Goal: Task Accomplishment & Management: Manage account settings

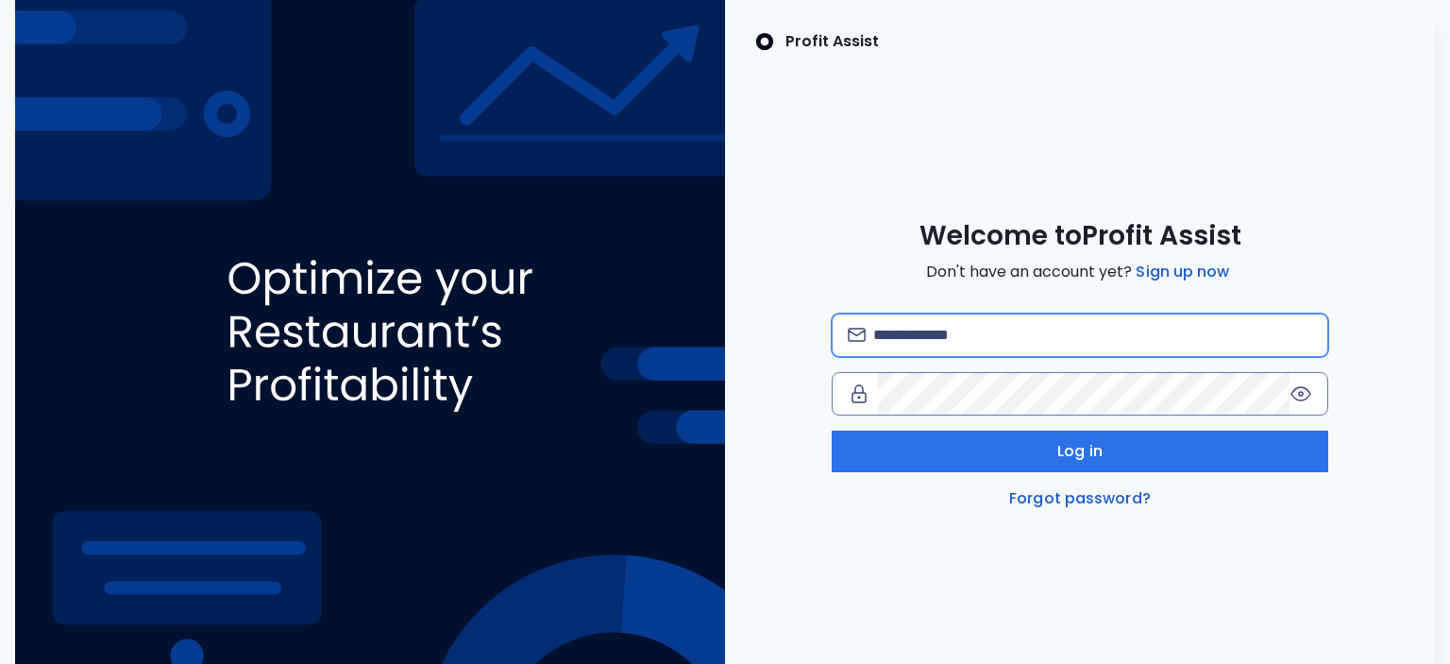
click at [1069, 343] on input "email" at bounding box center [1093, 335] width 440 height 42
click at [886, 335] on input "**********" at bounding box center [1093, 335] width 440 height 42
type input "**********"
click at [1074, 471] on div "**********" at bounding box center [1080, 411] width 497 height 196
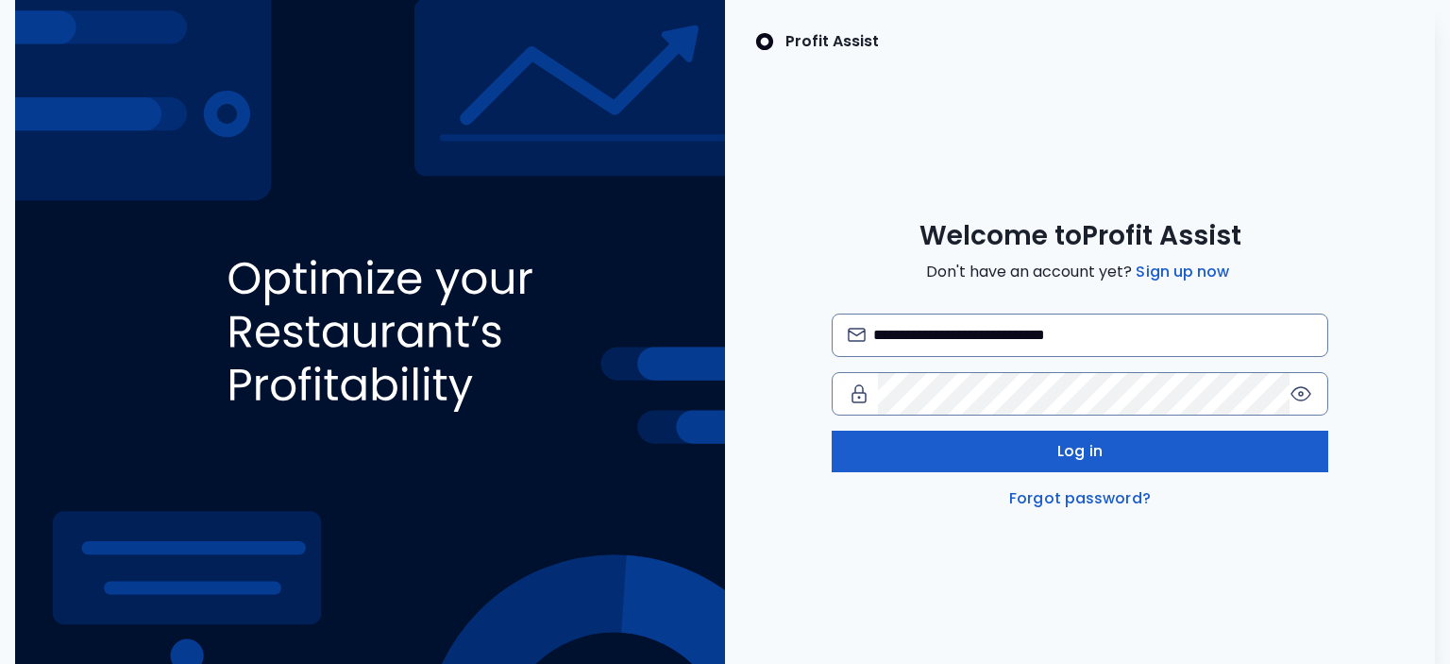
click at [1078, 461] on span "Log in" at bounding box center [1079, 451] width 45 height 23
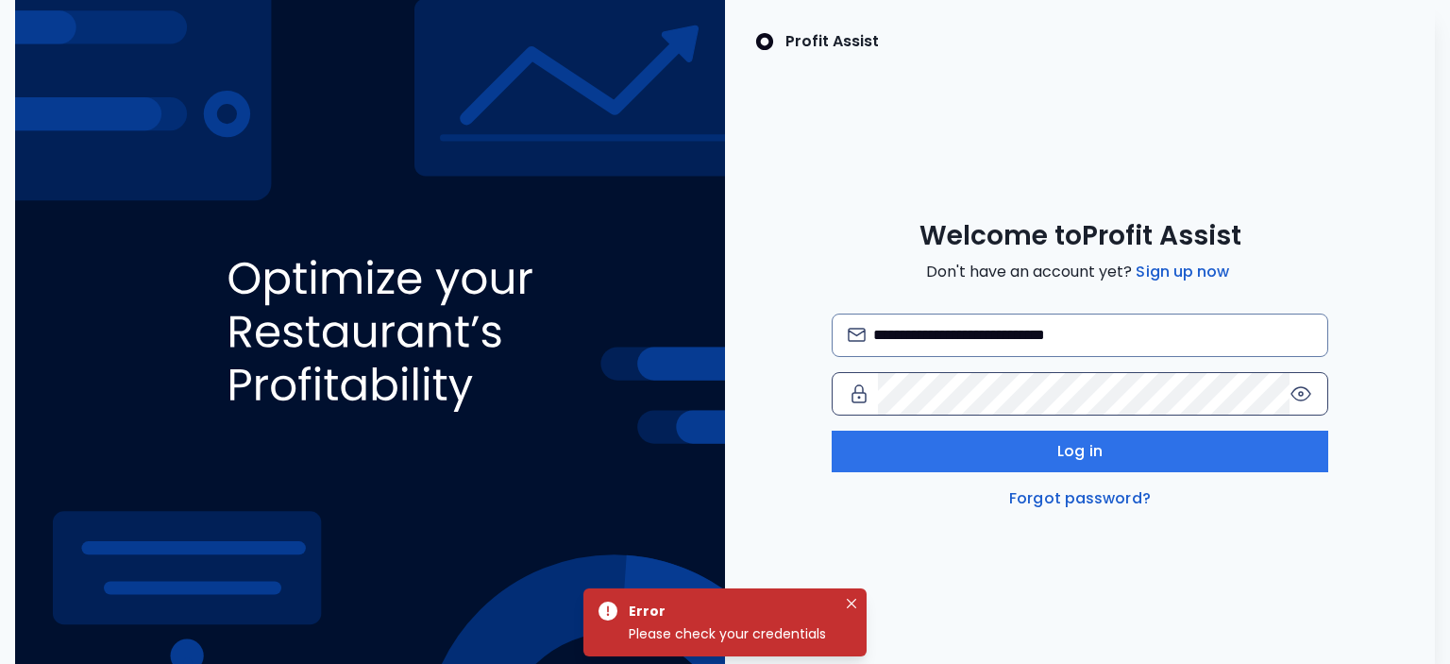
click at [1305, 396] on icon at bounding box center [1300, 393] width 23 height 23
click at [789, 384] on div "**********" at bounding box center [1080, 364] width 710 height 291
click at [1080, 497] on link "Forgot password?" at bounding box center [1079, 498] width 149 height 23
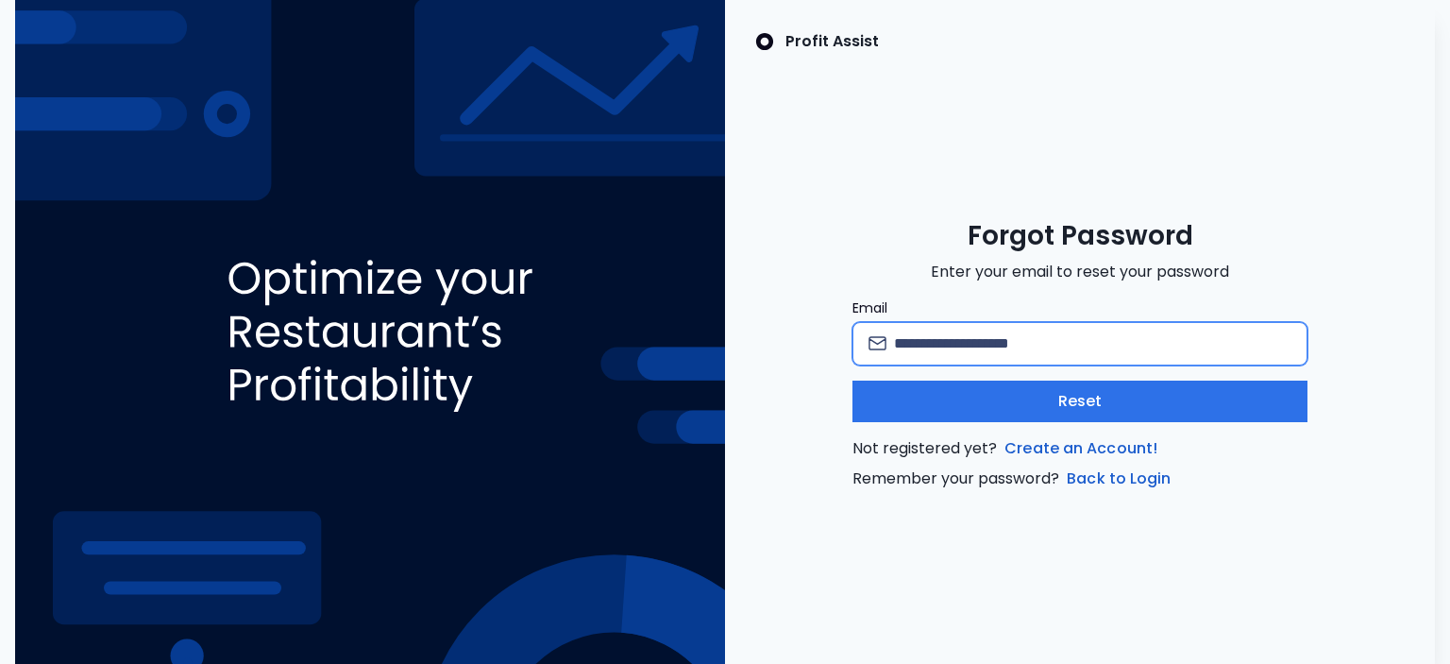
click at [1016, 347] on input "Email" at bounding box center [1092, 344] width 397 height 42
click at [906, 346] on input "**********" at bounding box center [1092, 344] width 397 height 42
type input "**********"
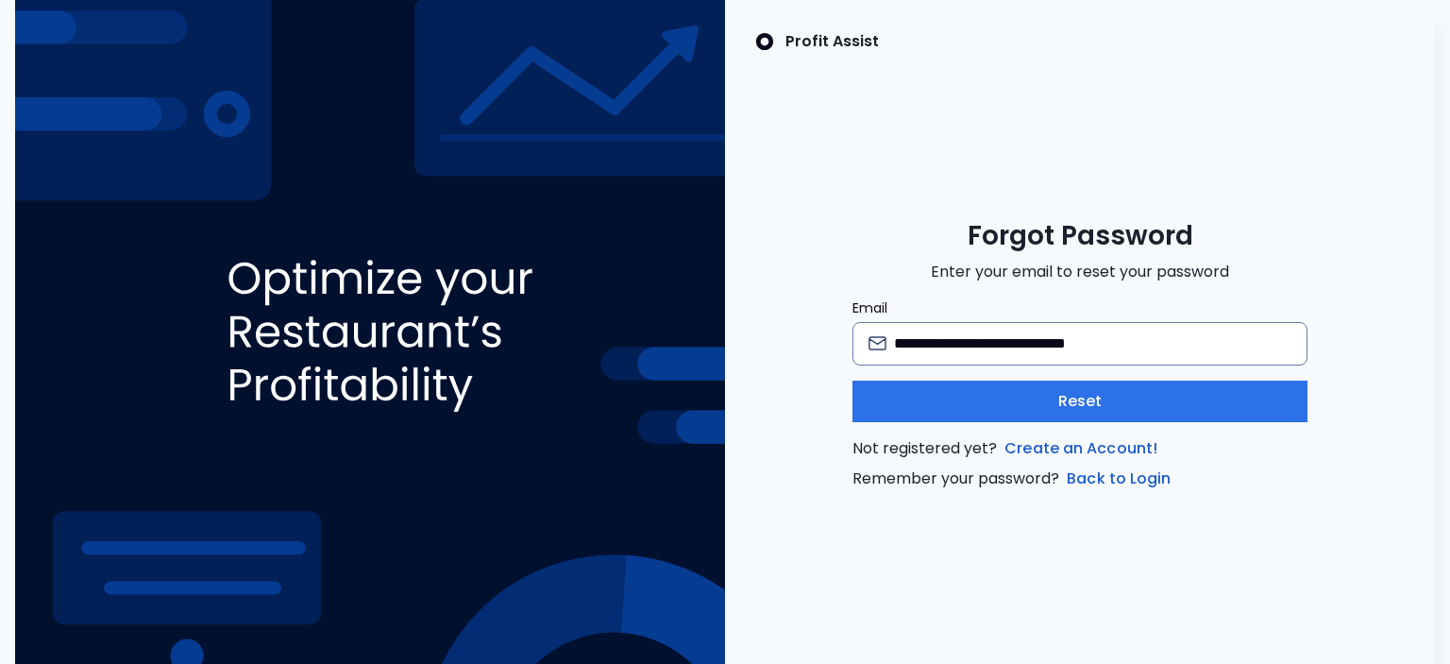
click at [989, 422] on div "**********" at bounding box center [1079, 394] width 455 height 192
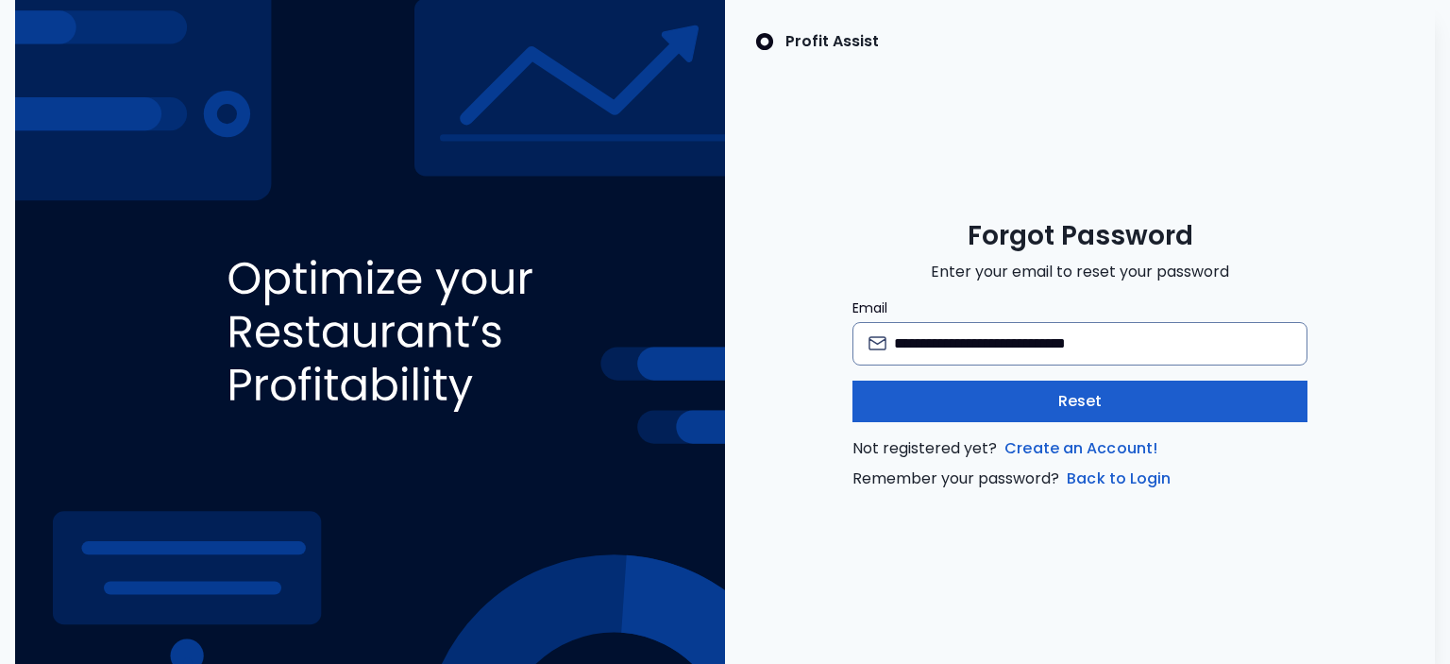
click at [995, 405] on button "Reset" at bounding box center [1079, 401] width 455 height 42
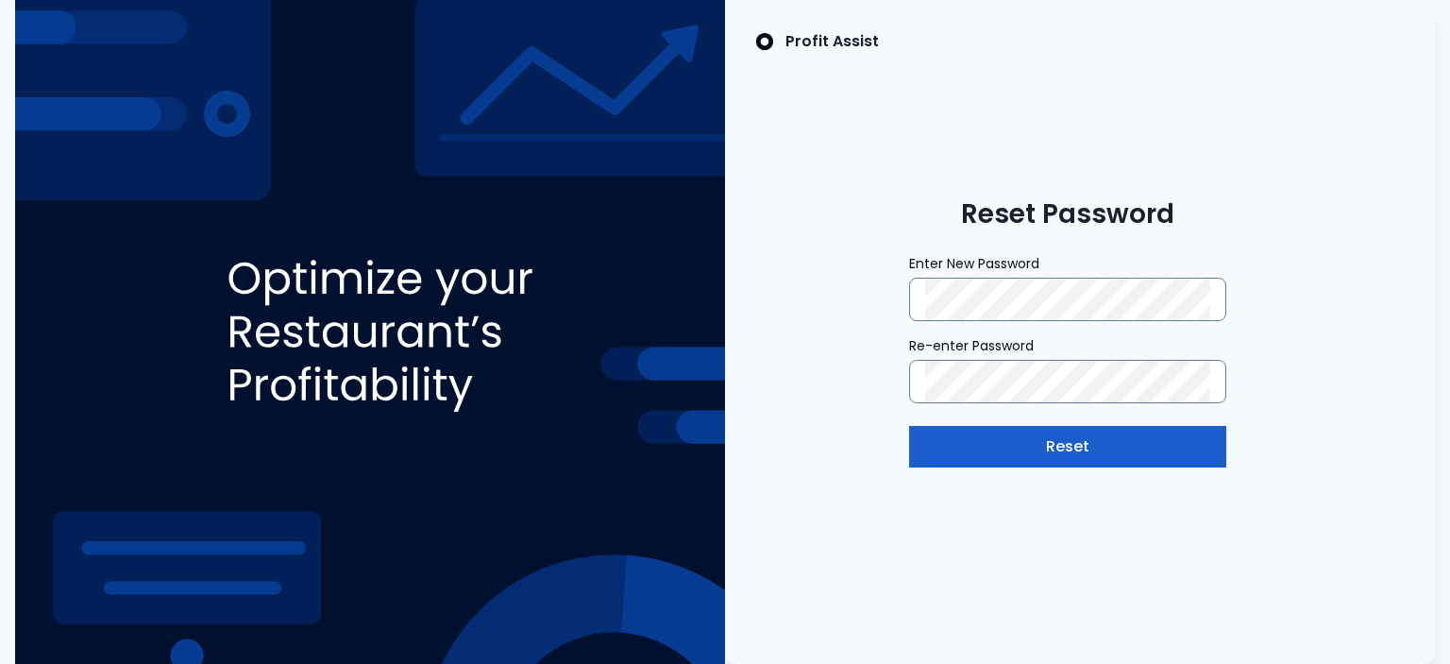
click at [972, 431] on button "Reset" at bounding box center [1067, 447] width 317 height 42
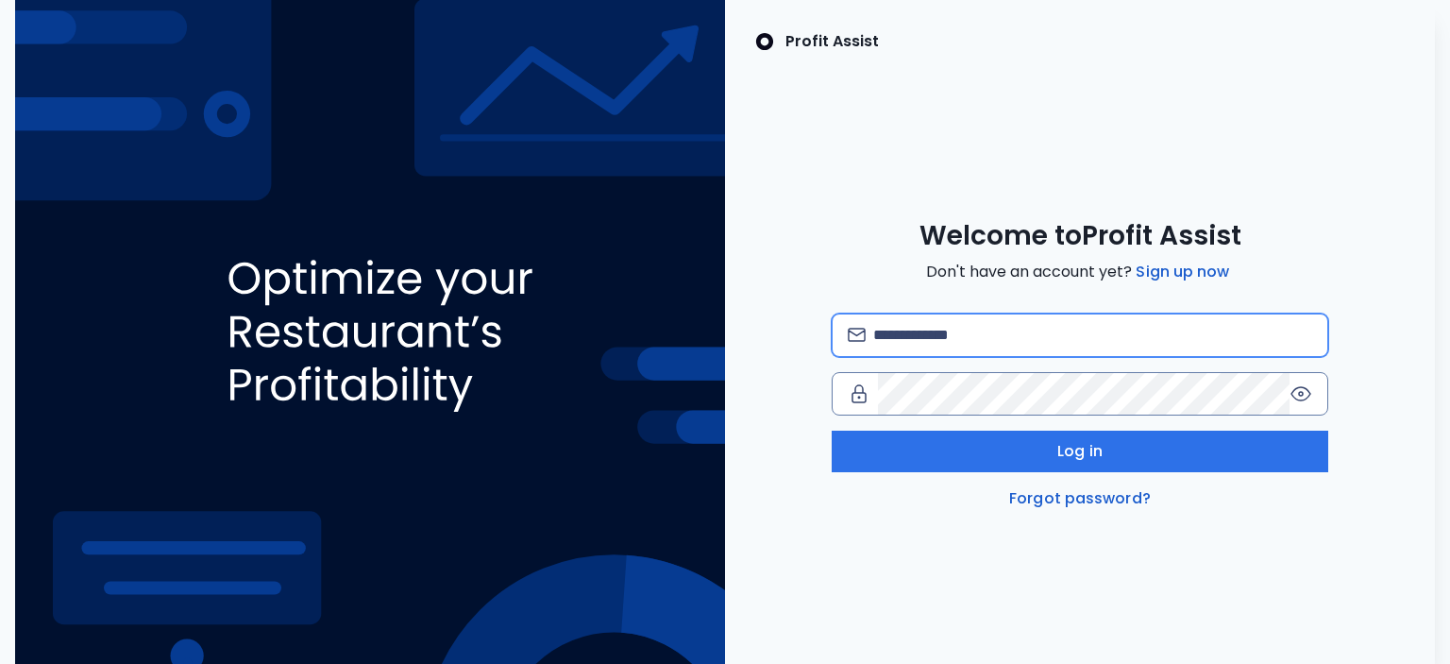
click at [973, 339] on input "email" at bounding box center [1093, 335] width 440 height 42
click at [886, 332] on input "**********" at bounding box center [1093, 335] width 440 height 42
type input "**********"
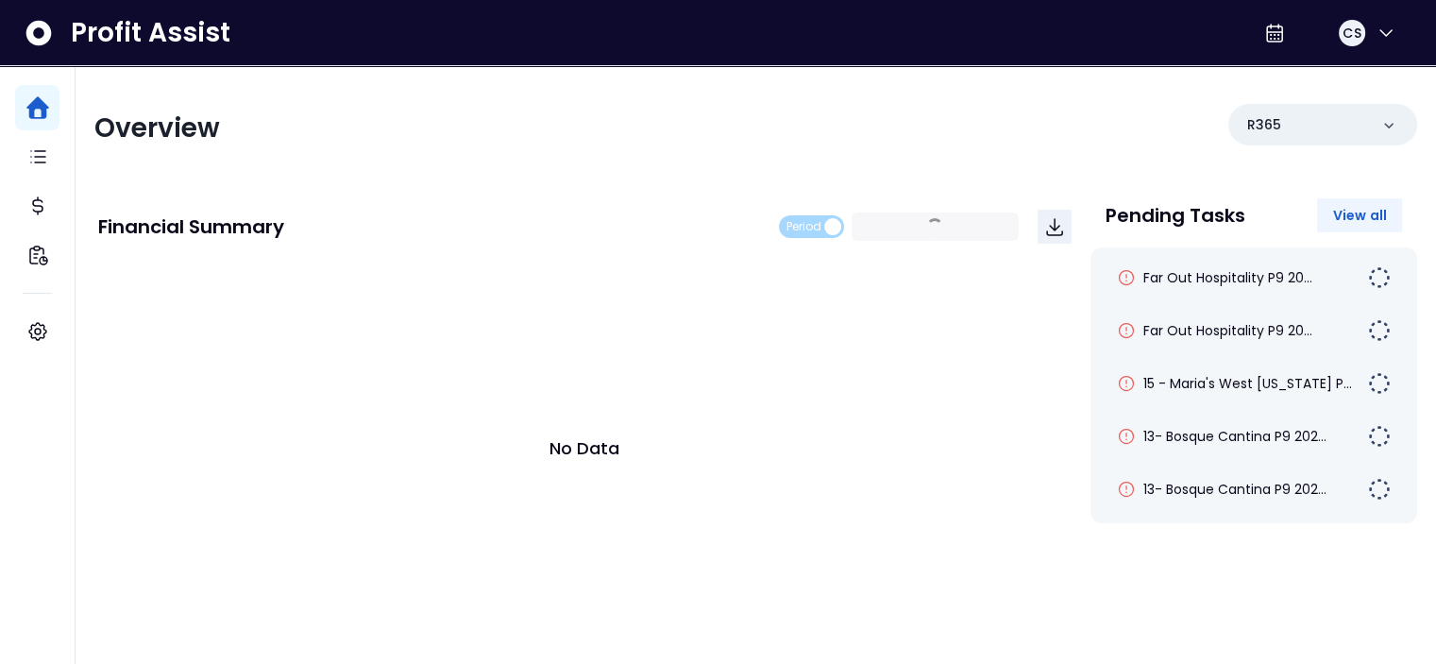
click at [1353, 211] on span "View all" at bounding box center [1359, 215] width 55 height 19
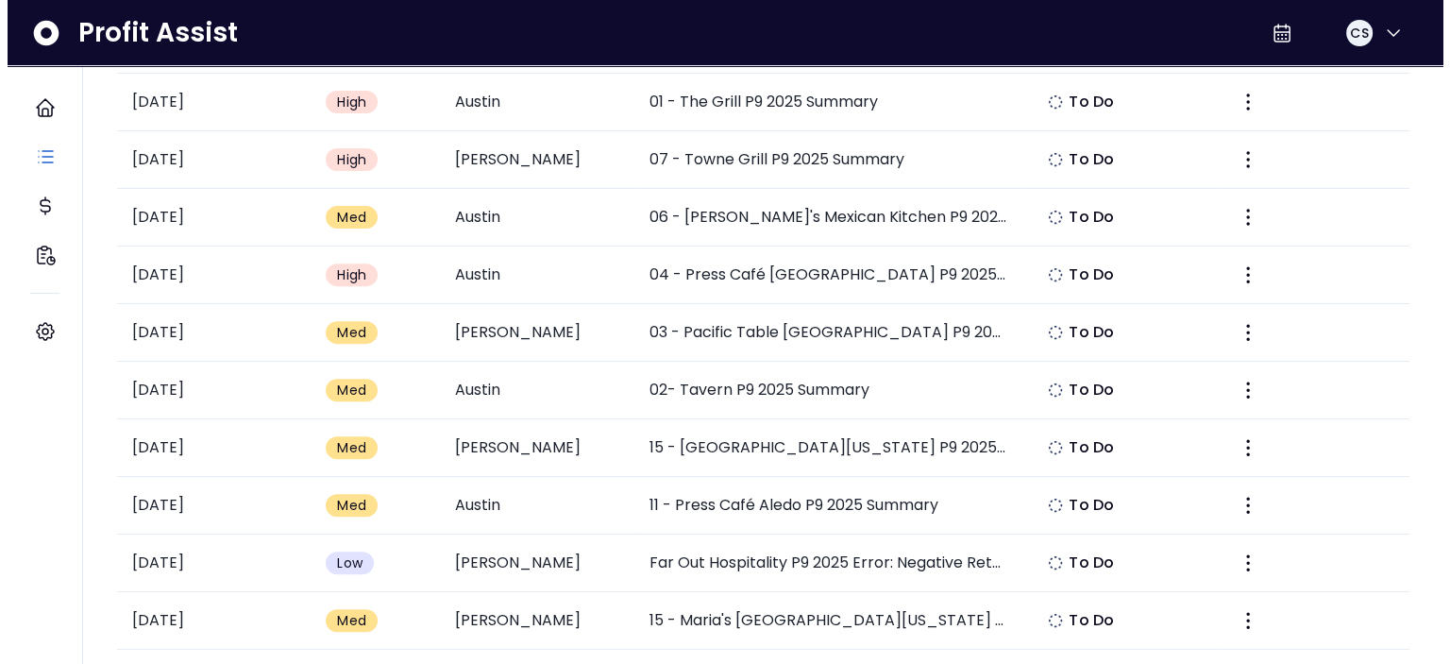
scroll to position [850, 0]
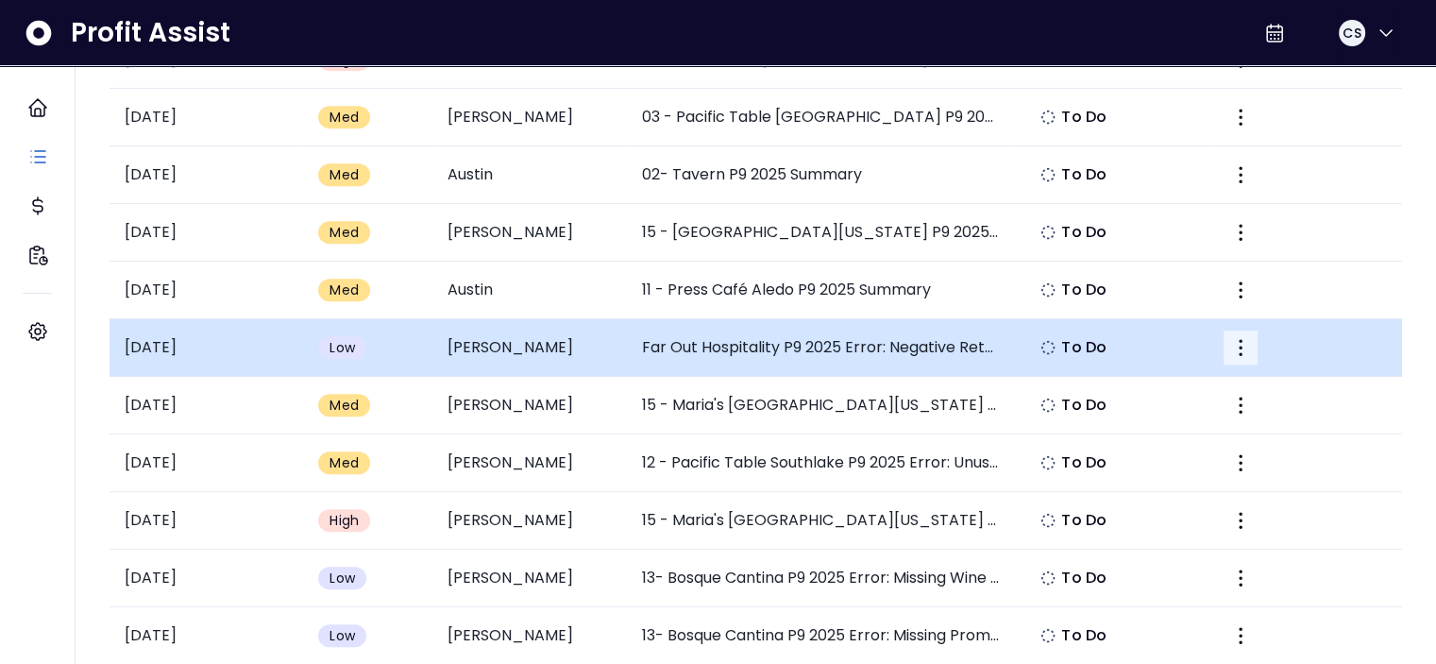
click at [1238, 339] on icon "More" at bounding box center [1240, 347] width 23 height 23
click at [277, 340] on td "[DATE]" at bounding box center [206, 348] width 194 height 58
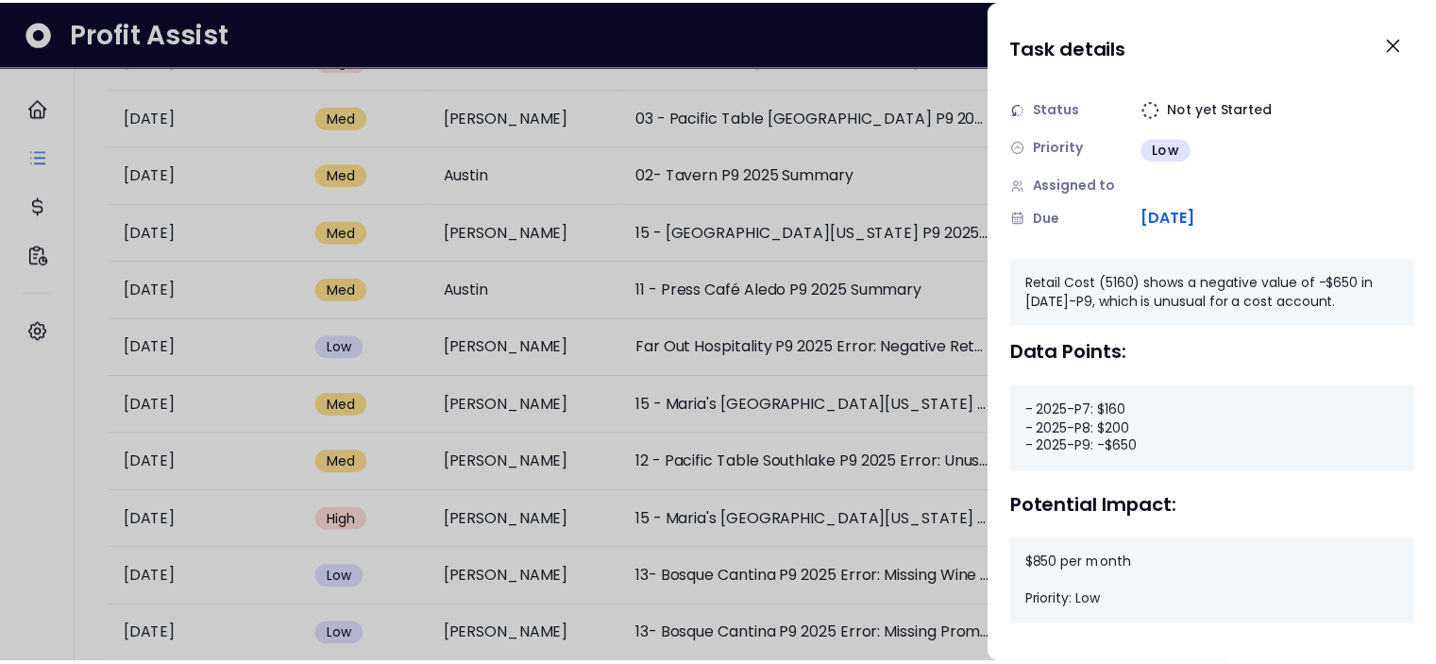
scroll to position [0, 0]
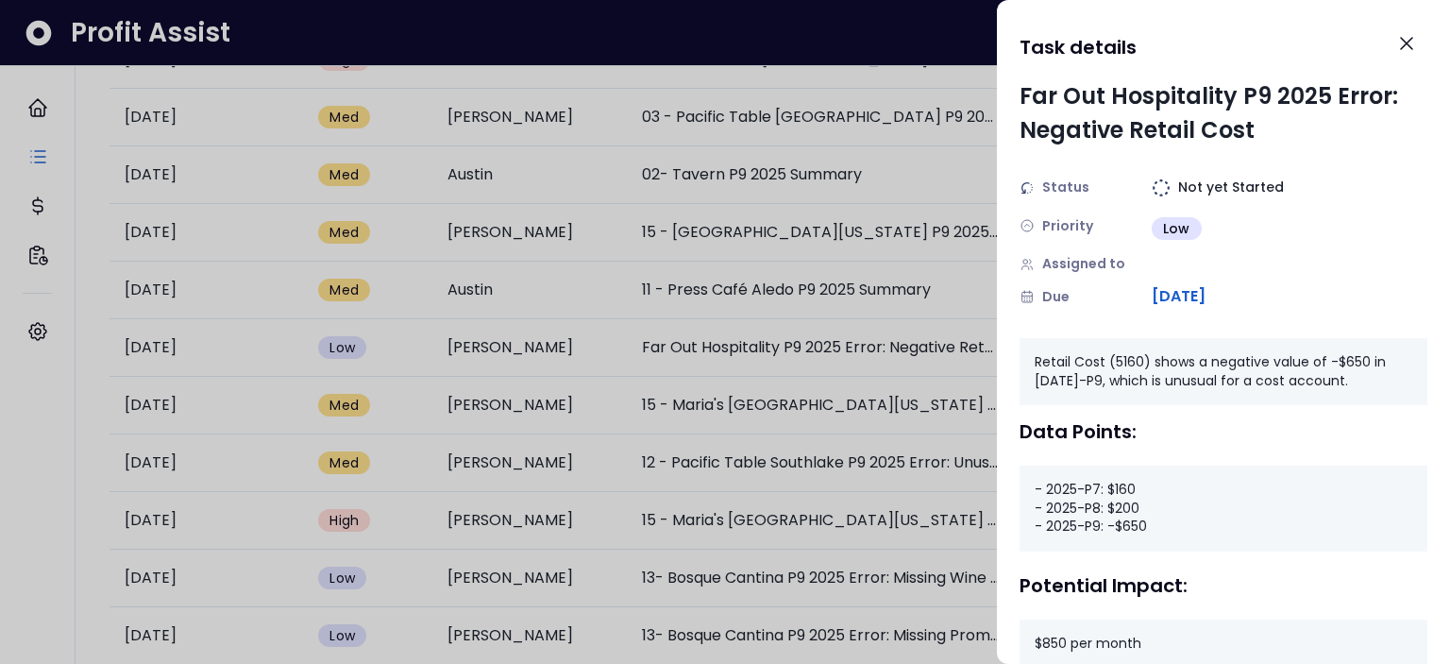
click at [663, 43] on div at bounding box center [725, 332] width 1450 height 664
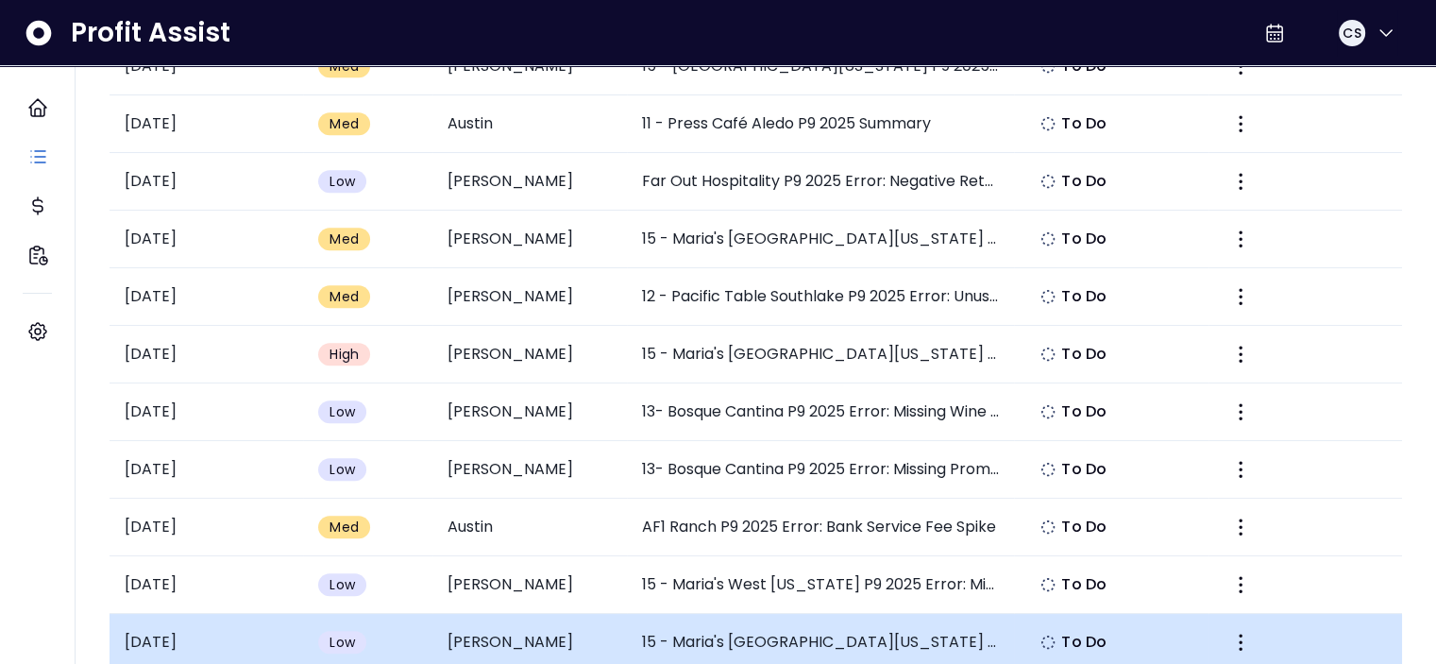
scroll to position [566, 0]
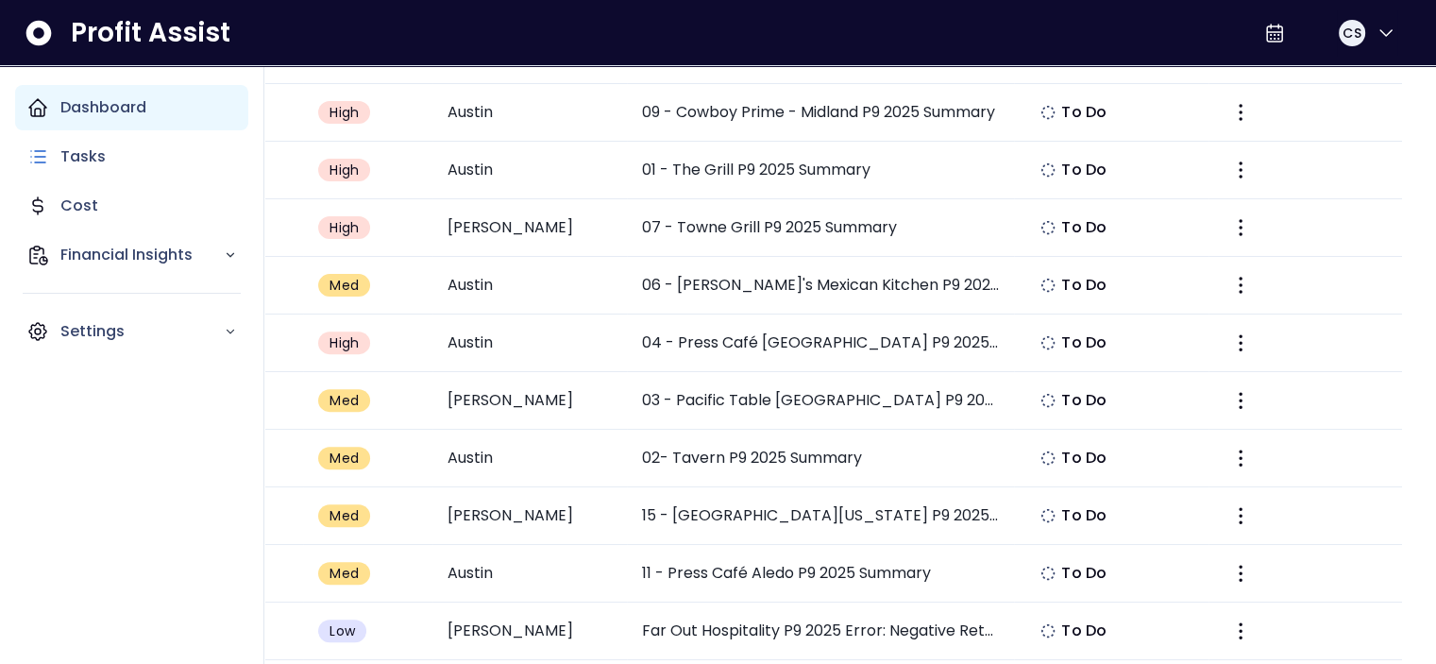
click at [80, 112] on p "Dashboard" at bounding box center [103, 107] width 86 height 23
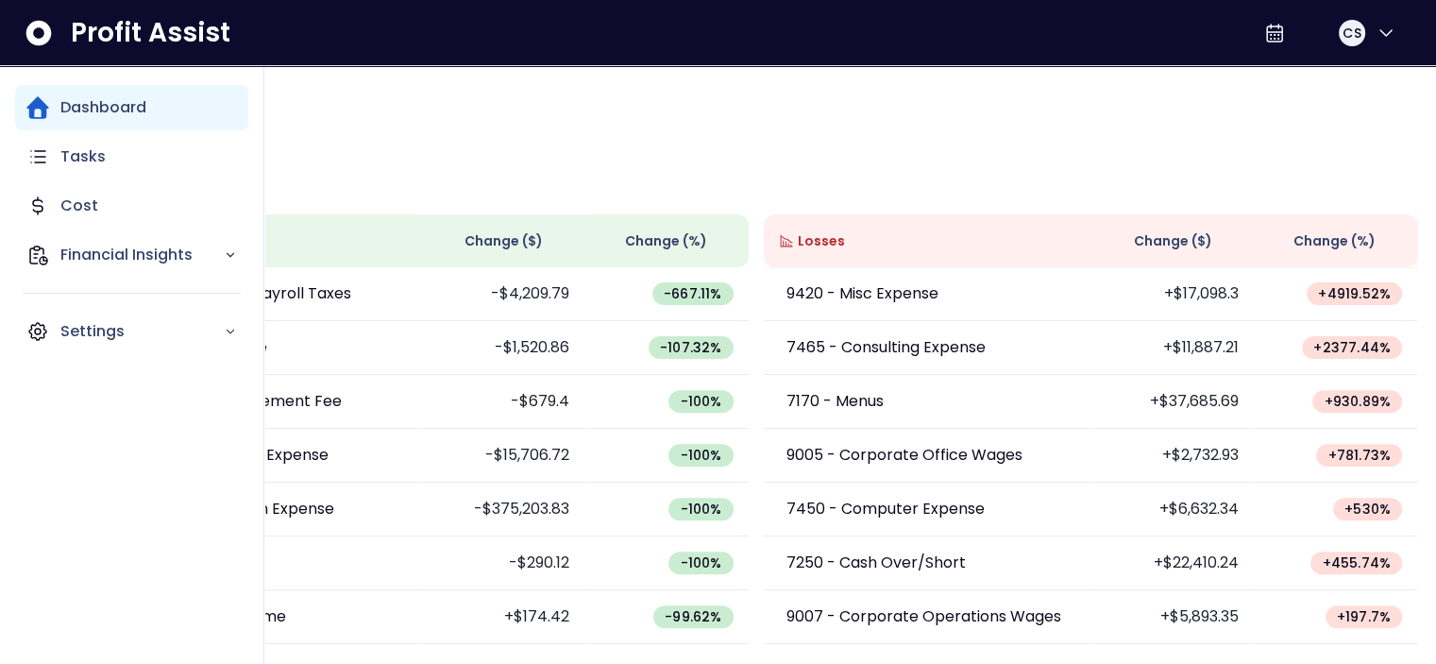
scroll to position [520, 0]
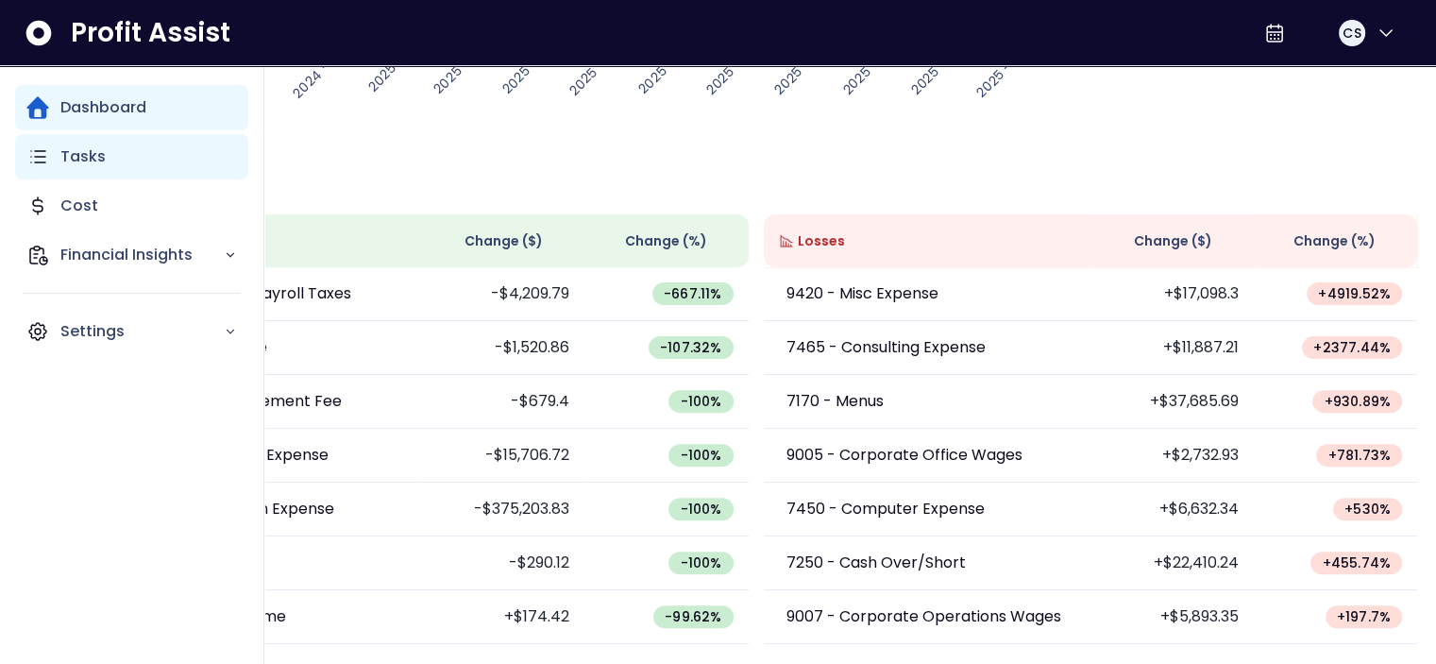
click at [40, 160] on icon "Main navigation" at bounding box center [37, 156] width 23 height 23
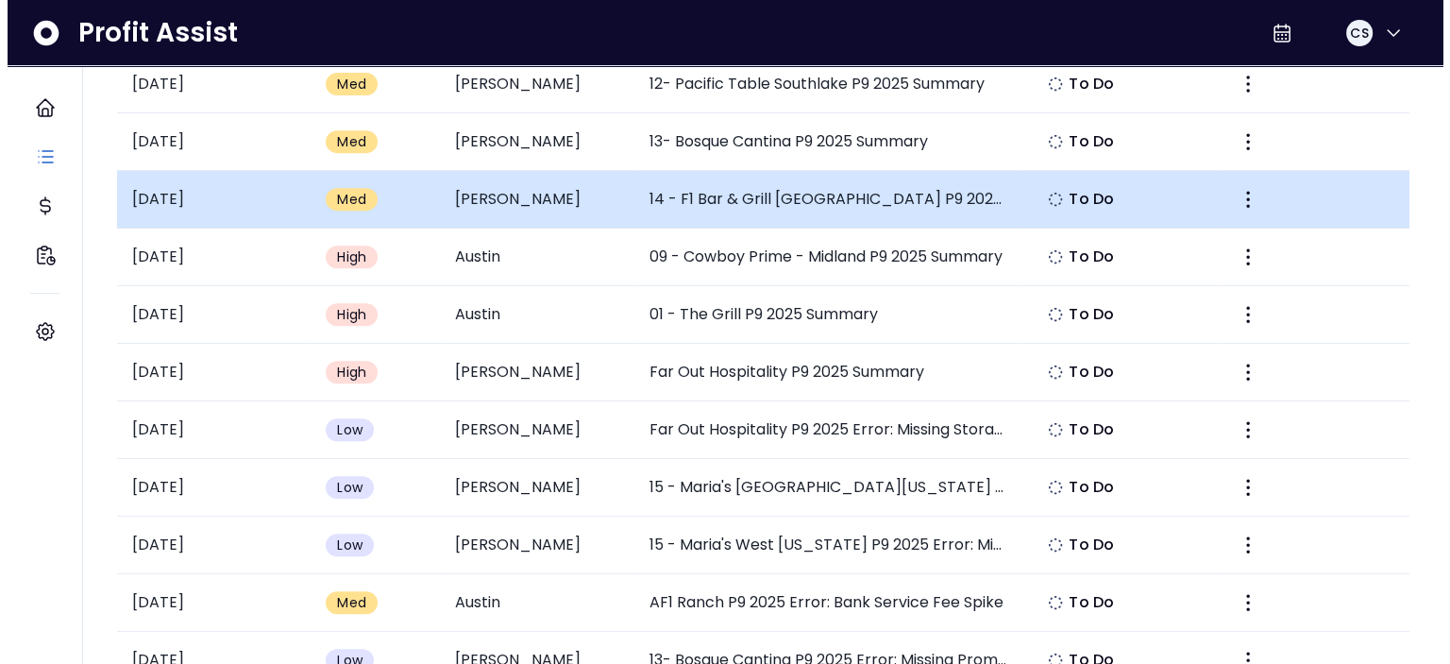
scroll to position [850, 0]
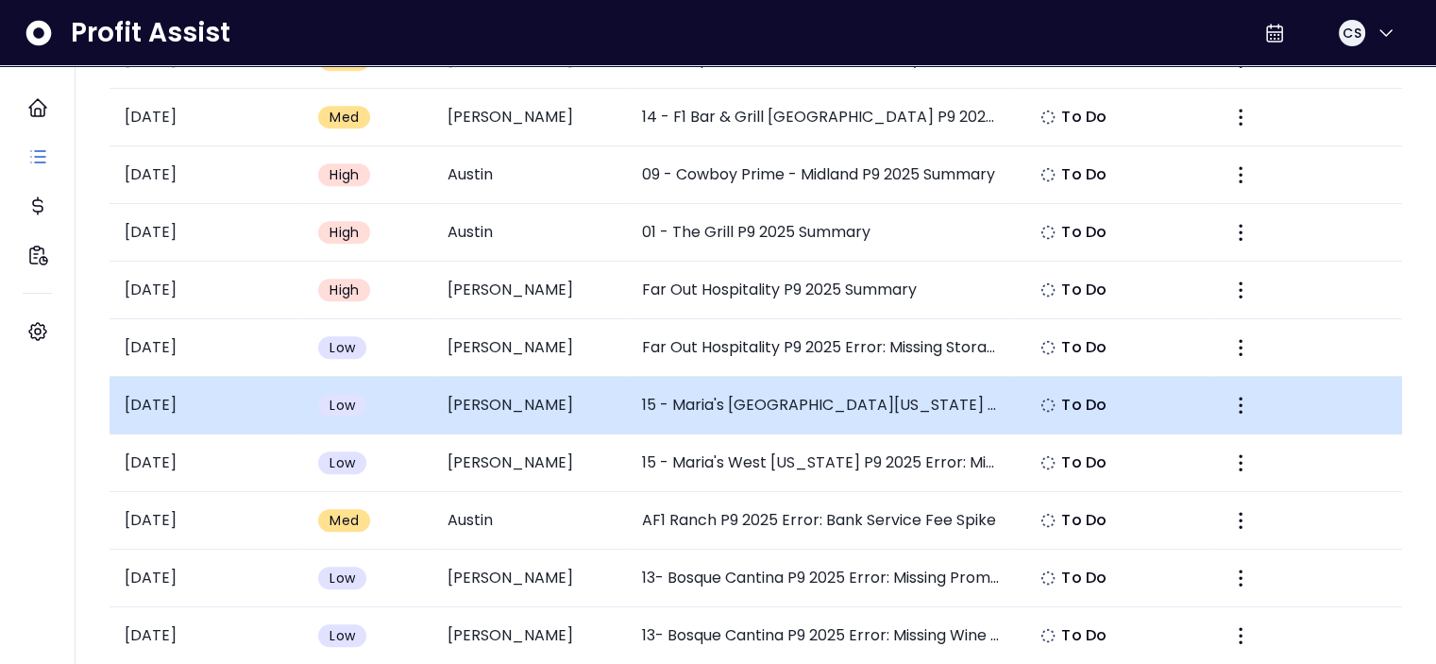
click at [884, 380] on td "15 - Maria's [GEOGRAPHIC_DATA][US_STATE] P9 2025 Error: Missing R&M Buildings &…" at bounding box center [821, 406] width 388 height 58
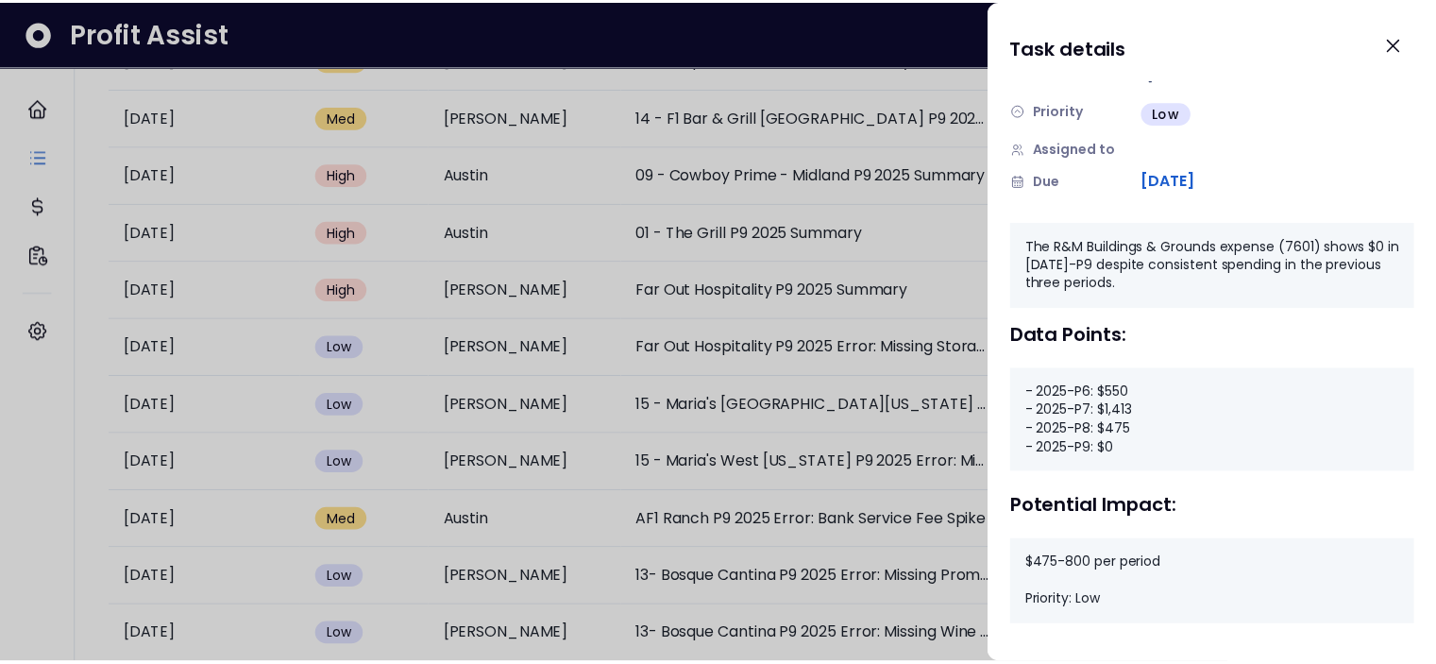
scroll to position [0, 0]
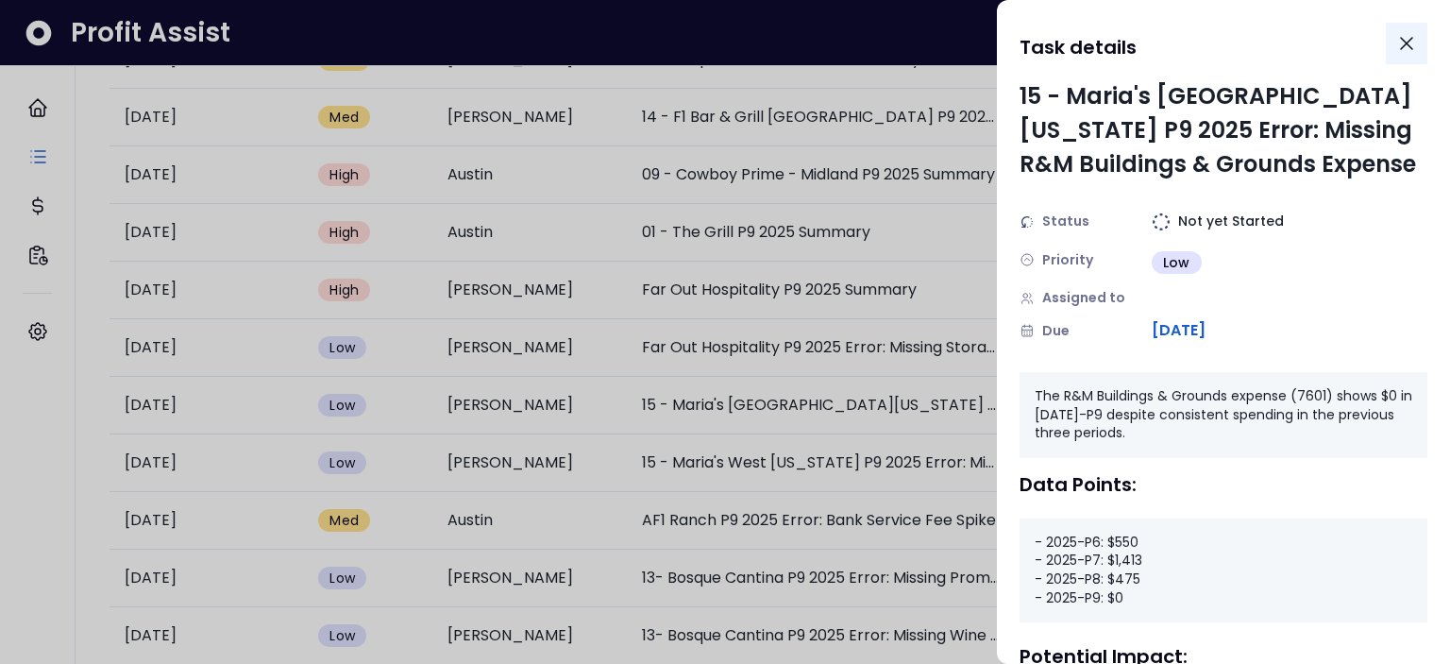
click at [1406, 39] on icon "Close" at bounding box center [1406, 43] width 23 height 23
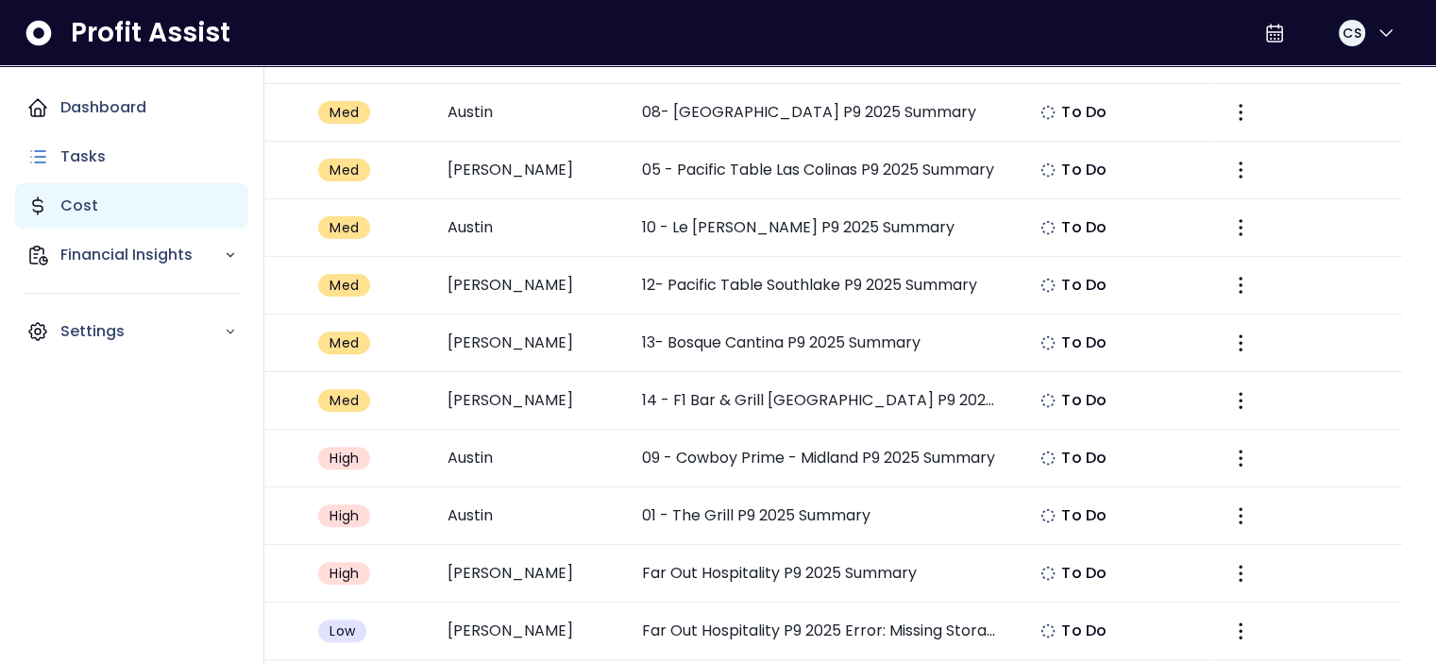
scroll to position [566, 0]
click at [62, 195] on p "Cost" at bounding box center [79, 205] width 38 height 23
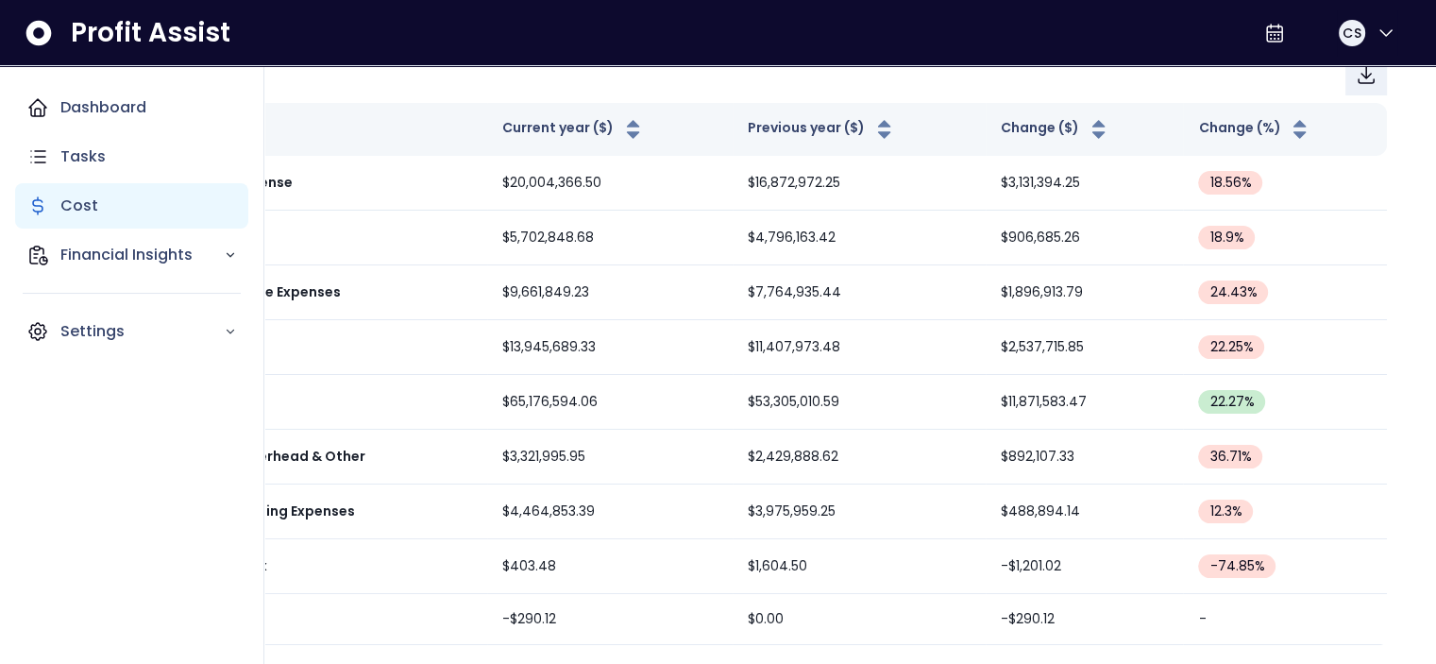
scroll to position [257, 0]
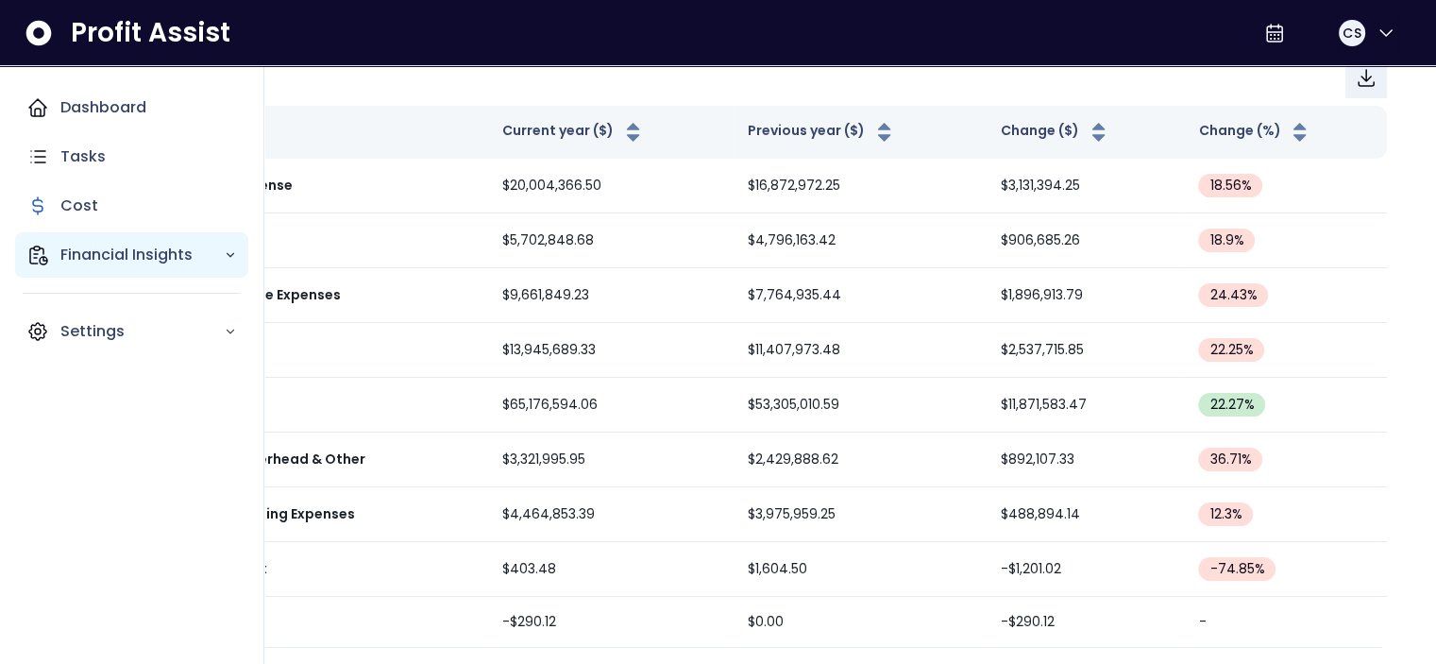
click at [72, 251] on p "Financial Insights" at bounding box center [141, 255] width 163 height 23
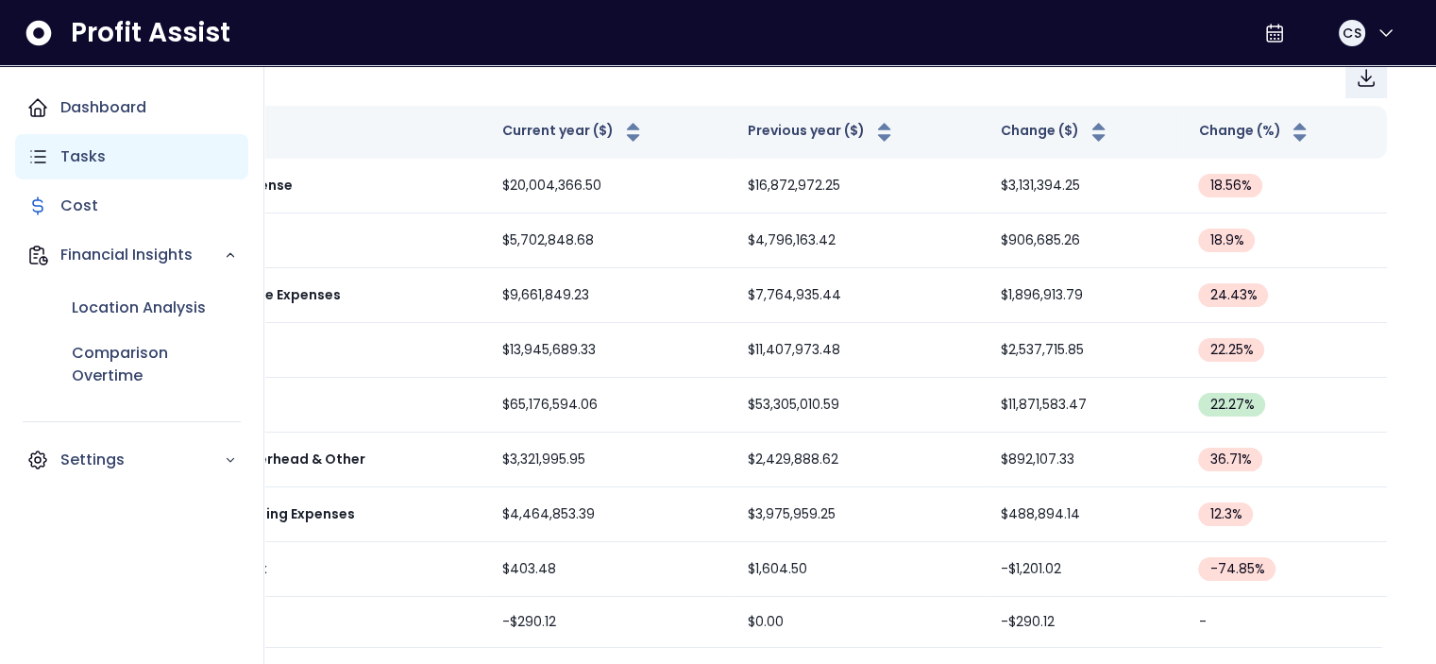
click at [75, 158] on p "Tasks" at bounding box center [82, 156] width 45 height 23
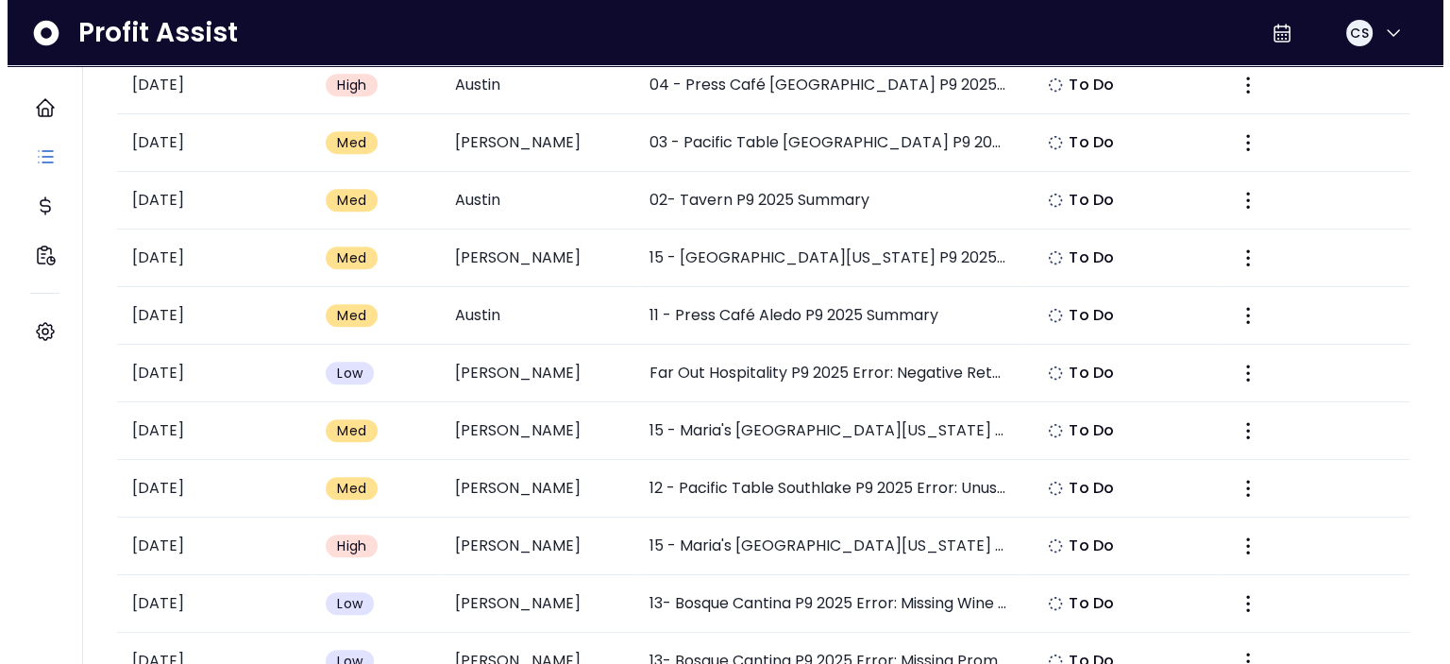
scroll to position [944, 0]
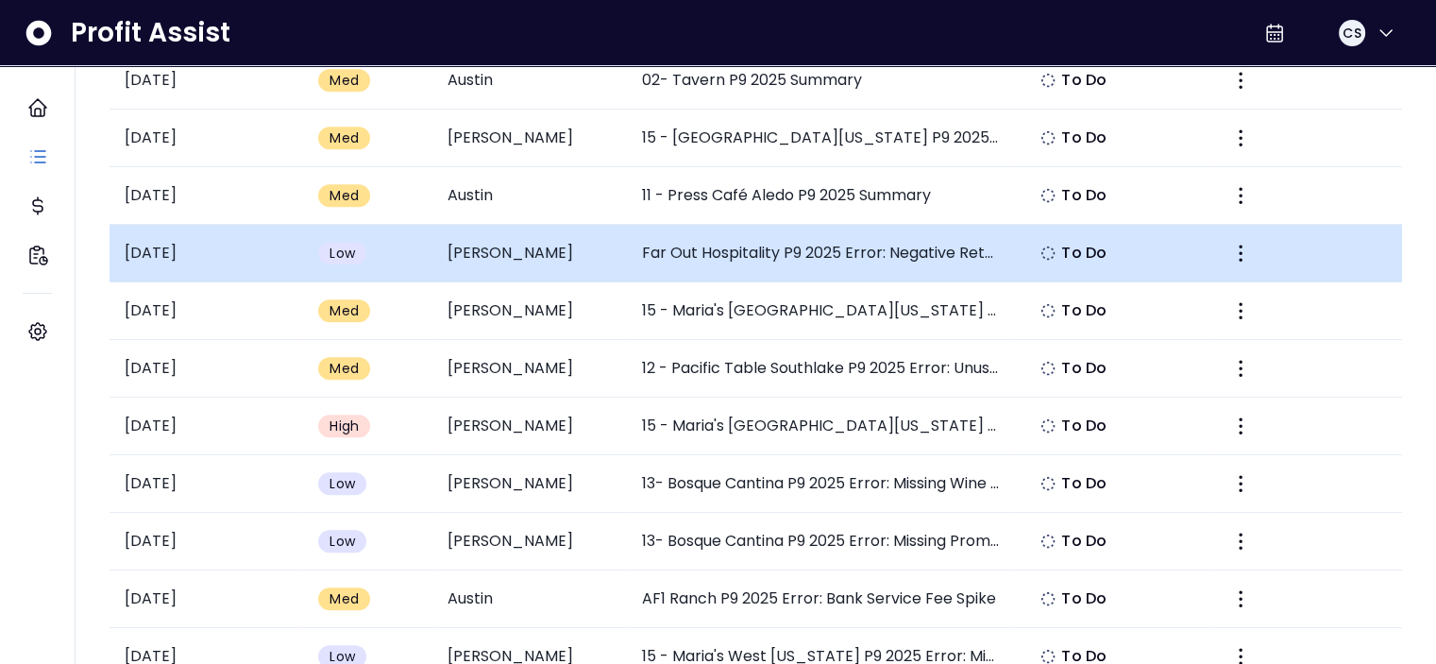
click at [578, 260] on td "[PERSON_NAME]" at bounding box center [529, 254] width 194 height 58
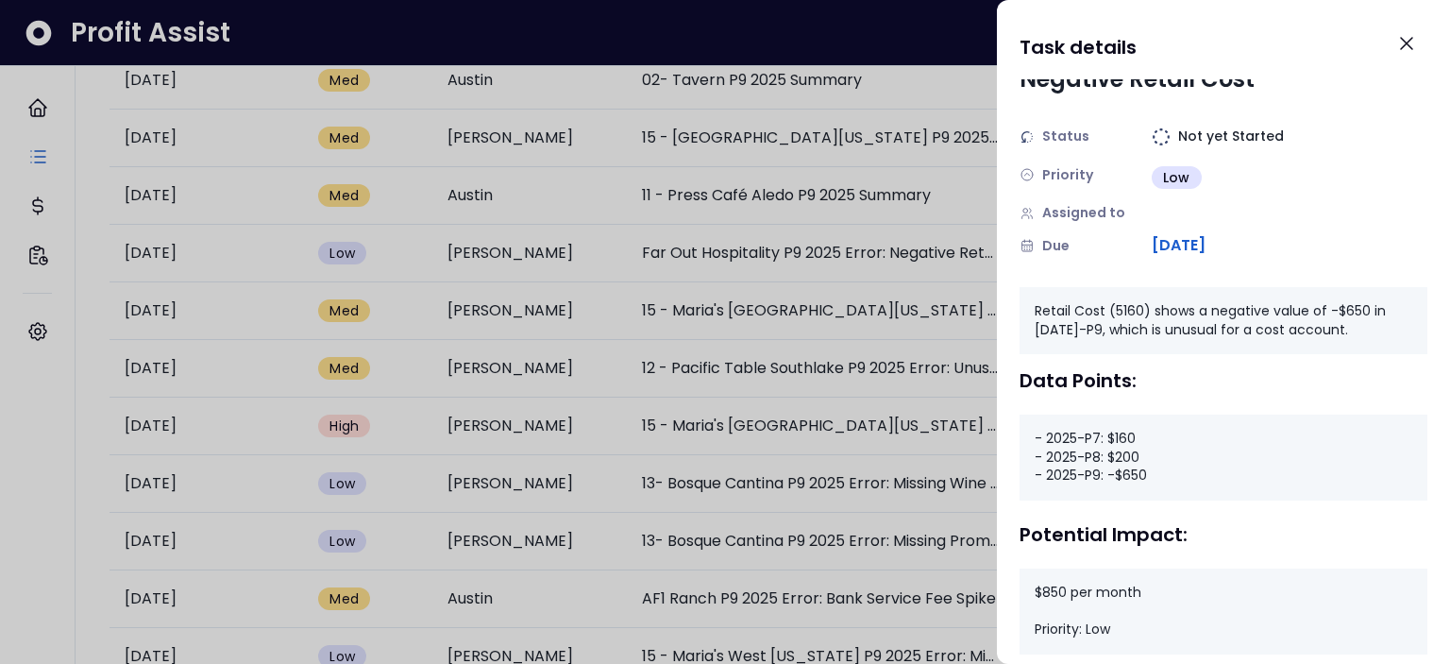
scroll to position [79, 0]
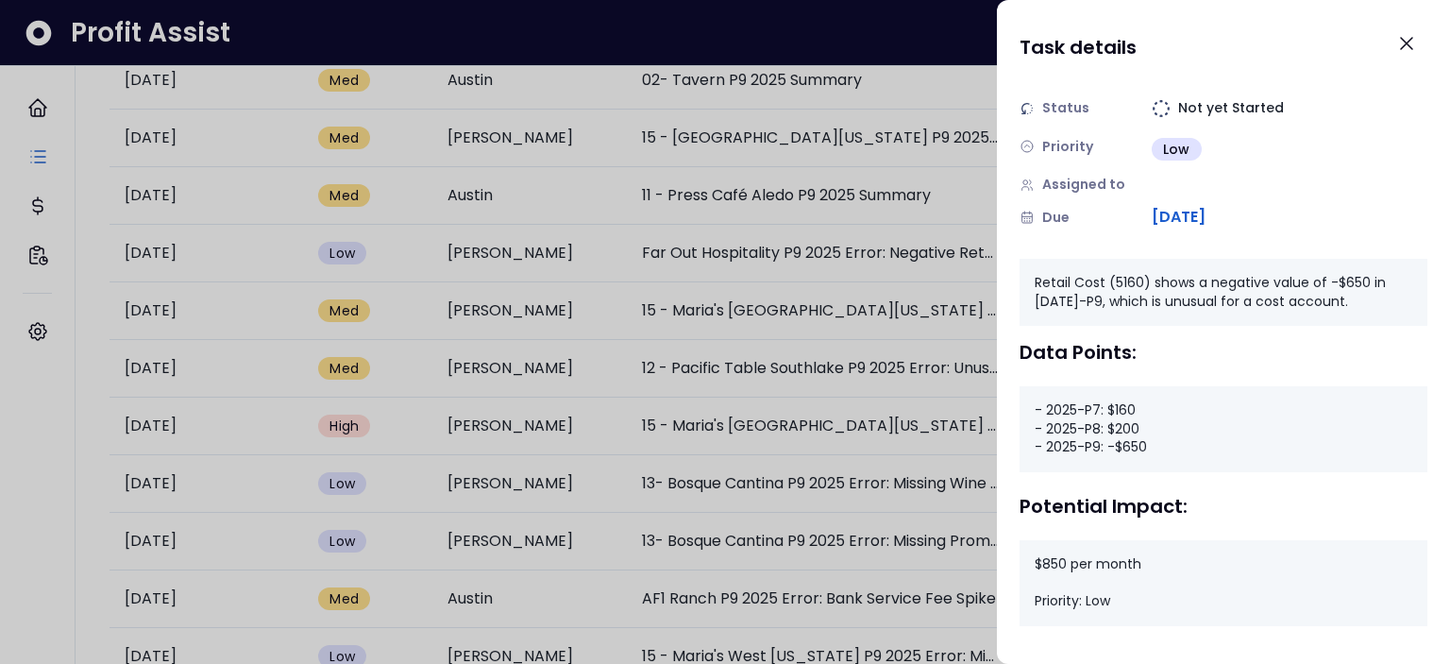
click at [1127, 644] on div "Far Out Hospitality P9 2025 Error: Negative Retail Cost Status Not yet Started …" at bounding box center [1223, 371] width 453 height 584
click at [1127, 588] on div "$850 per month Priority: Low" at bounding box center [1223, 583] width 408 height 86
drag, startPoint x: 1139, startPoint y: 497, endPoint x: 1163, endPoint y: 413, distance: 87.3
click at [1139, 497] on div "Potential Impact:" at bounding box center [1223, 506] width 408 height 23
click at [1170, 403] on div "- 2025-P7: $160 - 2025-P8: $200 - 2025-P9: -$650" at bounding box center [1223, 429] width 408 height 86
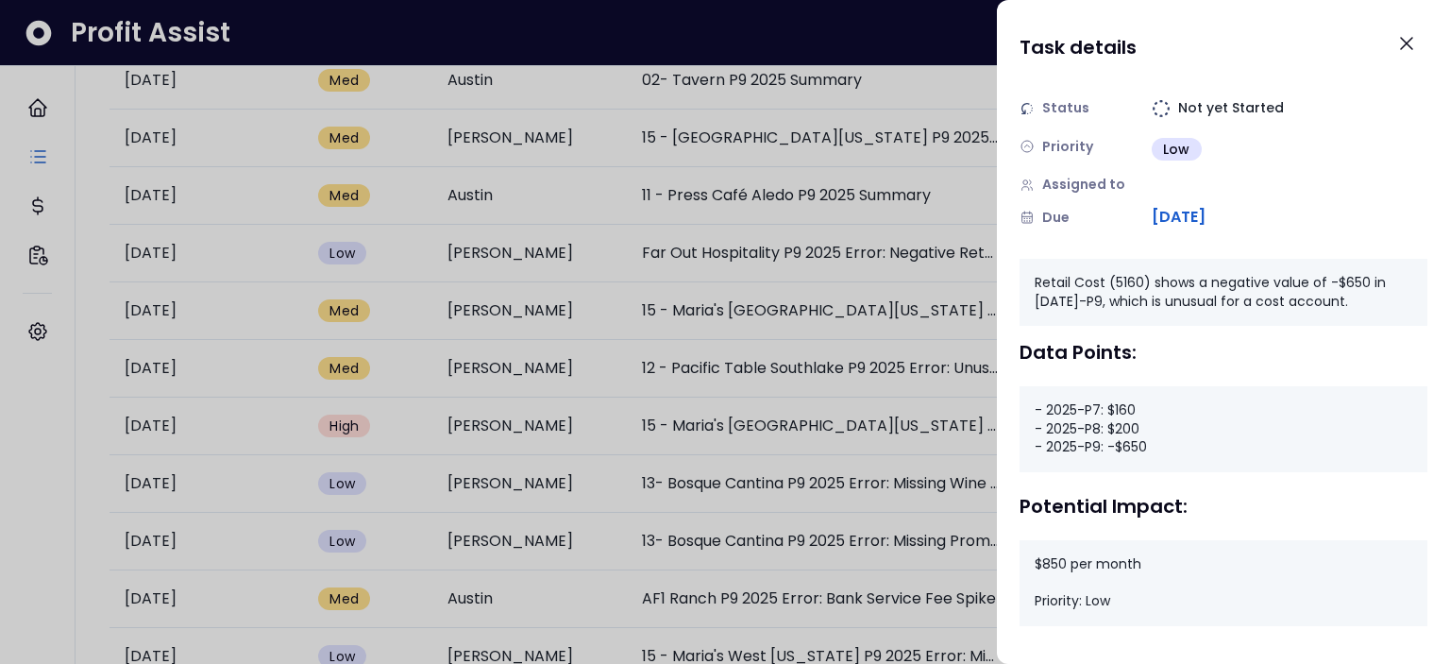
drag, startPoint x: 1214, startPoint y: 304, endPoint x: 1208, endPoint y: 241, distance: 63.5
click at [1214, 302] on div "Retail Cost (5160) shows a negative value of -$650 in [DATE]-P9, which is unusu…" at bounding box center [1223, 292] width 408 height 67
click at [1208, 238] on div "Far Out Hospitality P9 2025 Error: Negative Retail Cost Status Not yet Started …" at bounding box center [1223, 313] width 408 height 626
click at [1411, 52] on icon "Close" at bounding box center [1406, 43] width 23 height 23
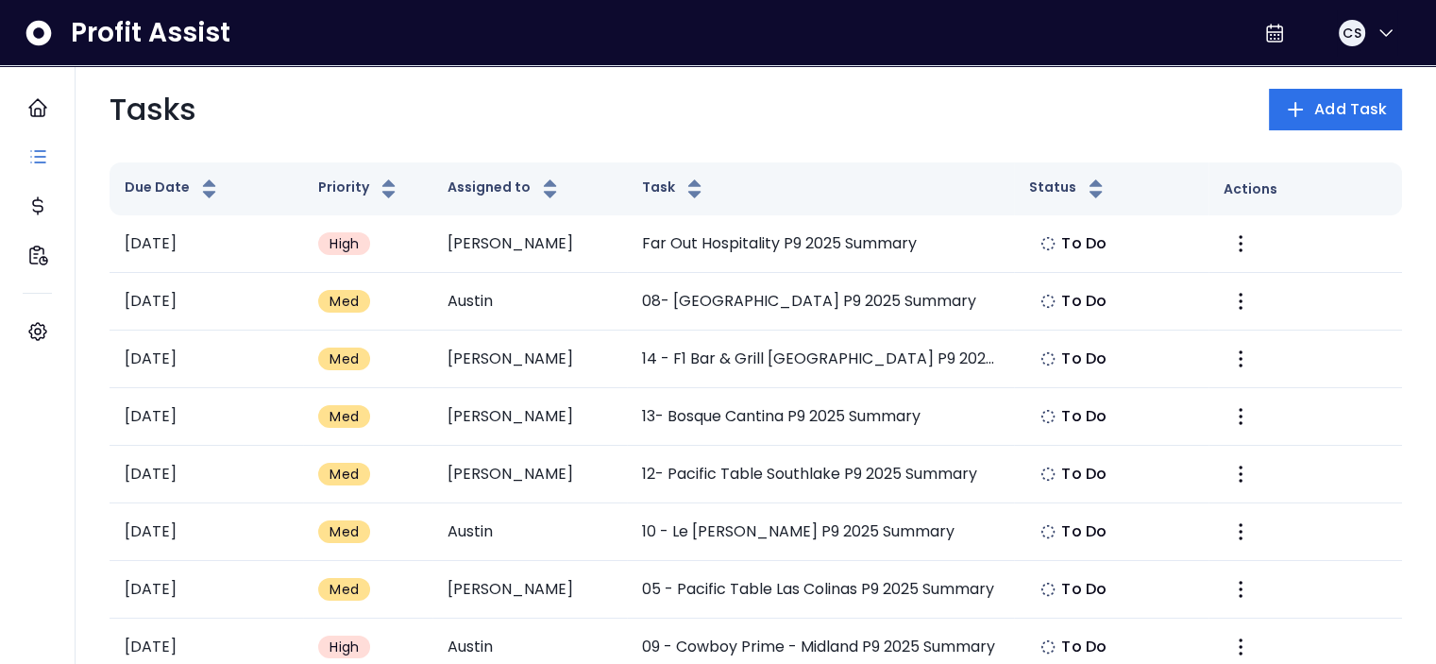
scroll to position [0, 0]
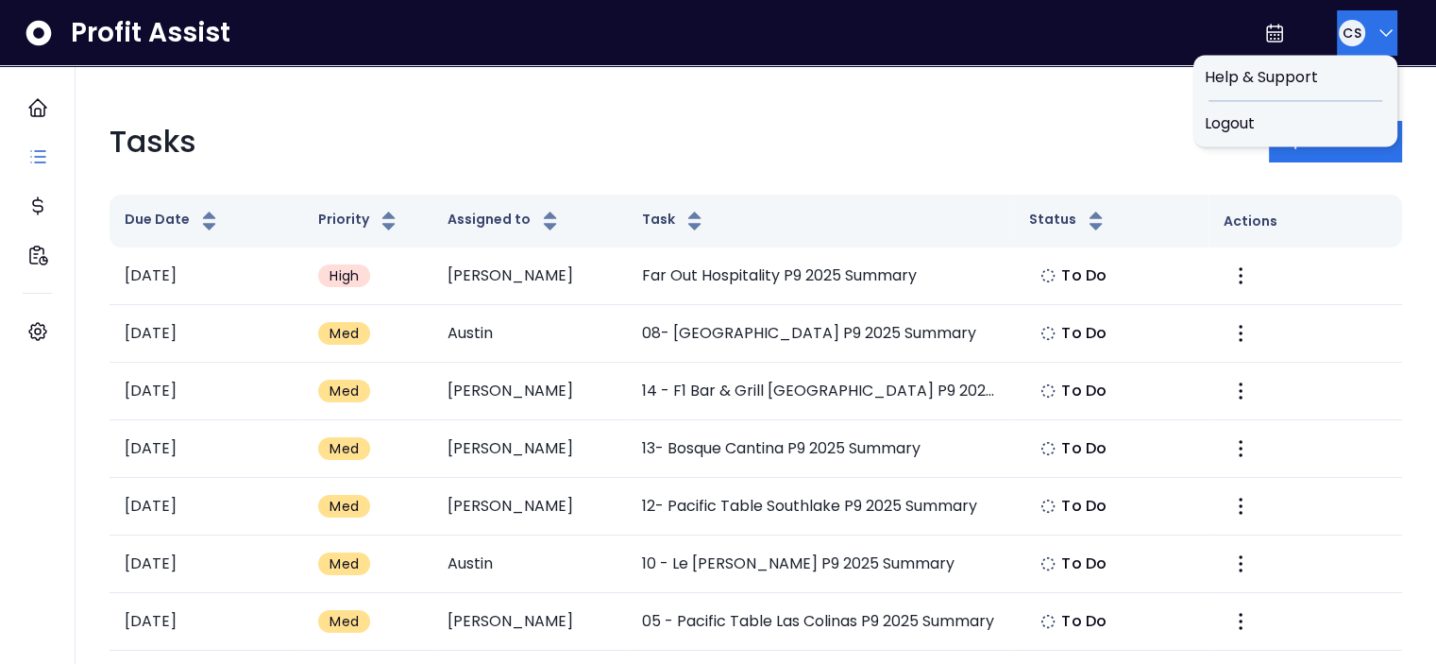
click at [1365, 32] on button "CS" at bounding box center [1367, 32] width 60 height 45
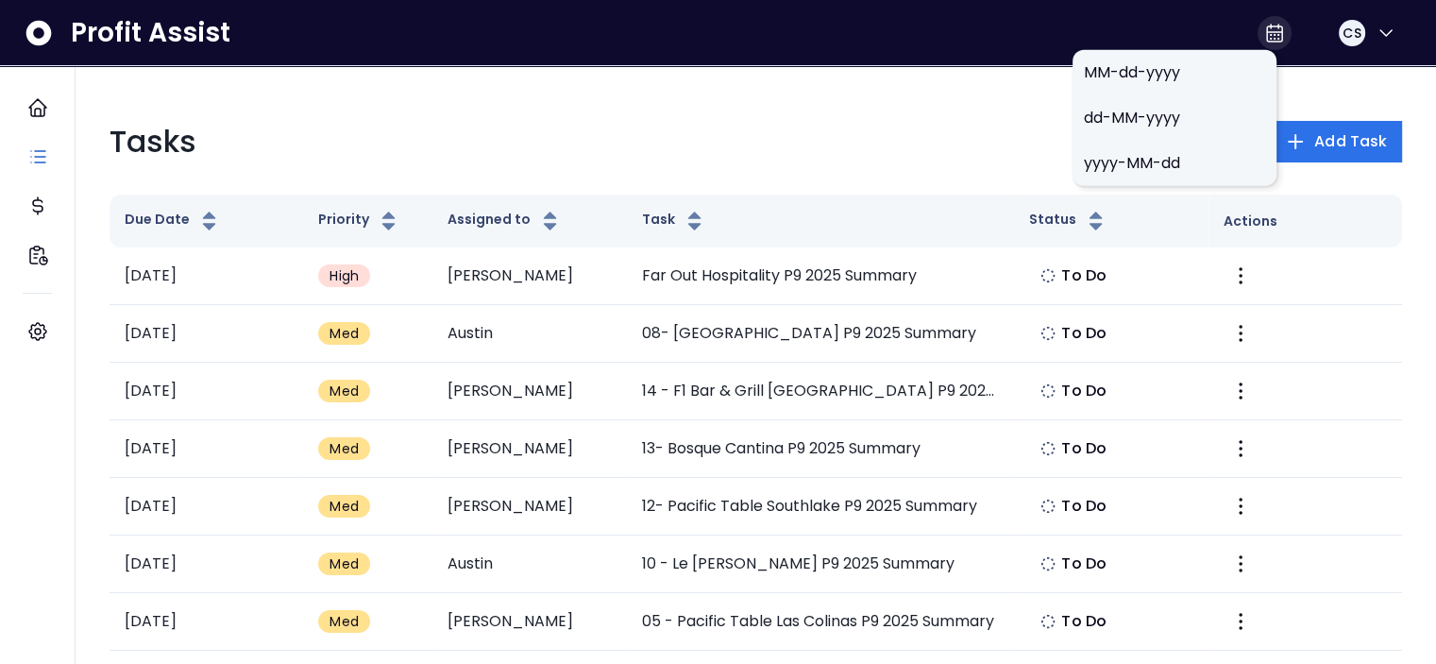
click at [1263, 36] on icon at bounding box center [1274, 33] width 23 height 23
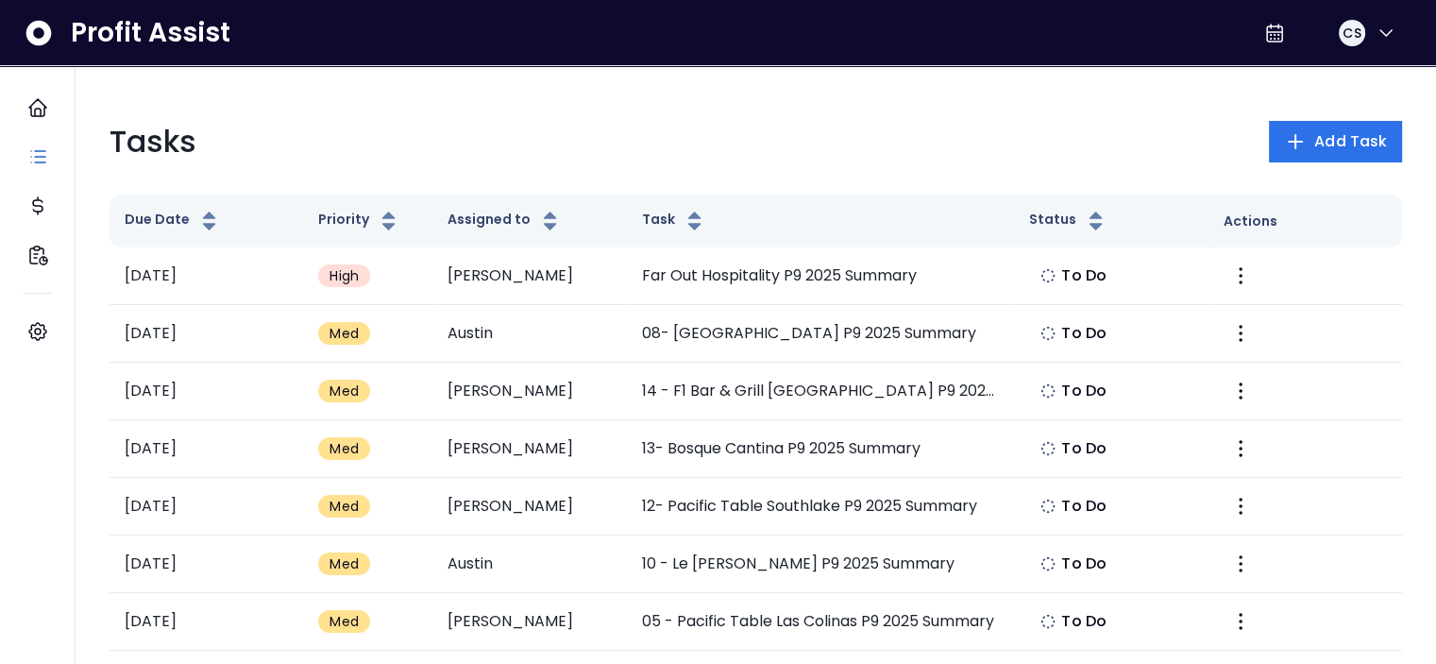
click at [1370, 237] on th "Actions" at bounding box center [1305, 220] width 194 height 53
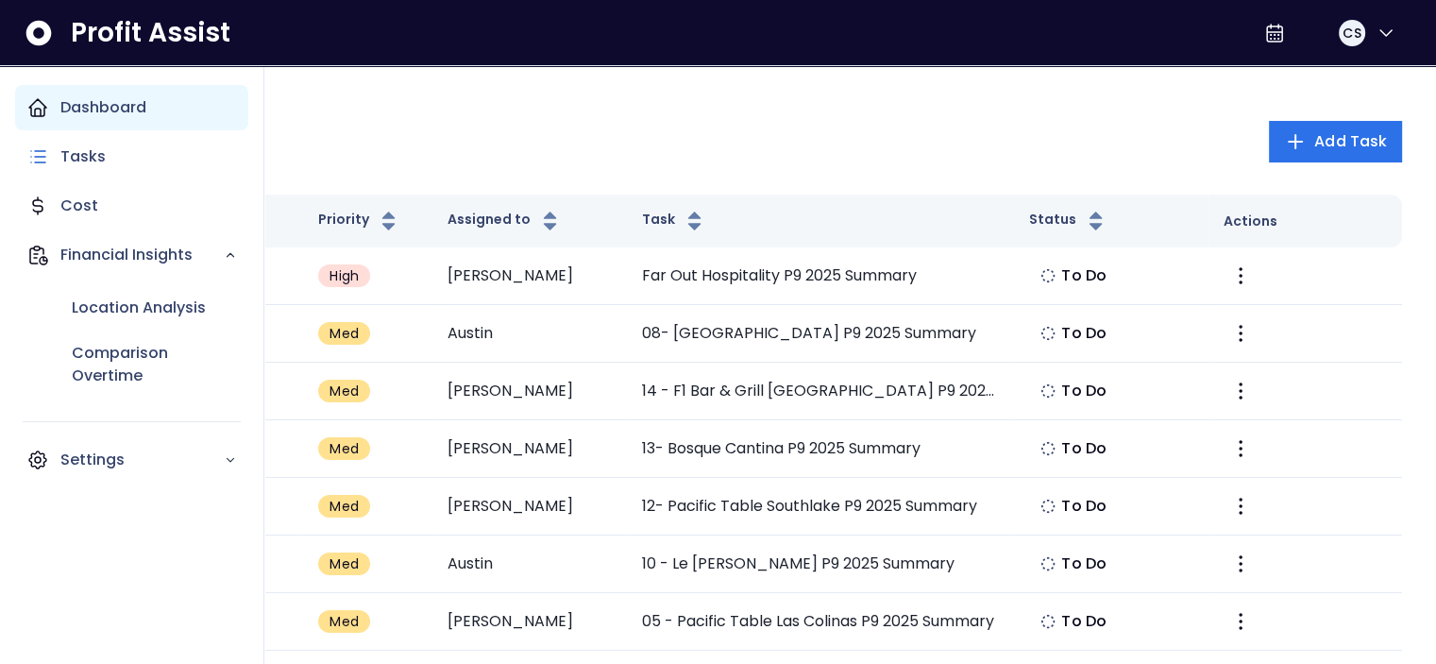
click at [81, 126] on div "Dashboard" at bounding box center [131, 107] width 233 height 45
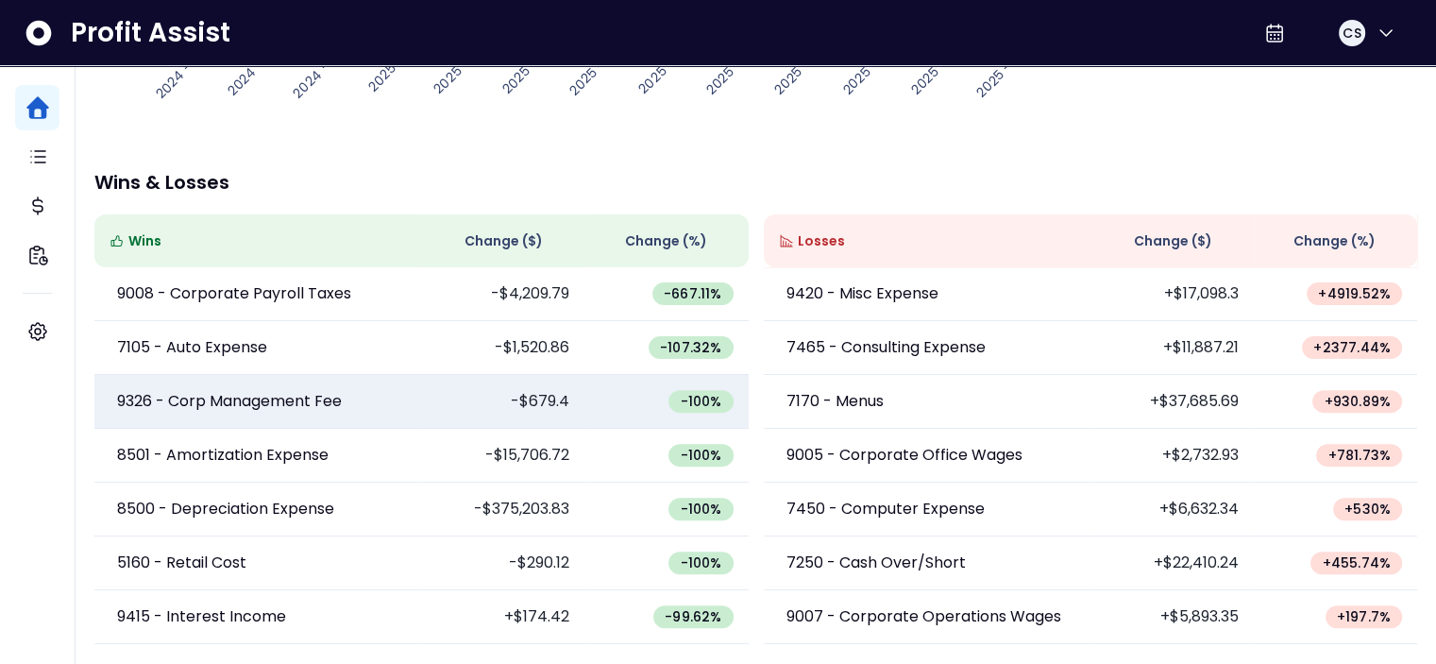
scroll to position [426, 0]
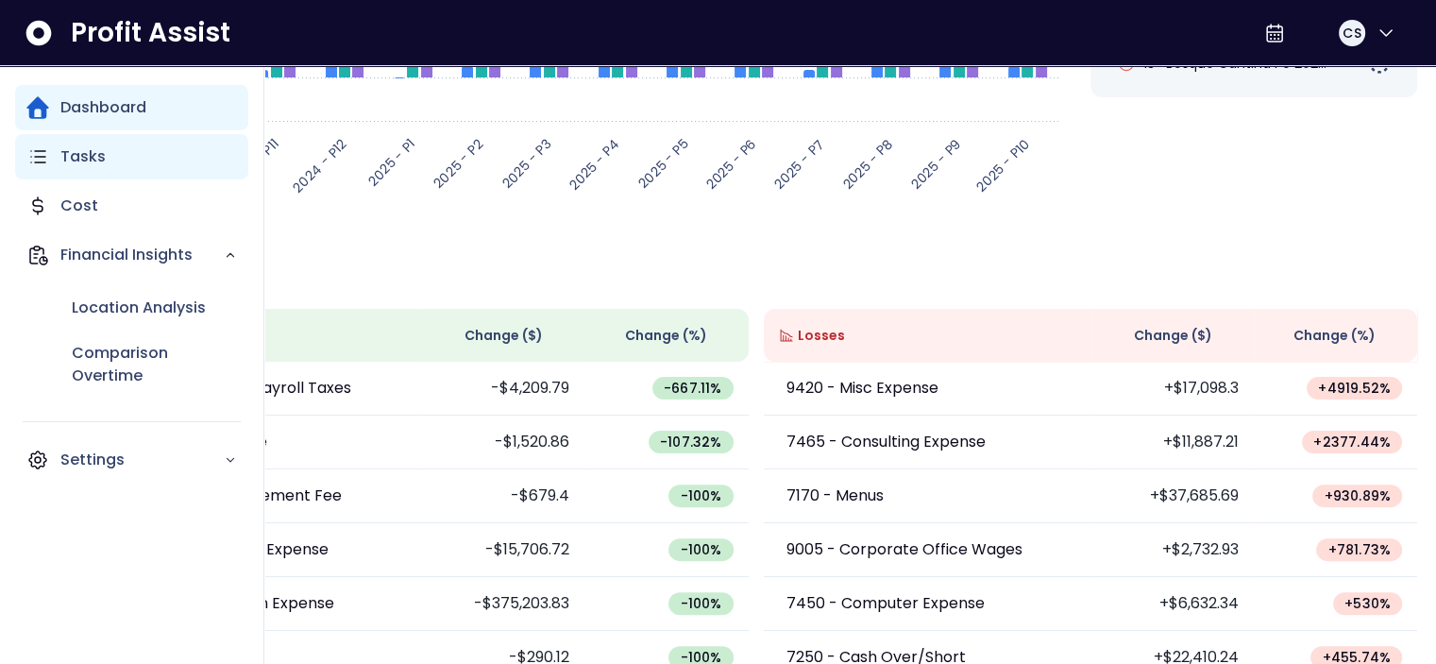
click at [38, 161] on icon "Main navigation" at bounding box center [37, 156] width 23 height 23
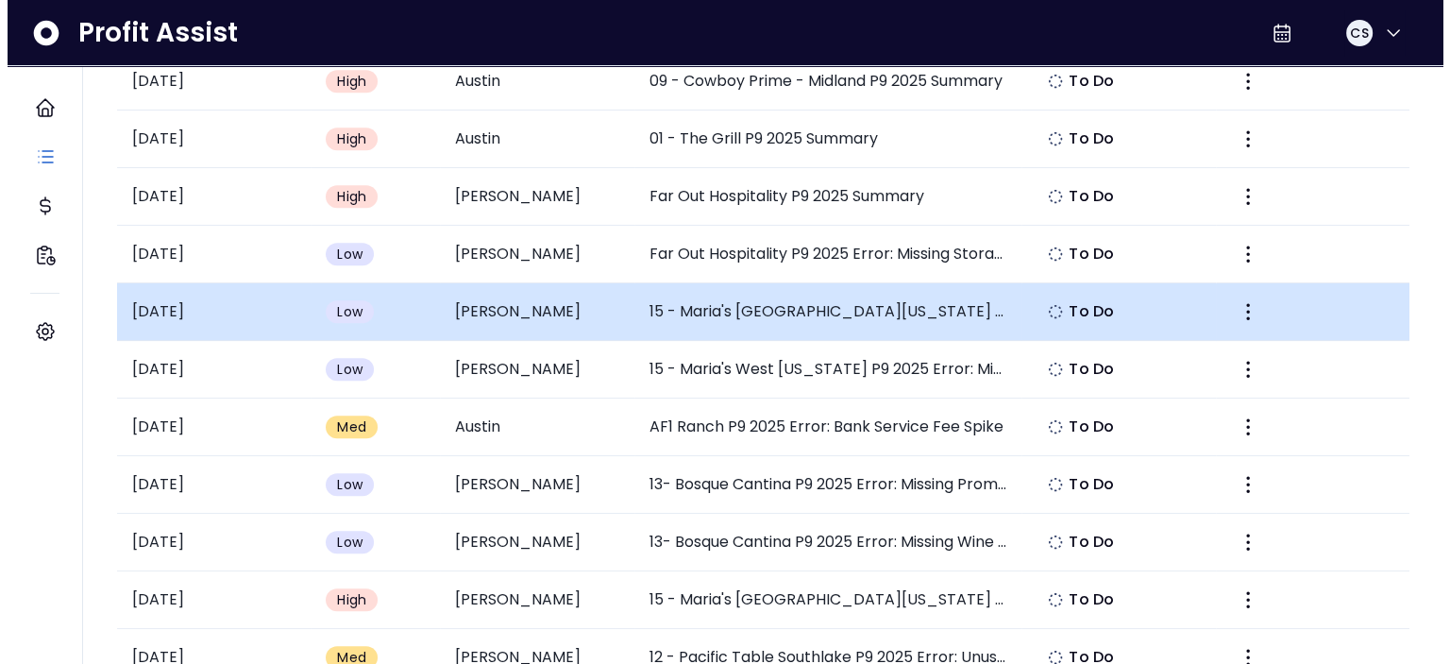
scroll to position [944, 0]
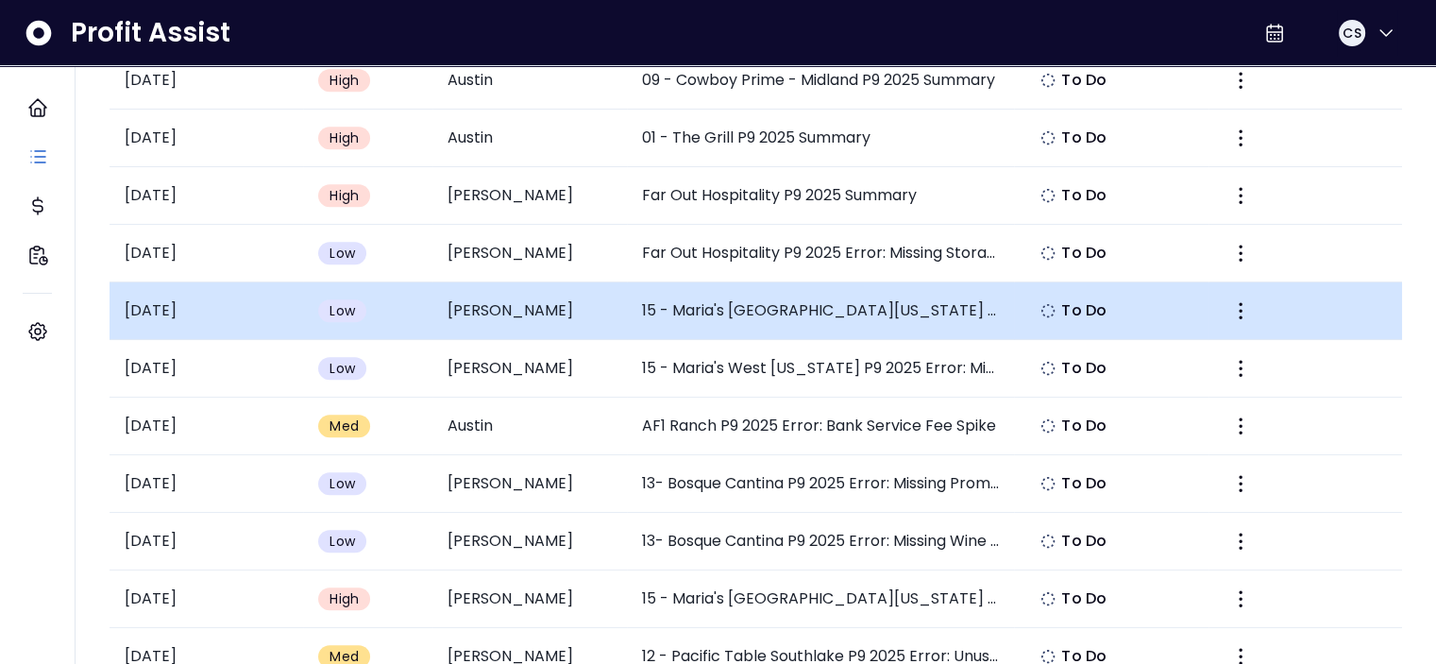
click at [337, 301] on span "Low" at bounding box center [341, 310] width 25 height 19
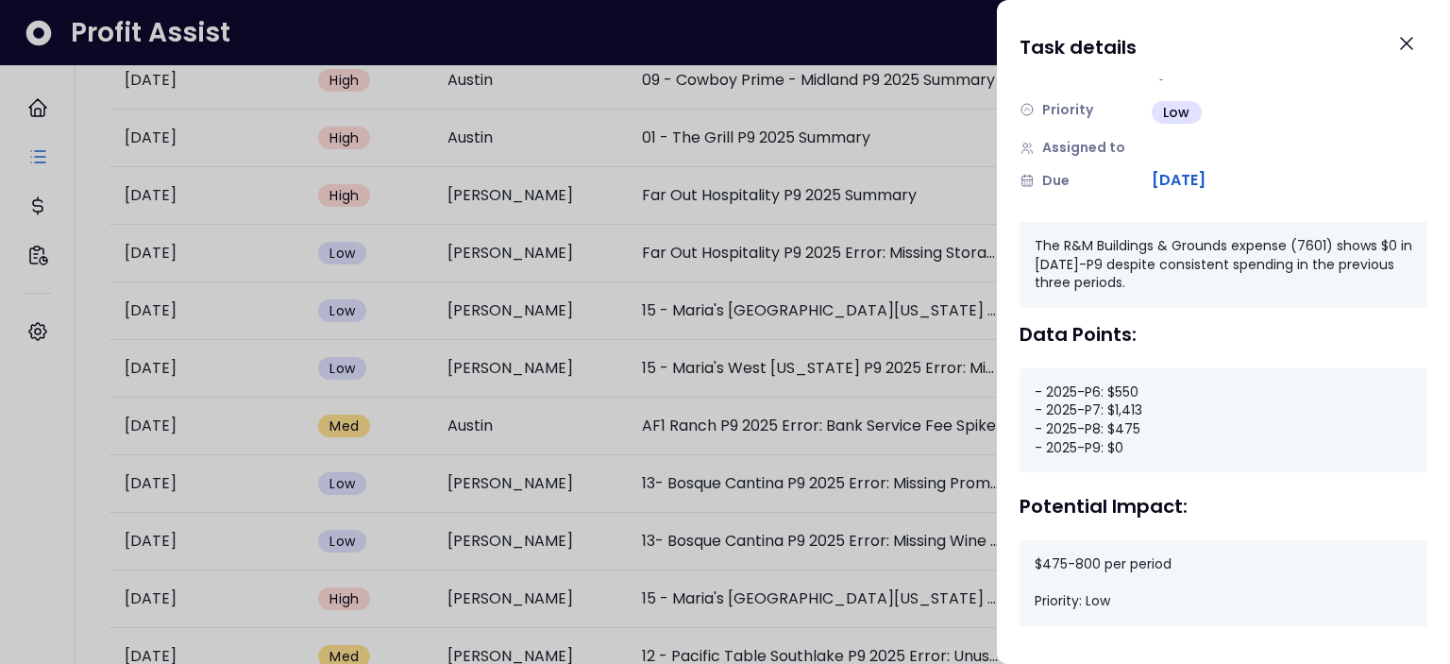
scroll to position [0, 0]
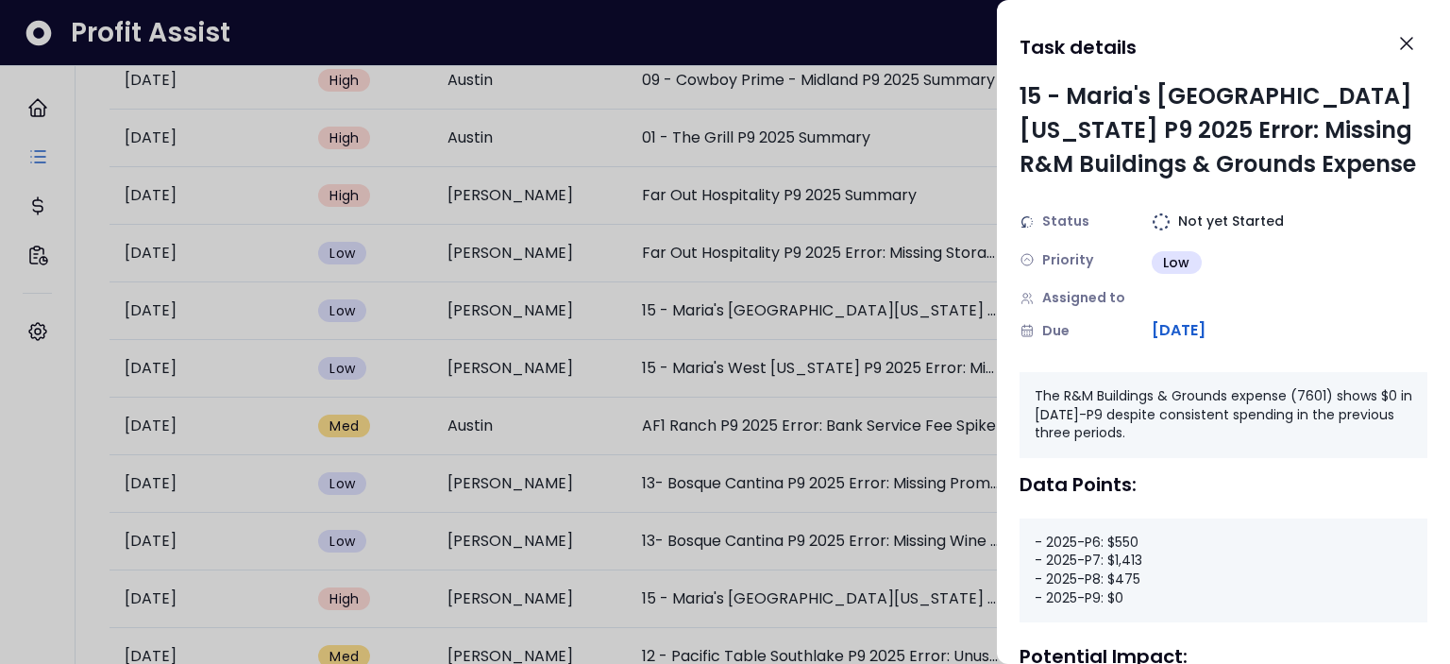
click at [1178, 260] on span "Low" at bounding box center [1176, 262] width 27 height 19
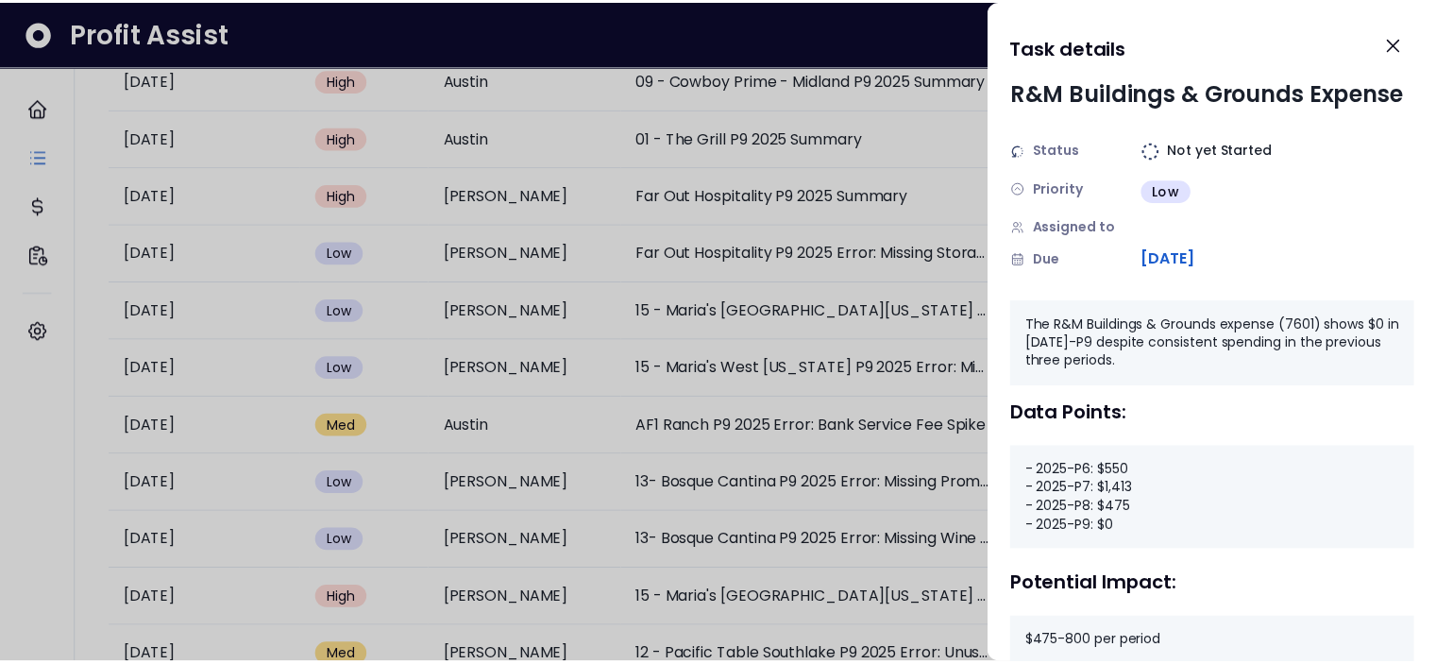
scroll to position [150, 0]
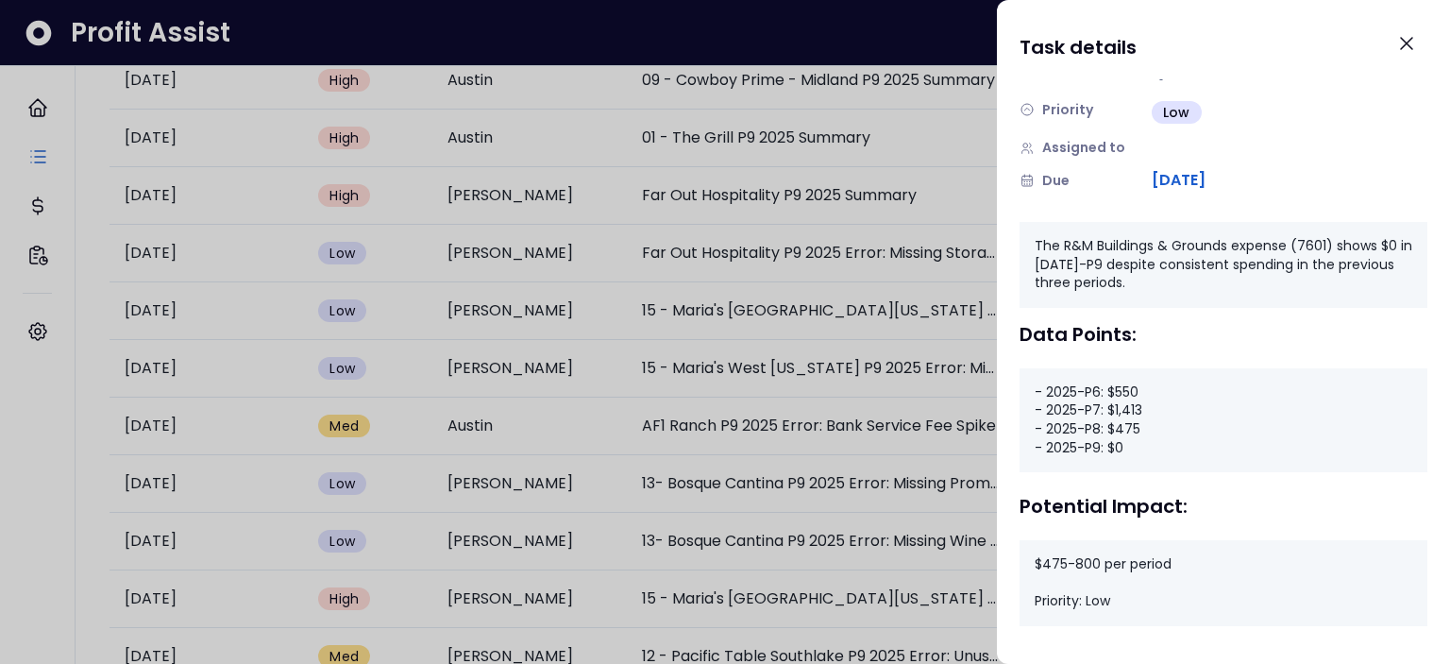
click at [1176, 505] on div "Potential Impact:" at bounding box center [1223, 506] width 408 height 23
click at [1142, 581] on div "$475-800 per period Priority: Low" at bounding box center [1223, 583] width 408 height 86
drag, startPoint x: 1128, startPoint y: 598, endPoint x: 1163, endPoint y: 562, distance: 50.7
click at [1127, 598] on div "$475-800 per period Priority: Low" at bounding box center [1223, 583] width 408 height 86
click at [1408, 47] on icon "Close" at bounding box center [1406, 43] width 23 height 23
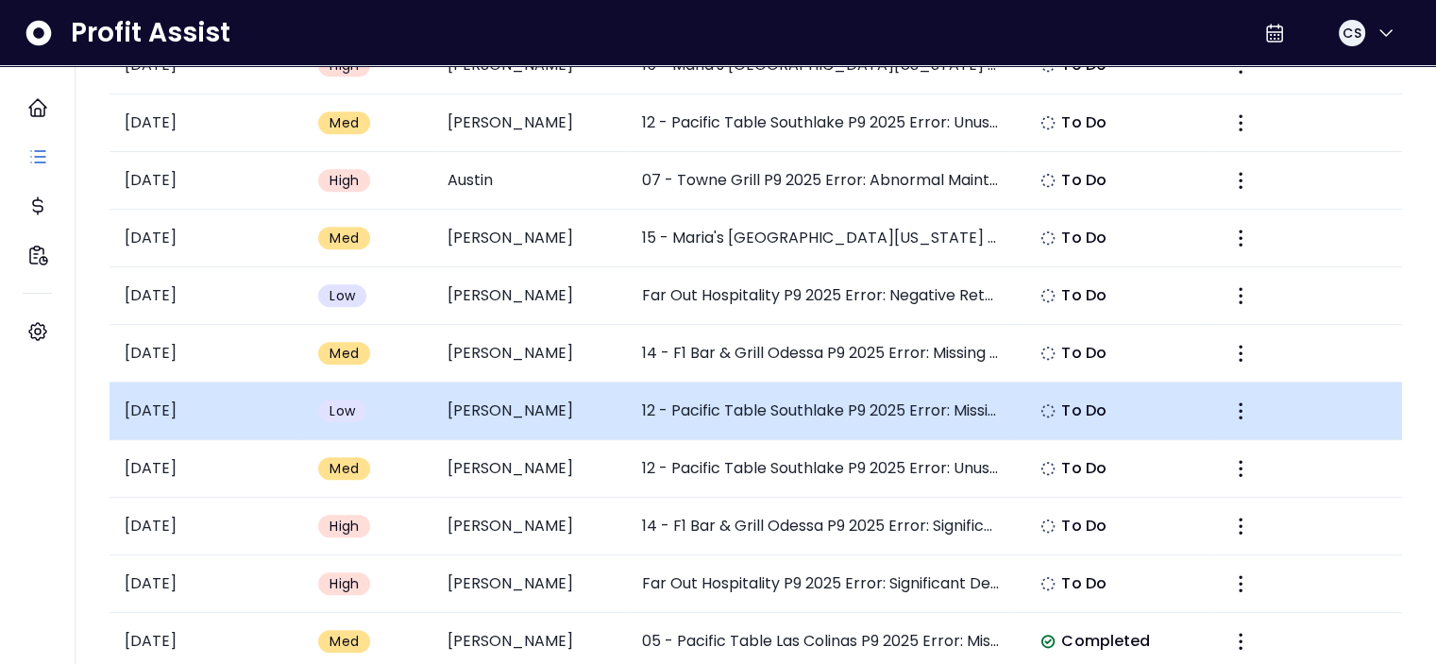
scroll to position [1510, 0]
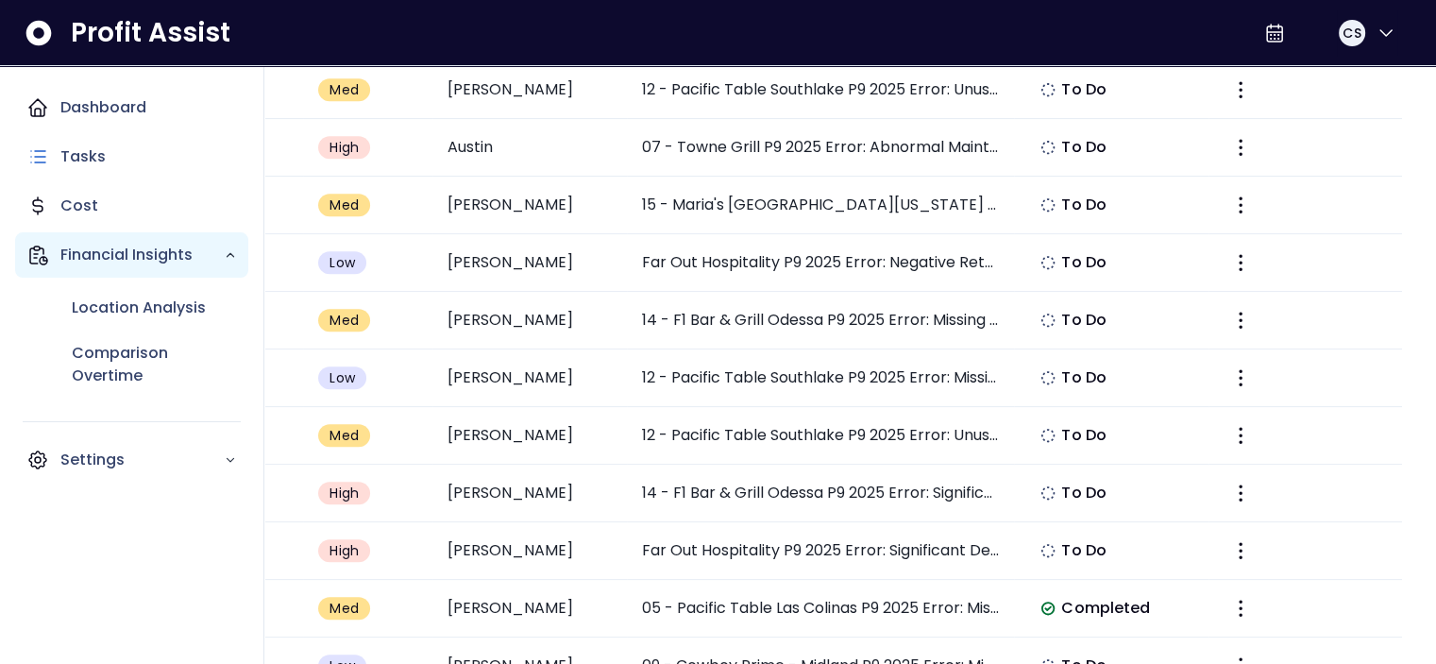
click at [45, 256] on icon "Main navigation" at bounding box center [38, 255] width 17 height 18
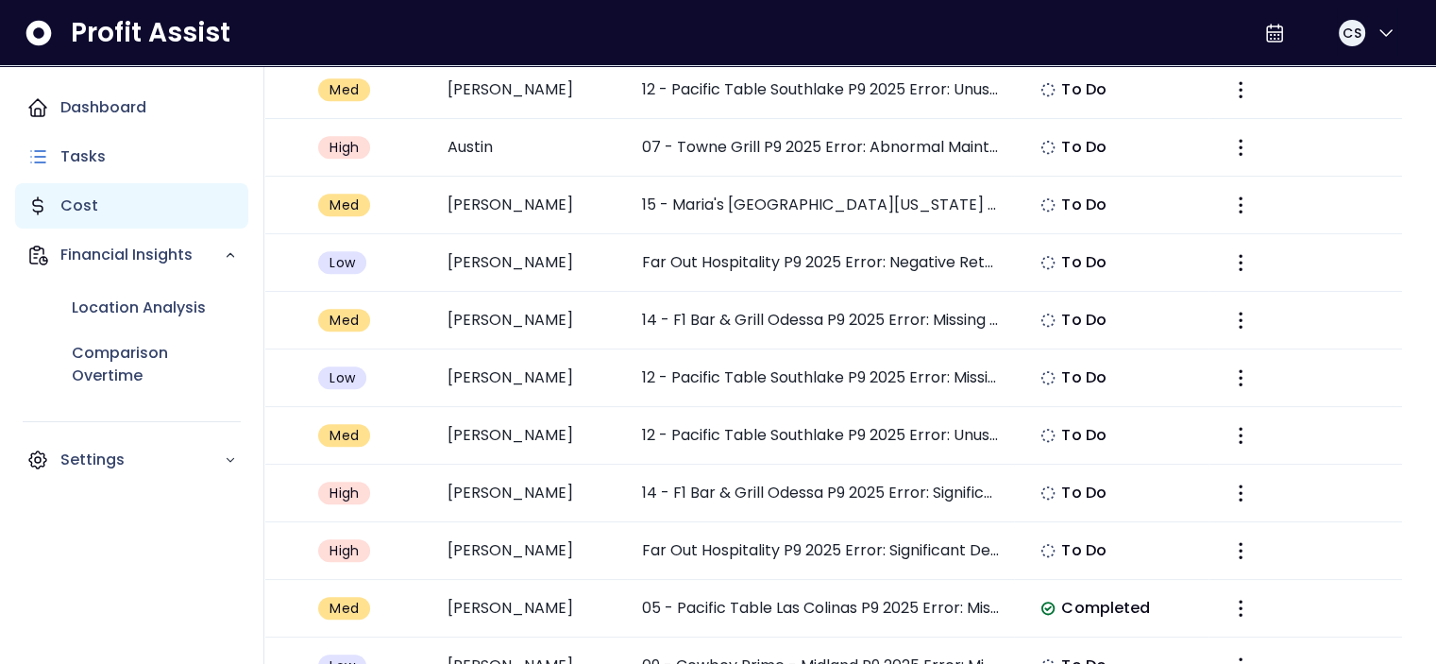
click at [79, 216] on p "Cost" at bounding box center [79, 205] width 38 height 23
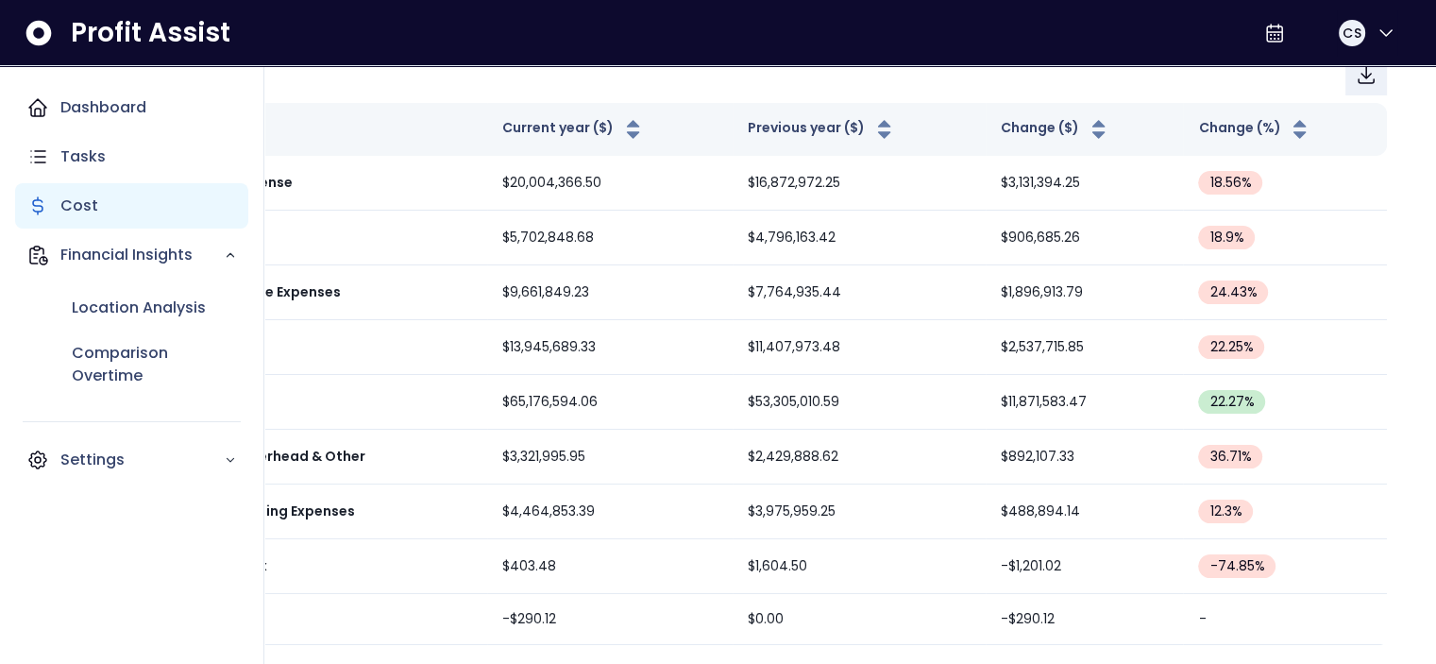
scroll to position [257, 0]
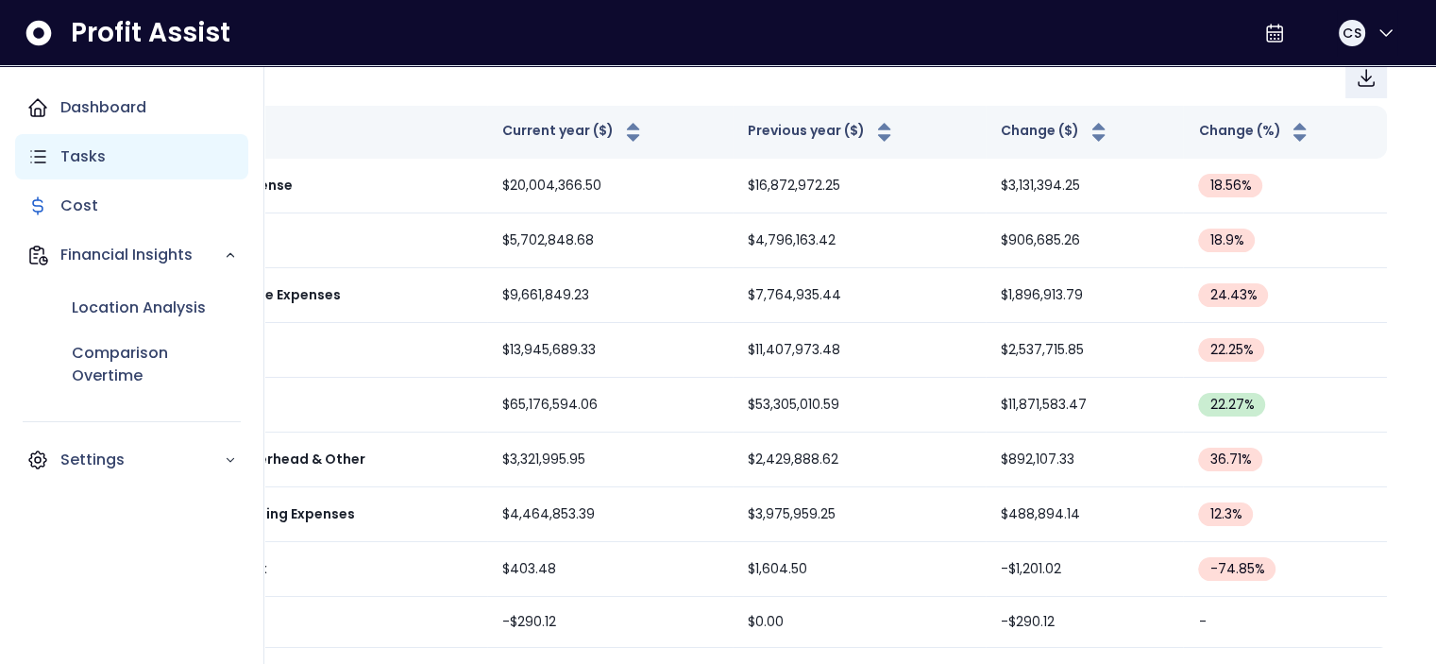
click at [119, 153] on div "Tasks" at bounding box center [131, 156] width 233 height 45
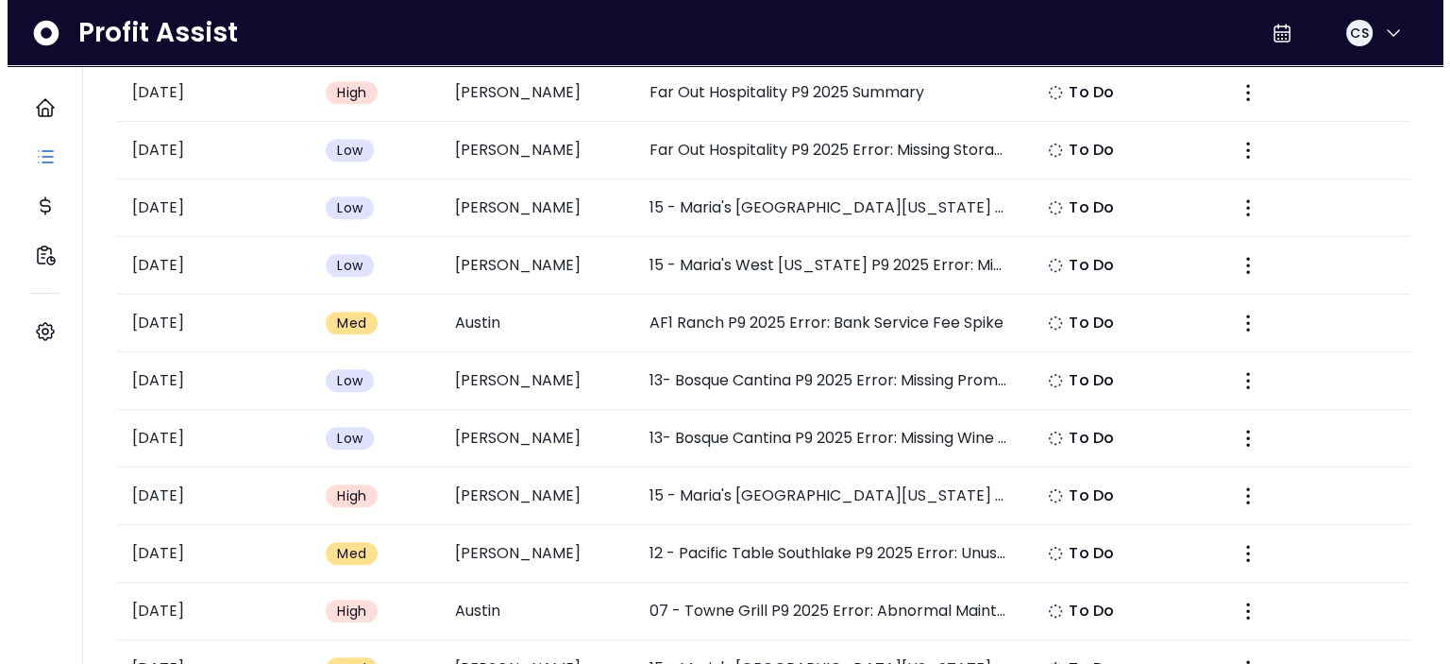
scroll to position [1133, 0]
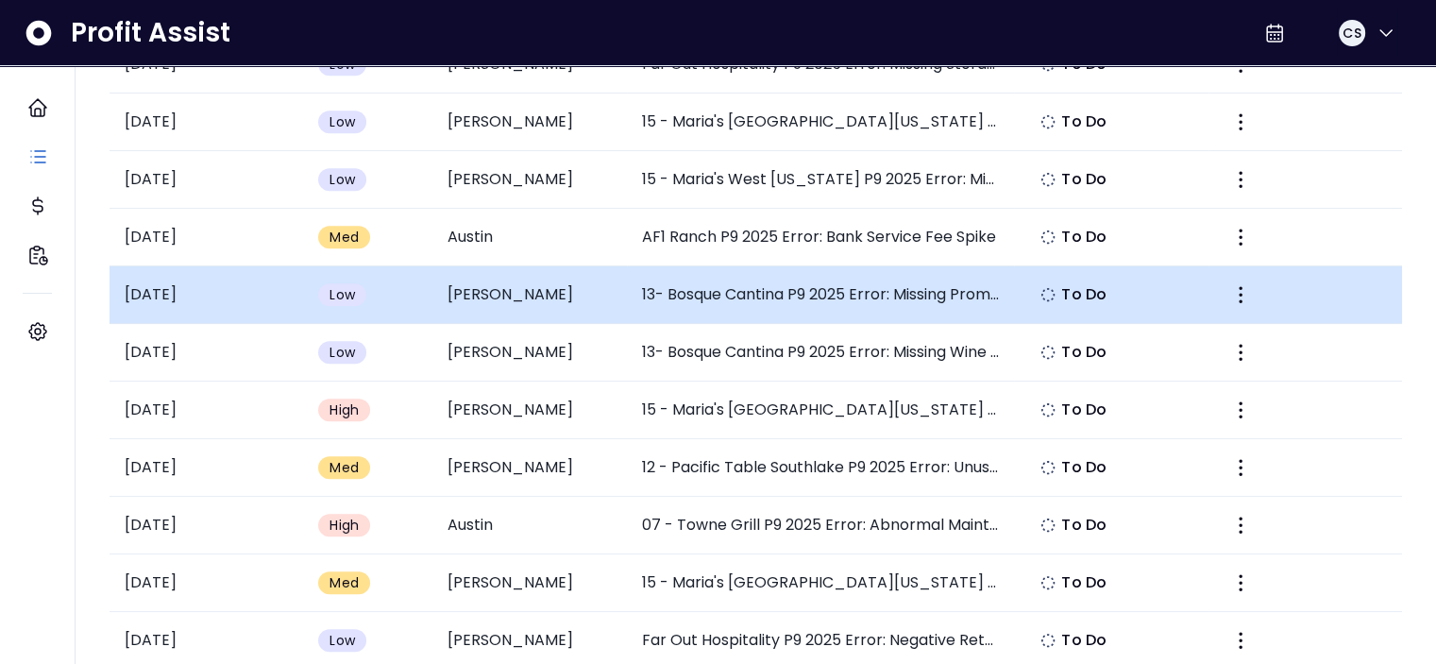
click at [1047, 288] on img at bounding box center [1047, 294] width 15 height 15
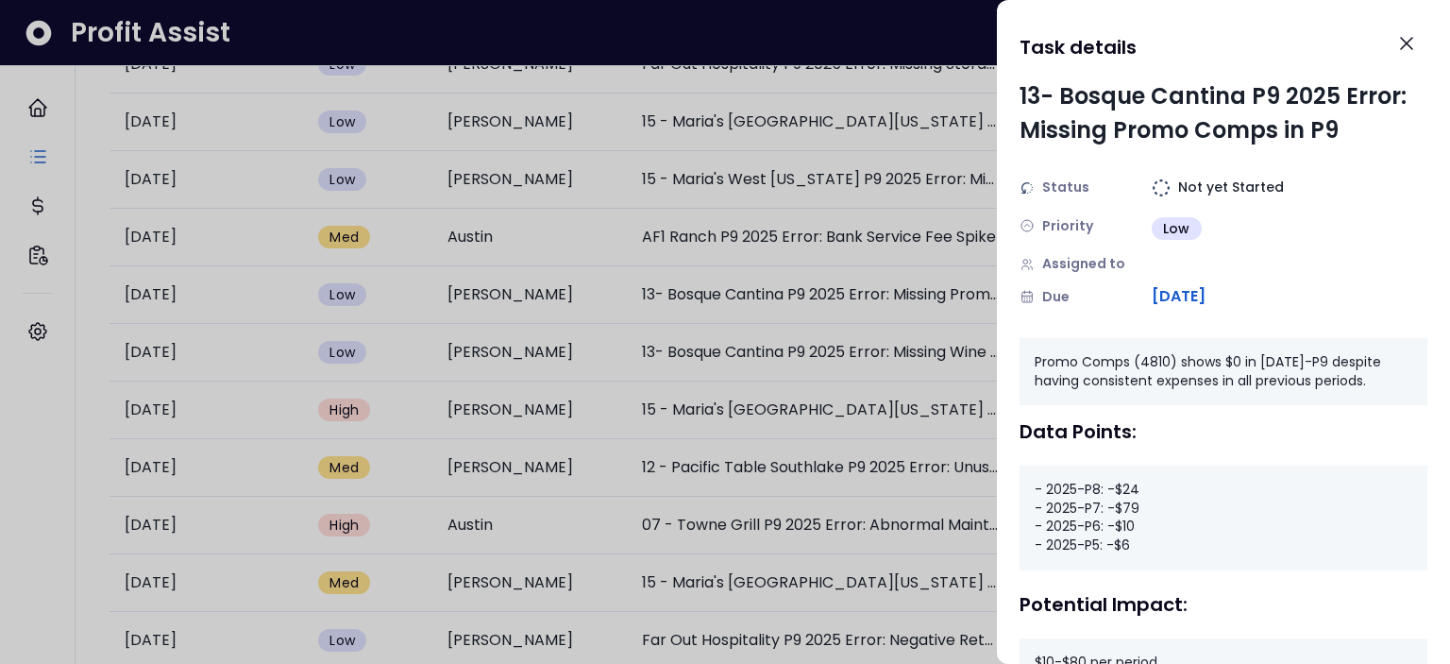
click at [1194, 300] on span "[DATE]" at bounding box center [1179, 296] width 54 height 23
click at [1170, 292] on span "[DATE]" at bounding box center [1179, 296] width 54 height 23
click at [1086, 268] on span "Assigned to" at bounding box center [1083, 264] width 83 height 20
click at [1186, 252] on div "Status Not yet Started Priority Low Assigned to Due [DATE]" at bounding box center [1223, 242] width 408 height 130
click at [1164, 219] on span "Low" at bounding box center [1176, 228] width 27 height 19
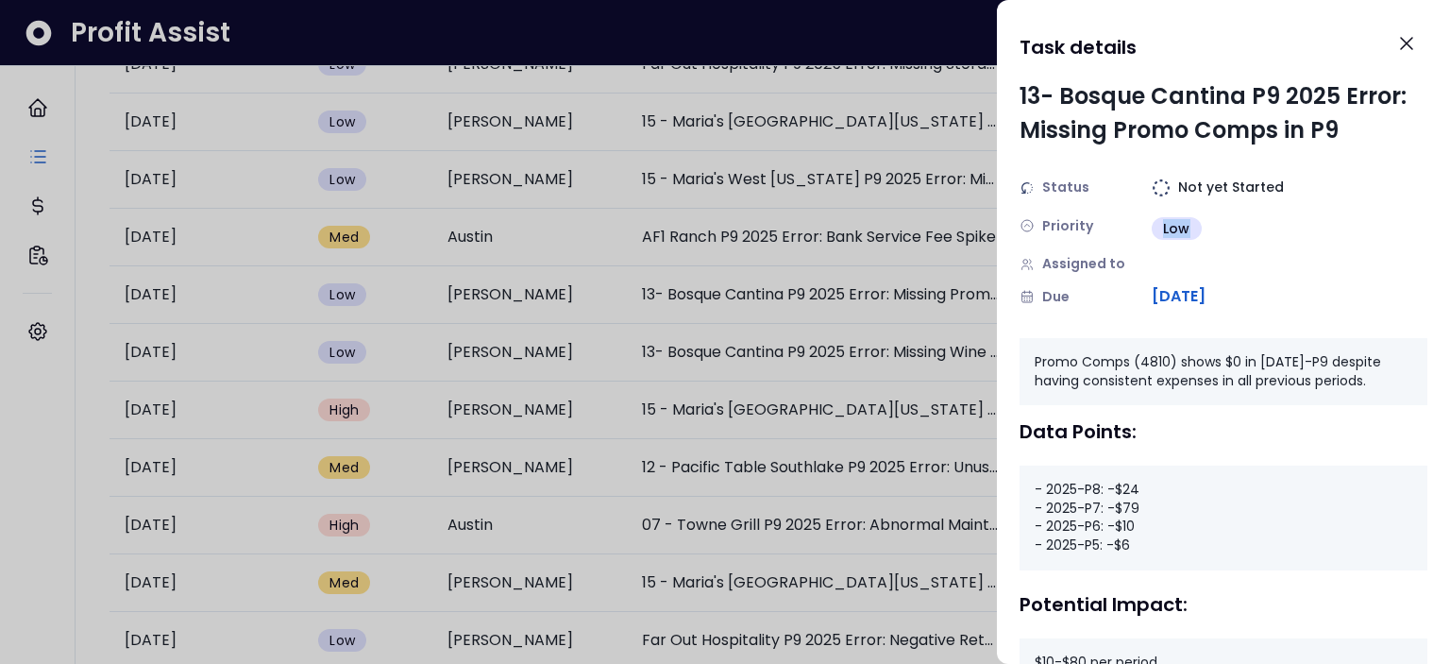
click at [1164, 219] on span "Low" at bounding box center [1176, 228] width 27 height 19
click at [1163, 178] on img at bounding box center [1161, 187] width 19 height 19
click at [1163, 181] on img at bounding box center [1161, 187] width 19 height 19
click at [1412, 34] on icon "Close" at bounding box center [1406, 43] width 23 height 23
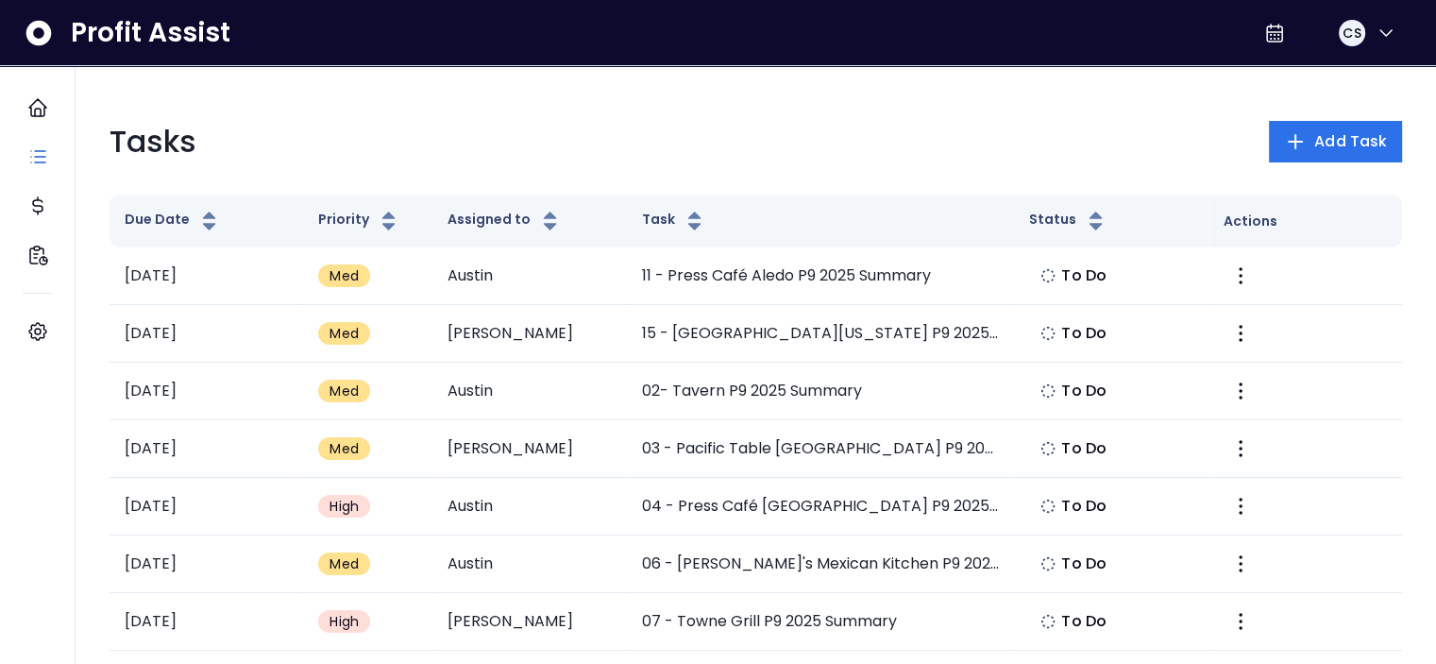
scroll to position [0, 0]
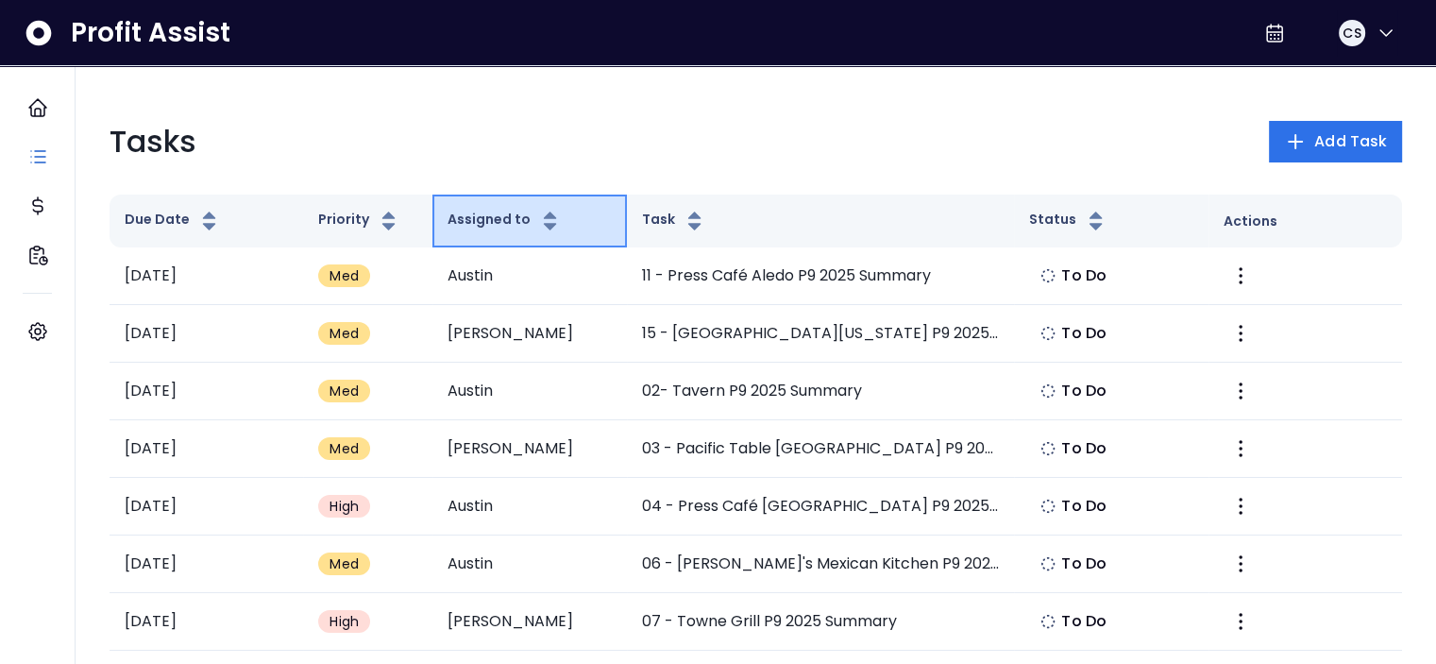
click at [551, 215] on icon "button" at bounding box center [550, 221] width 24 height 23
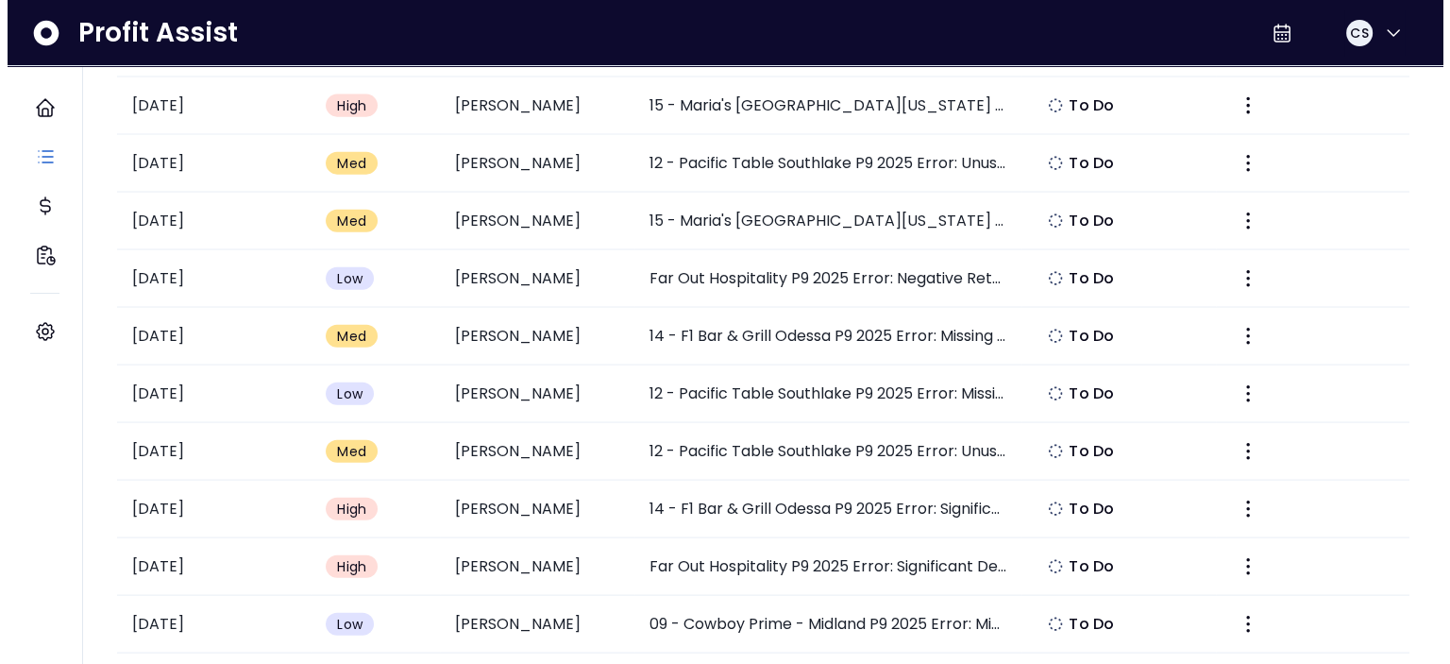
scroll to position [4342, 0]
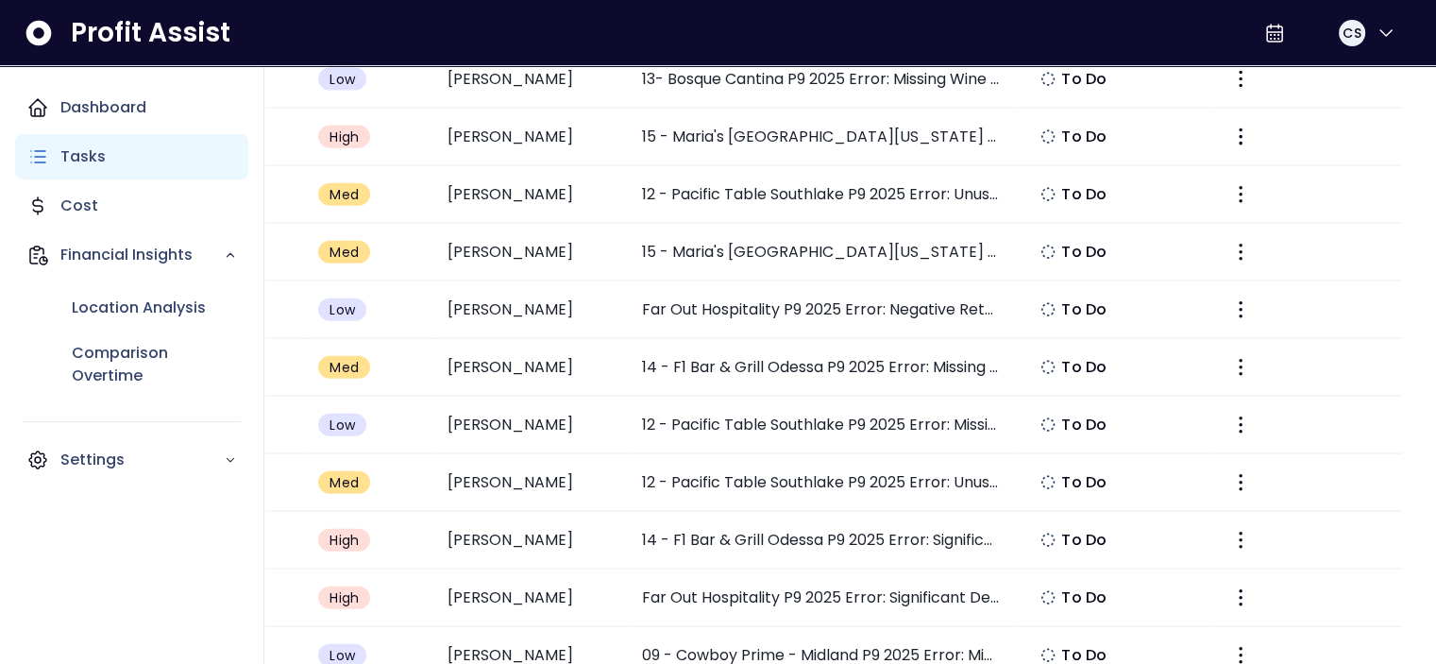
click at [77, 161] on p "Tasks" at bounding box center [82, 156] width 45 height 23
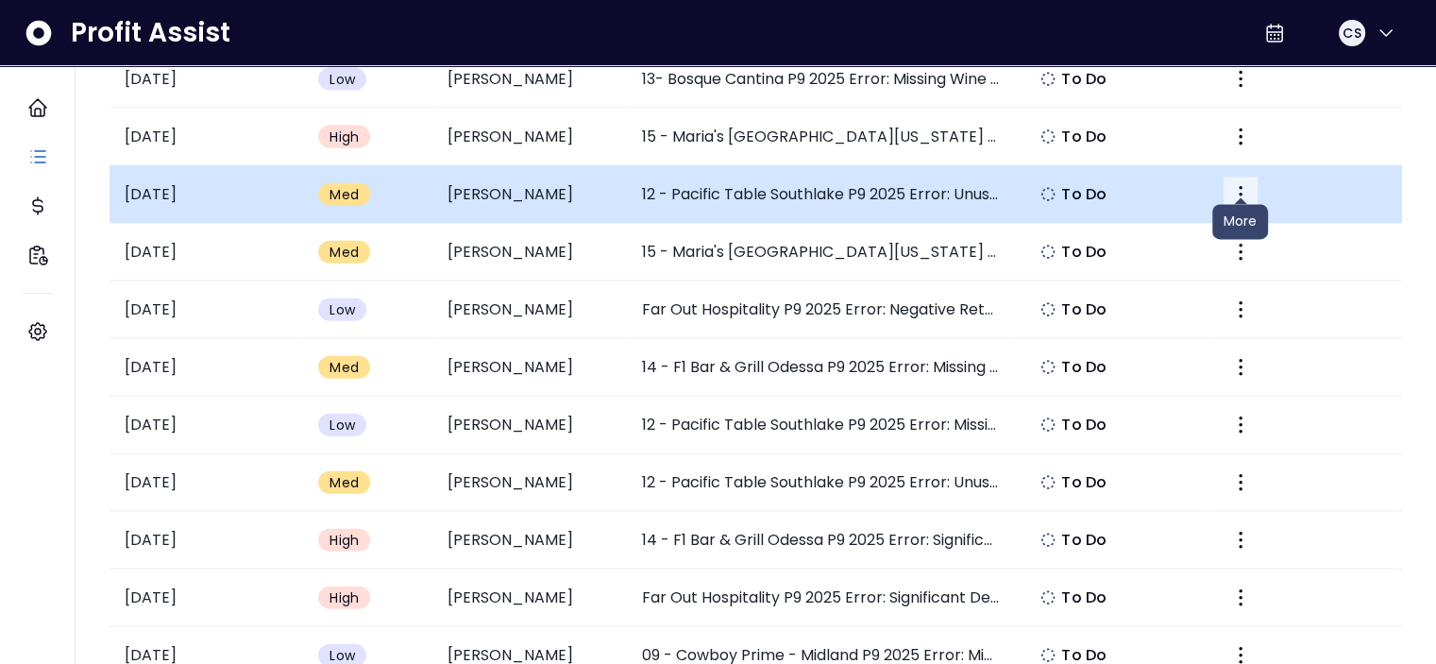
click at [1251, 177] on button "More" at bounding box center [1240, 194] width 34 height 34
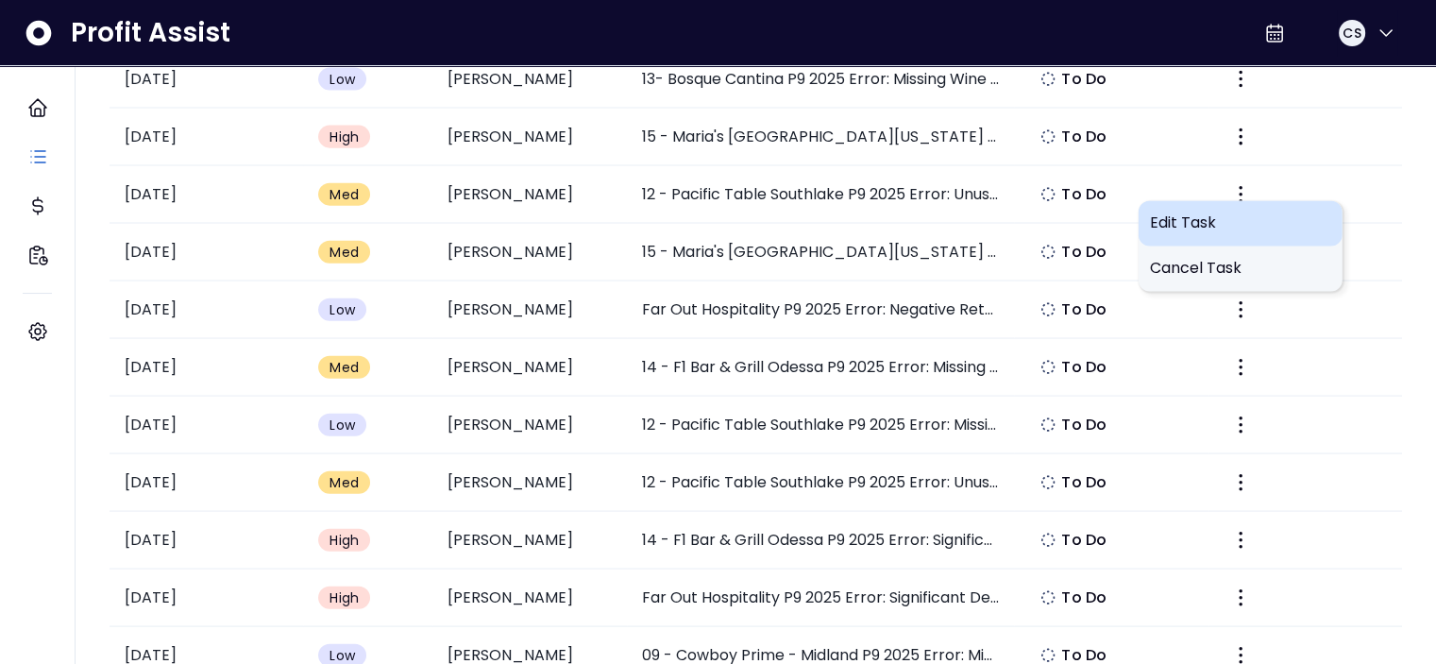
click at [1174, 214] on span "Edit Task" at bounding box center [1240, 223] width 181 height 23
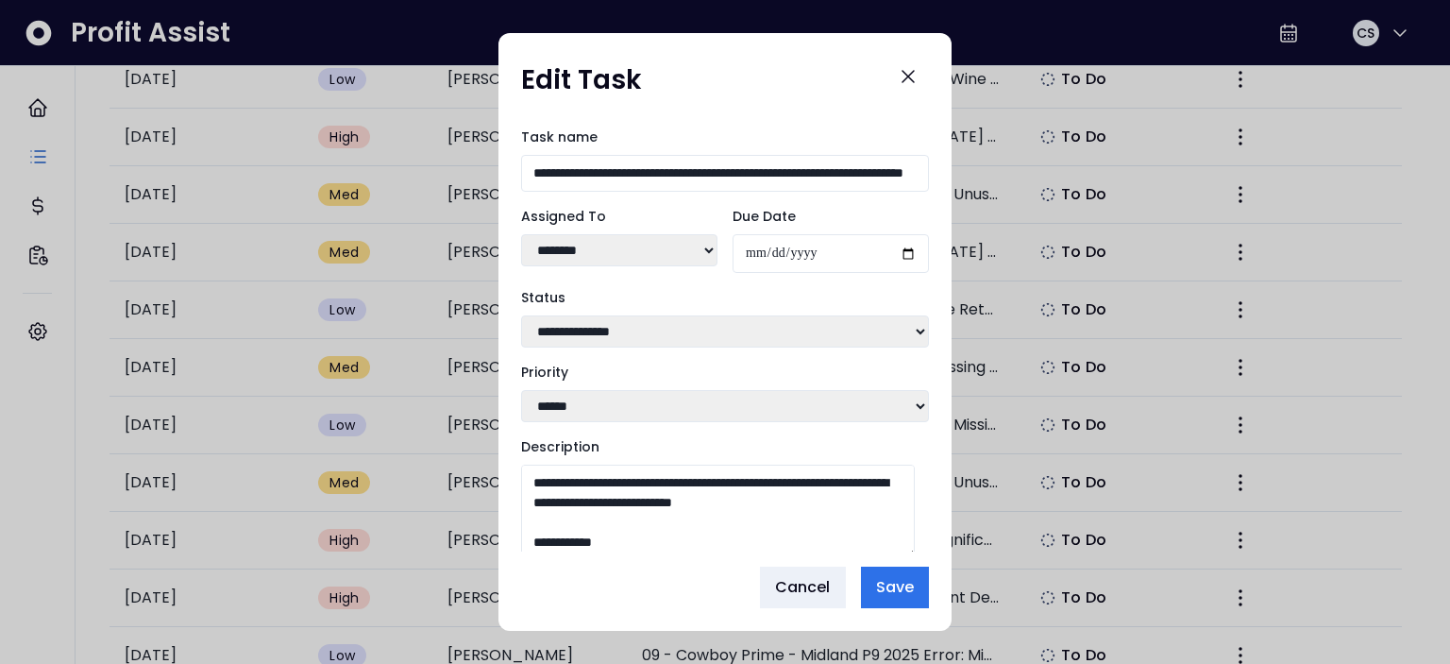
click at [667, 331] on select "**********" at bounding box center [725, 331] width 408 height 32
select select "*********"
click at [521, 315] on select "**********" at bounding box center [725, 331] width 408 height 32
click at [913, 598] on span "Save" at bounding box center [895, 587] width 38 height 23
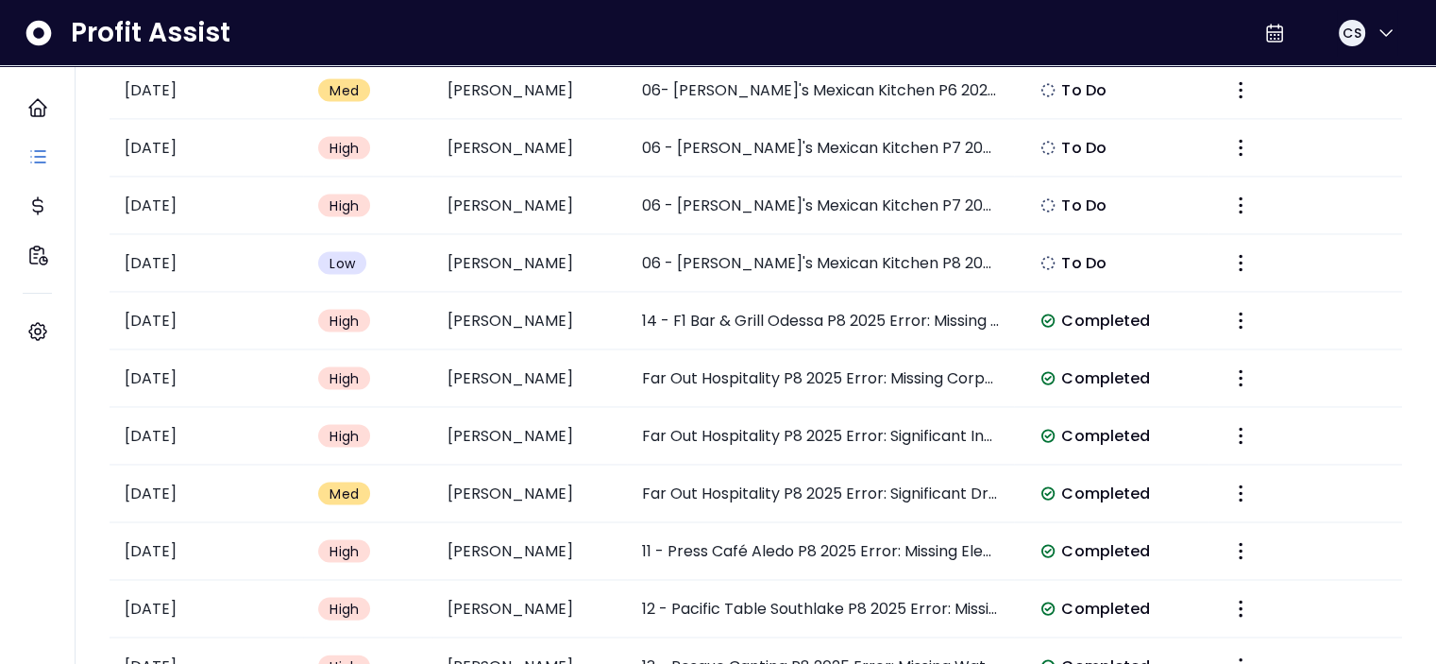
scroll to position [3965, 0]
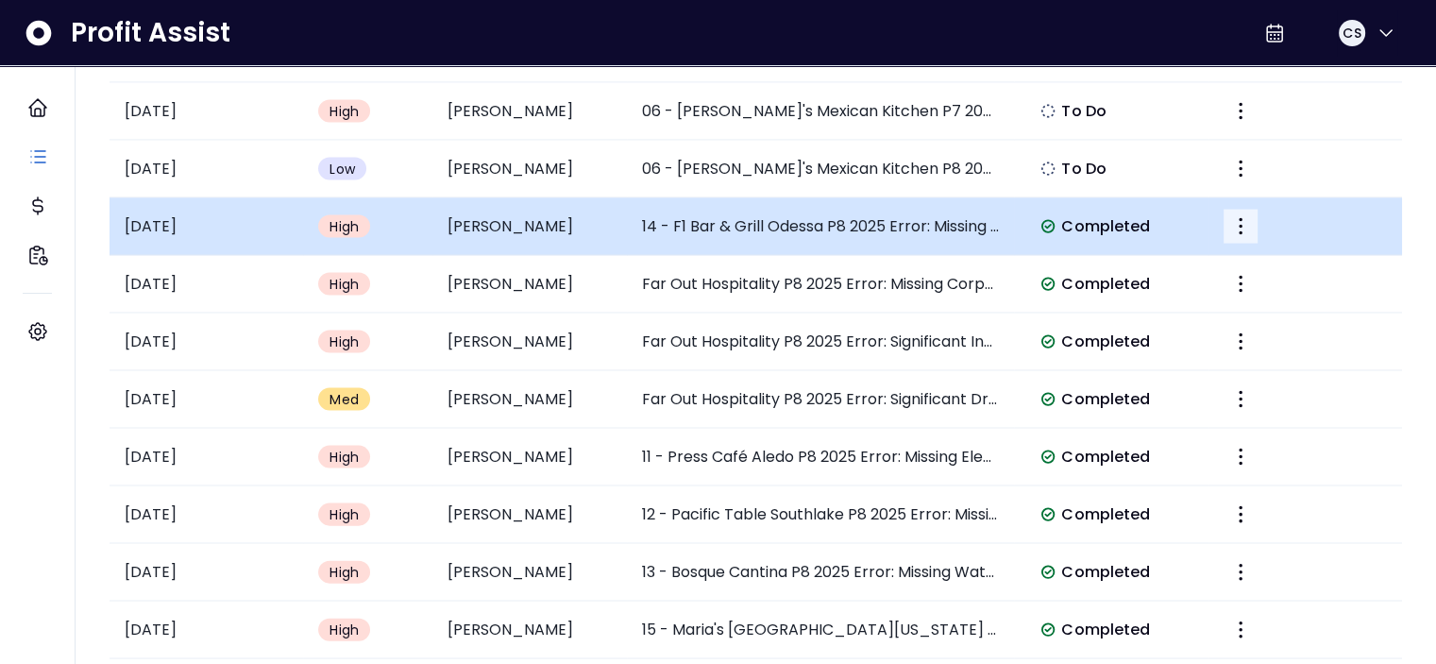
click at [1235, 215] on icon "More" at bounding box center [1240, 226] width 23 height 23
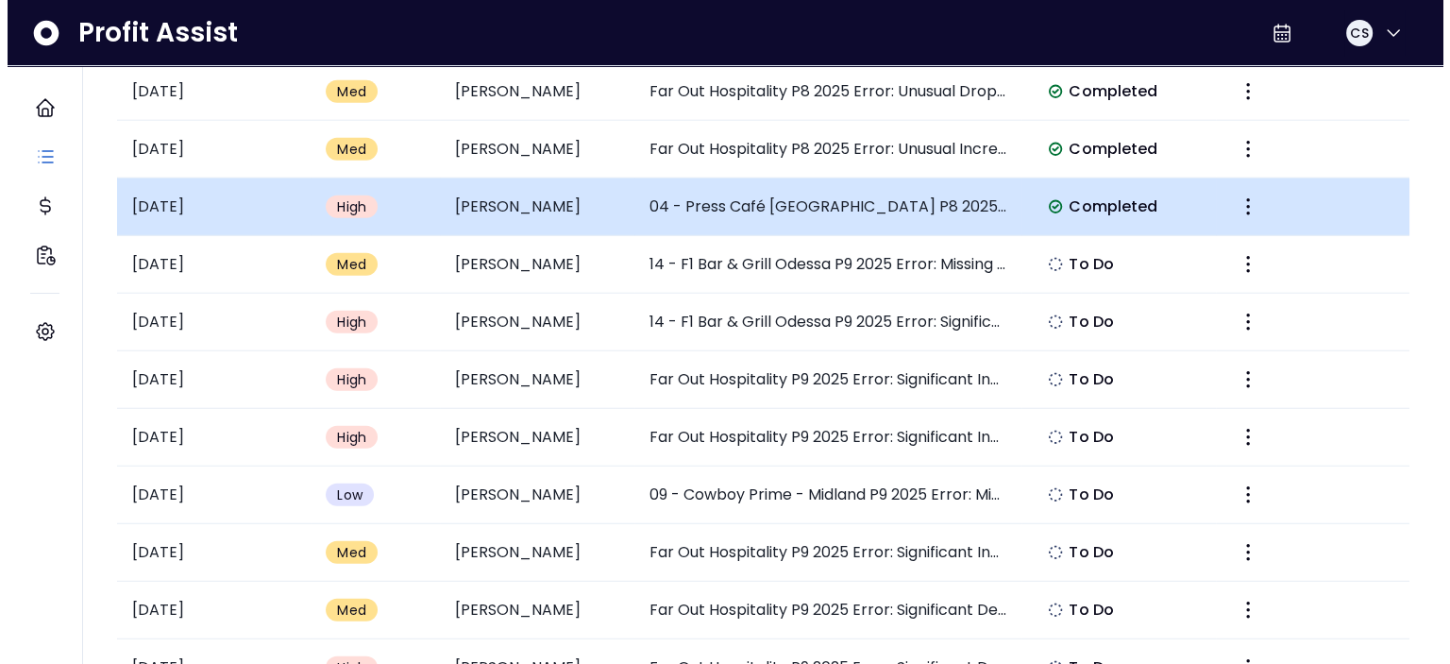
scroll to position [5192, 0]
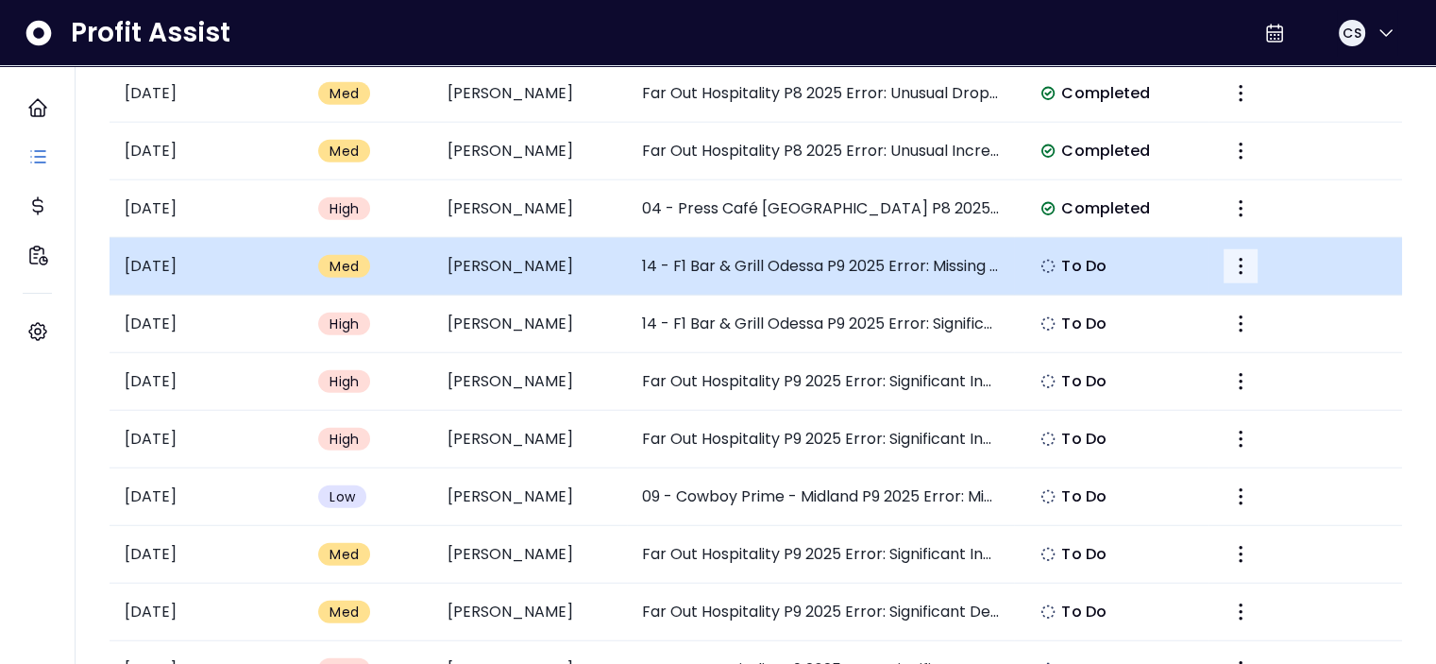
click at [1233, 255] on icon "More" at bounding box center [1240, 266] width 23 height 23
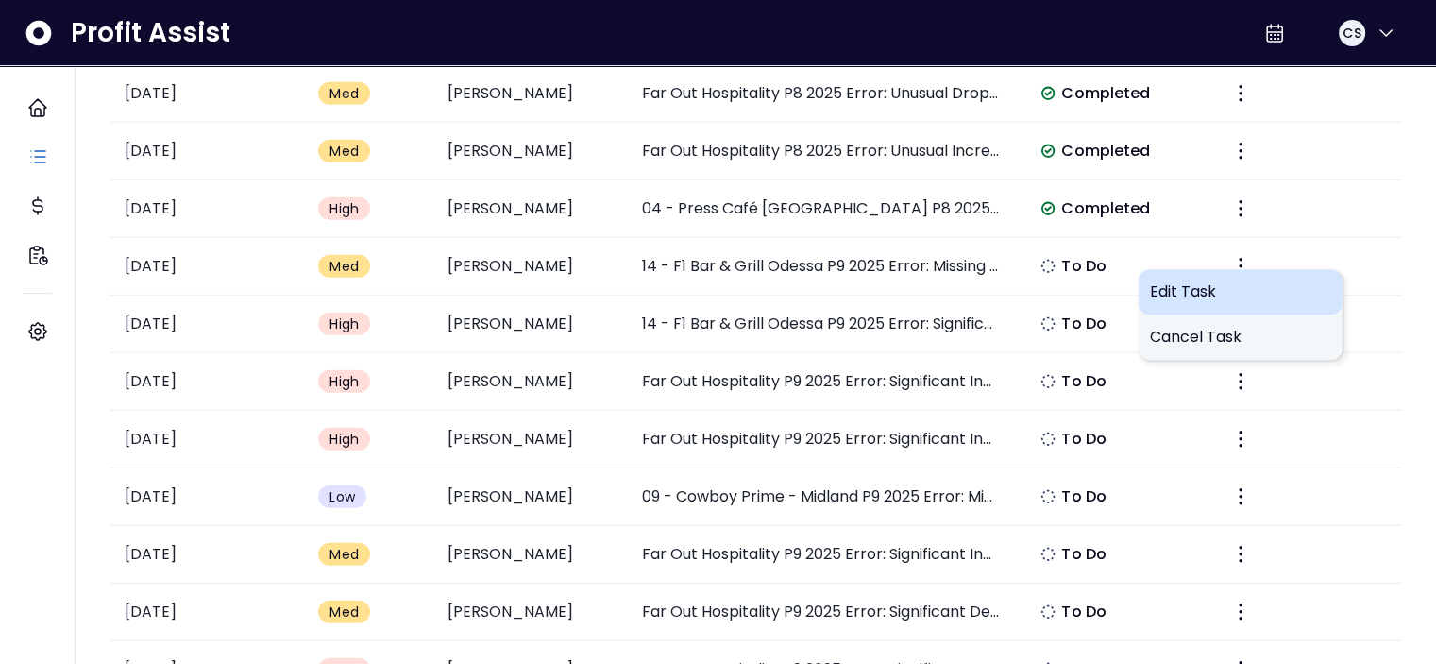
click at [1219, 272] on div "Edit Task" at bounding box center [1240, 292] width 204 height 45
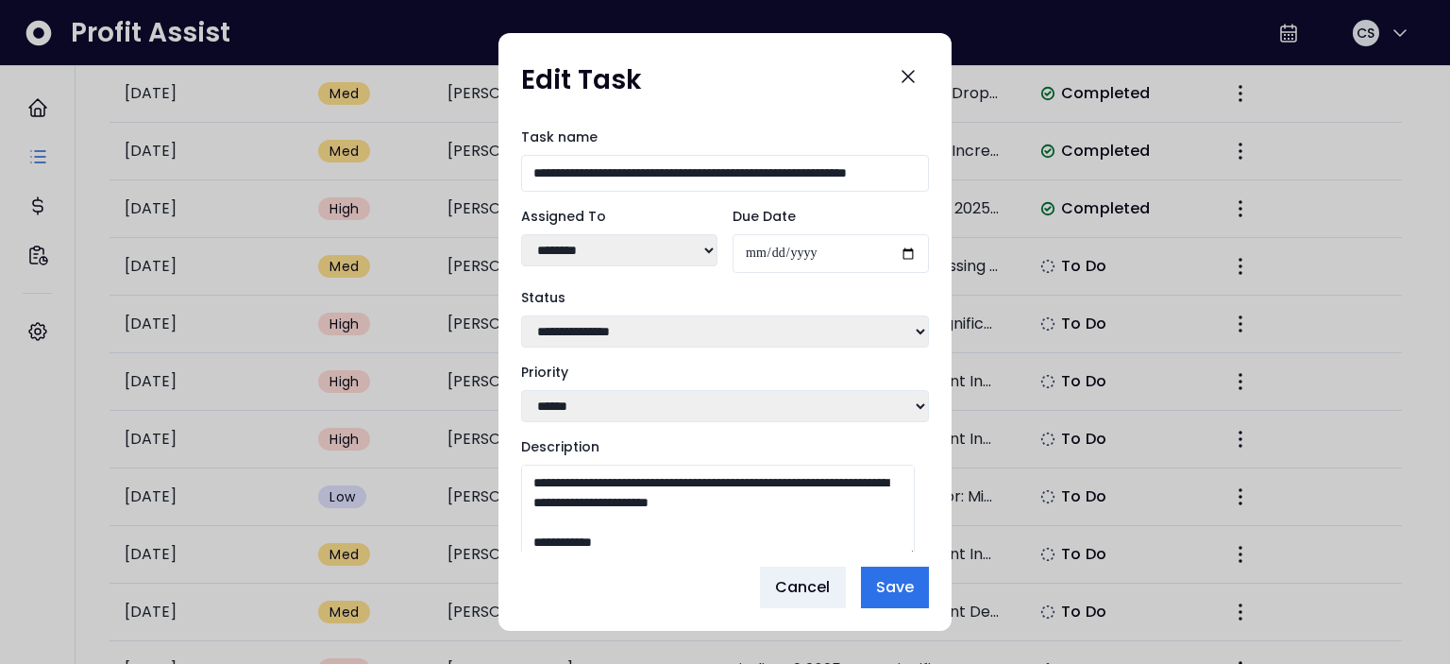
drag, startPoint x: 610, startPoint y: 332, endPoint x: 601, endPoint y: 350, distance: 19.8
click at [609, 333] on select "**********" at bounding box center [725, 331] width 408 height 32
select select "*********"
click at [521, 315] on select "**********" at bounding box center [725, 331] width 408 height 32
click at [909, 573] on button "Save" at bounding box center [895, 587] width 68 height 42
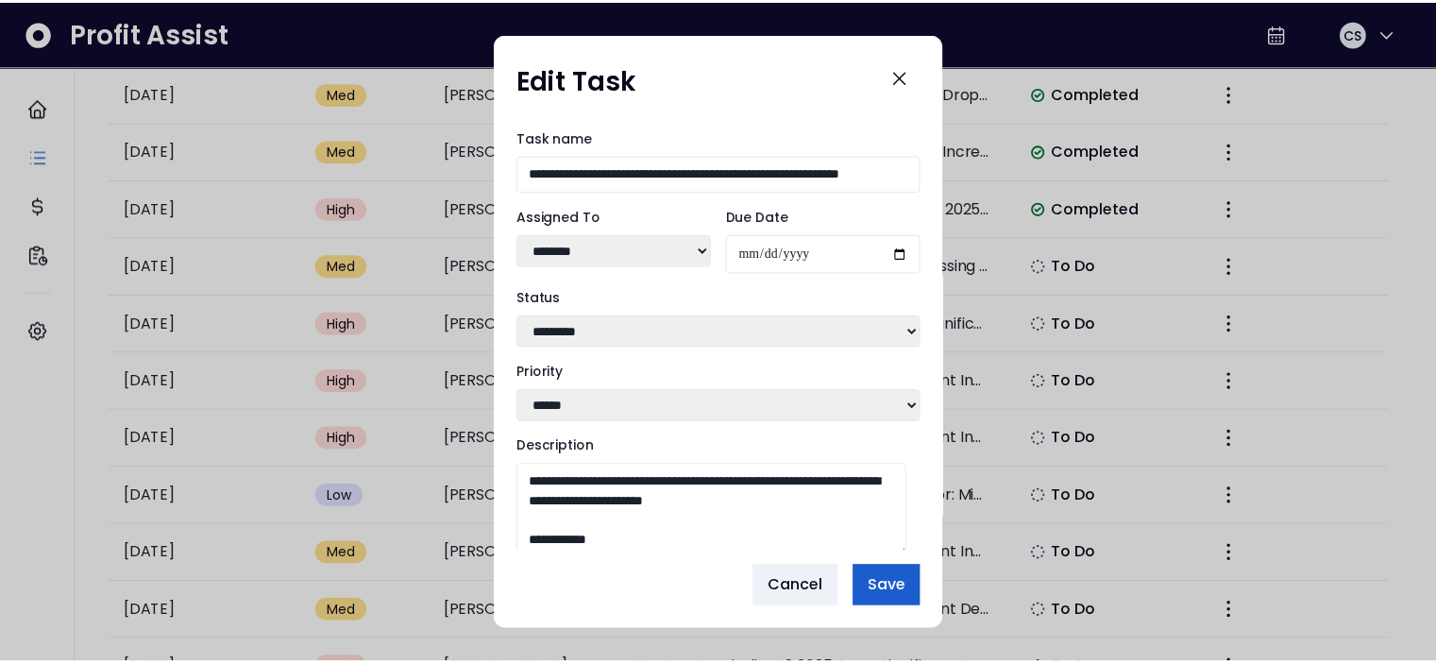
scroll to position [0, 0]
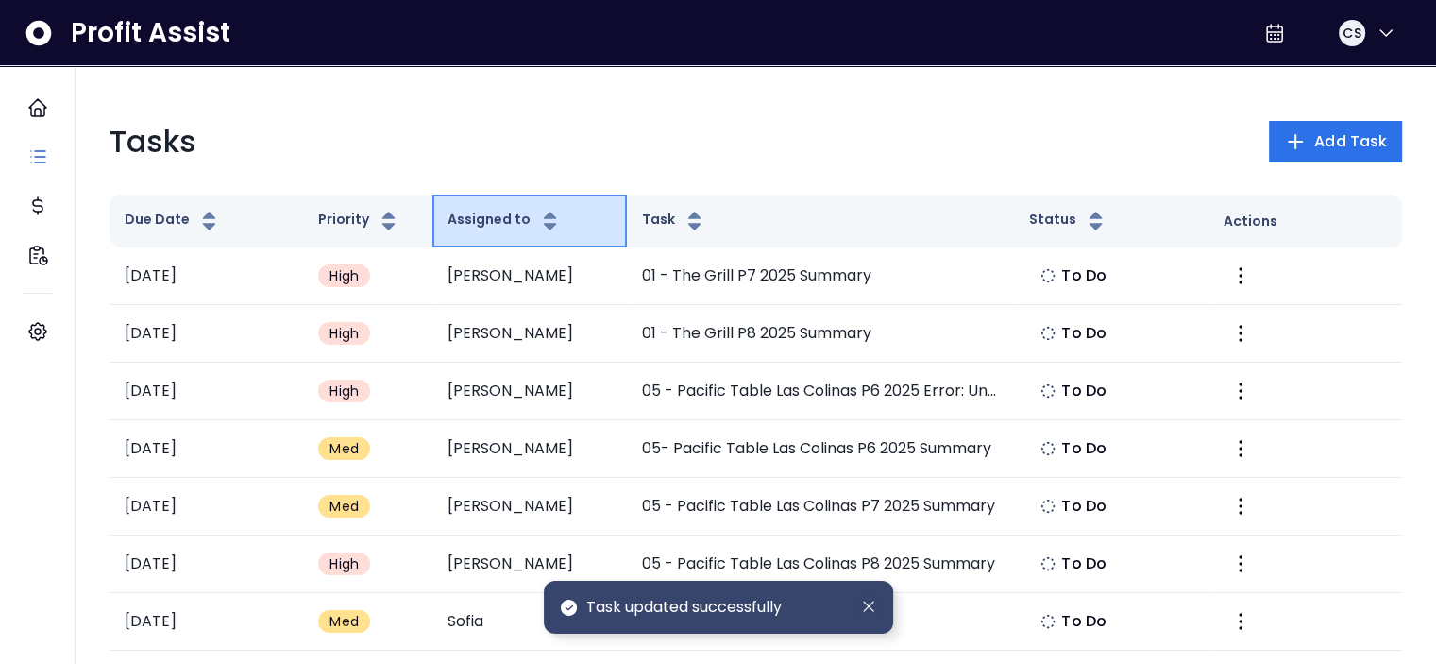
click at [538, 219] on icon "button" at bounding box center [550, 221] width 24 height 23
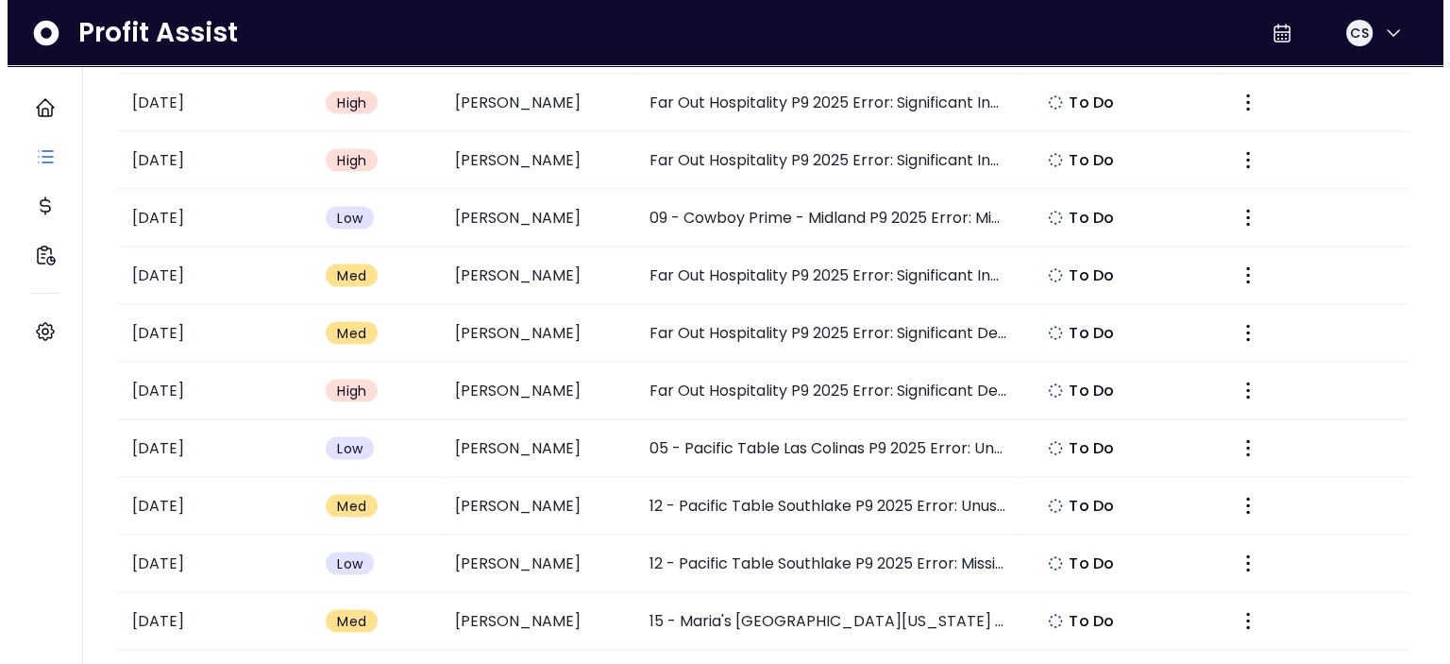
scroll to position [4059, 0]
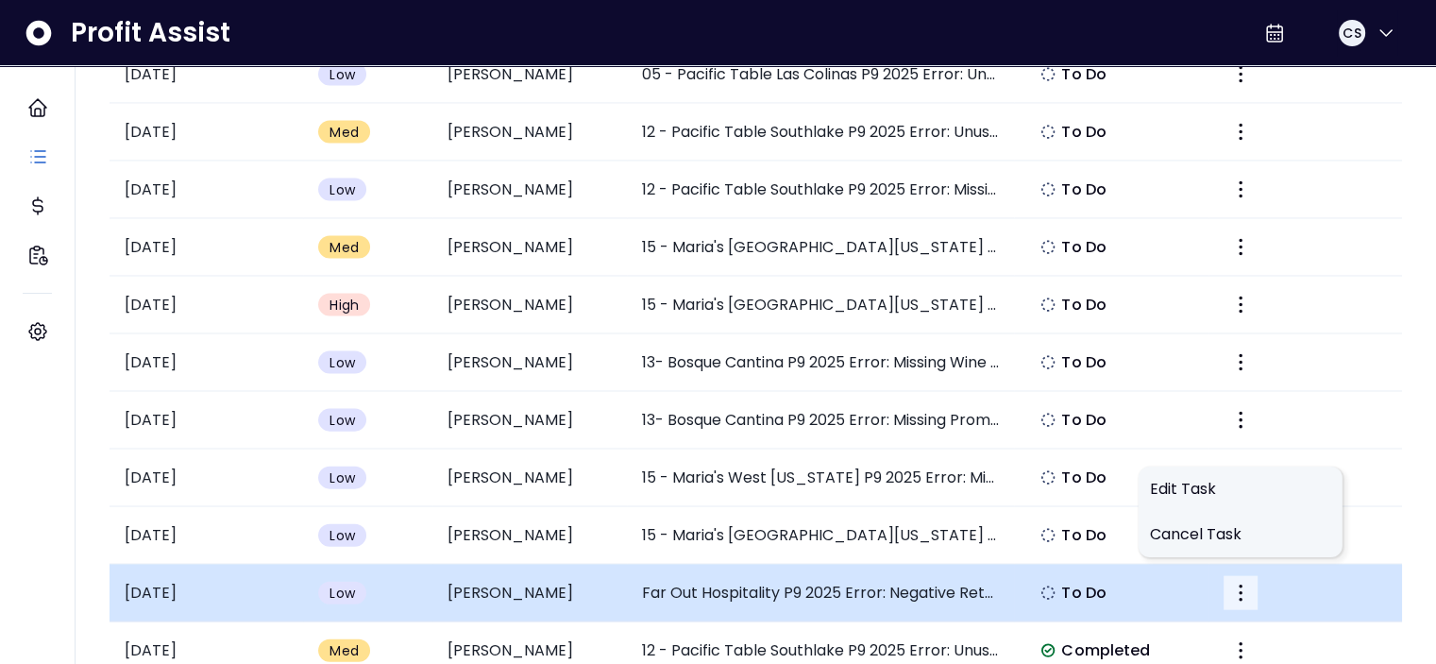
click at [1244, 581] on icon "More" at bounding box center [1240, 592] width 23 height 23
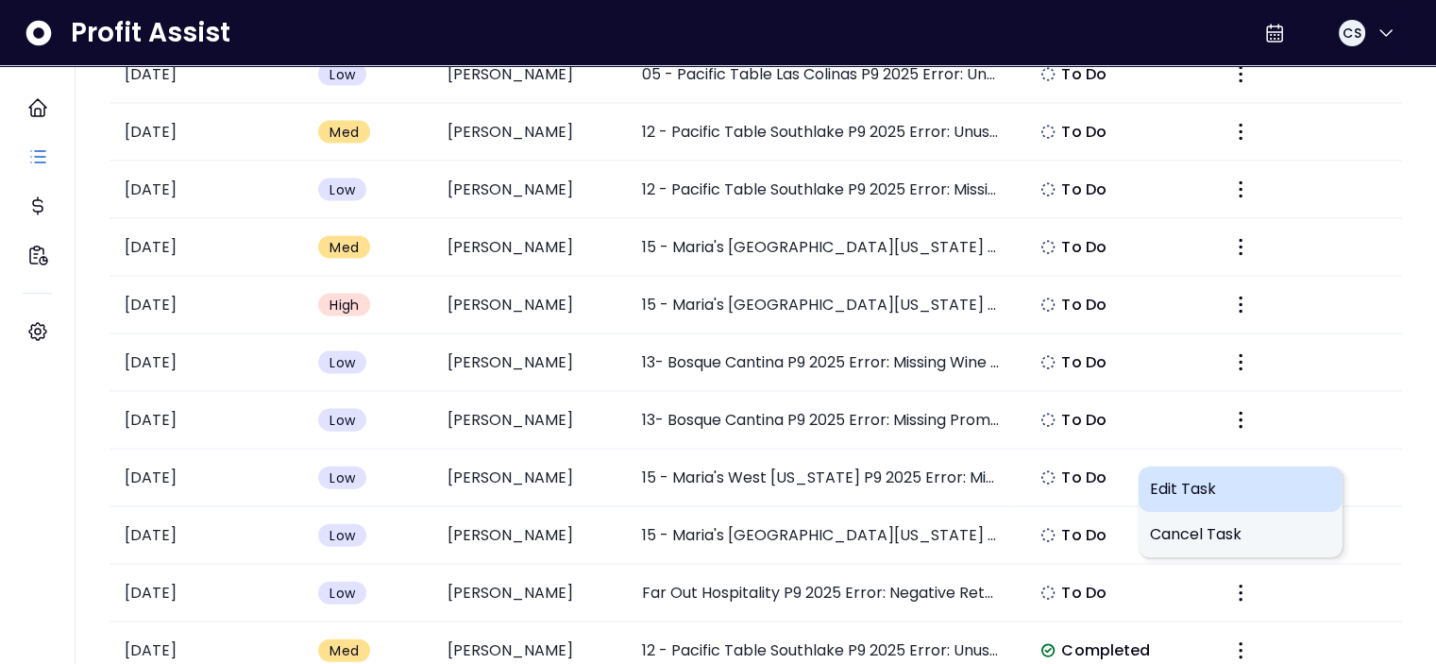
click at [1194, 492] on span "Edit Task" at bounding box center [1240, 489] width 181 height 23
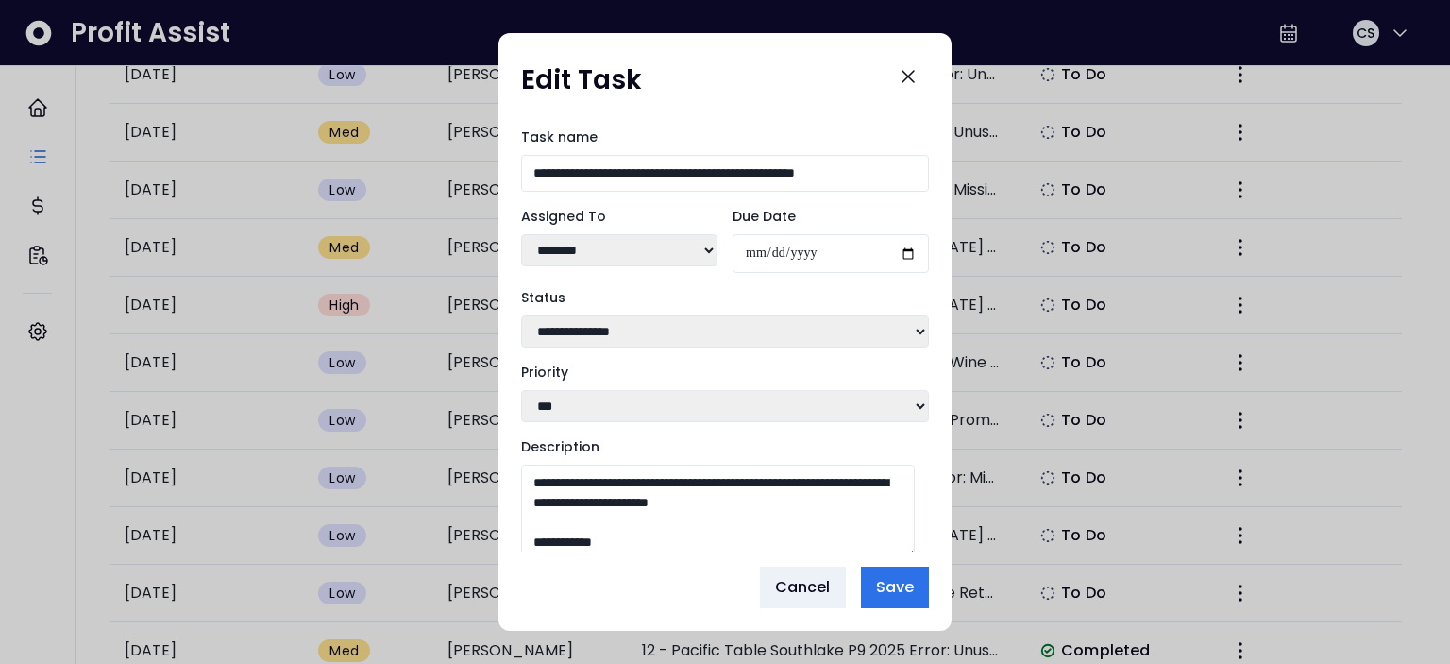
click at [540, 328] on select "**********" at bounding box center [725, 331] width 408 height 32
select select "*********"
click at [521, 315] on select "**********" at bounding box center [725, 331] width 408 height 32
click at [915, 600] on button "Save" at bounding box center [895, 587] width 68 height 42
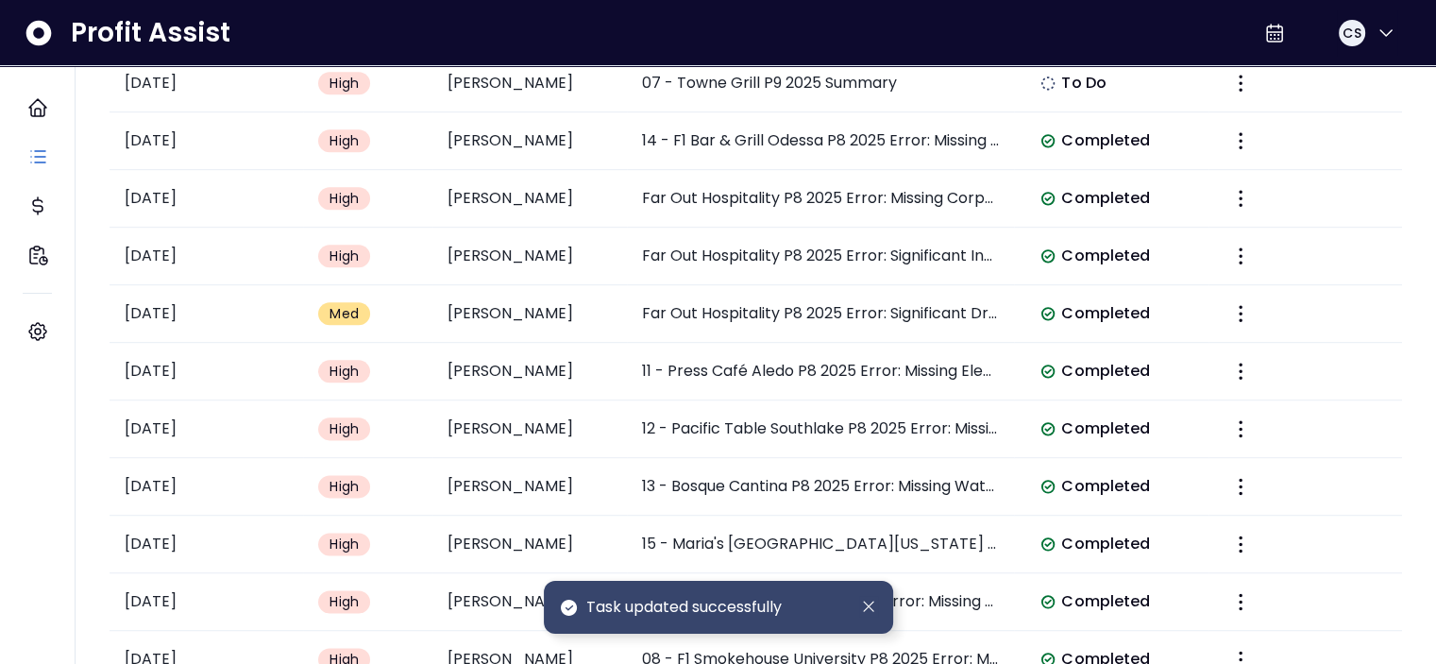
scroll to position [2643, 0]
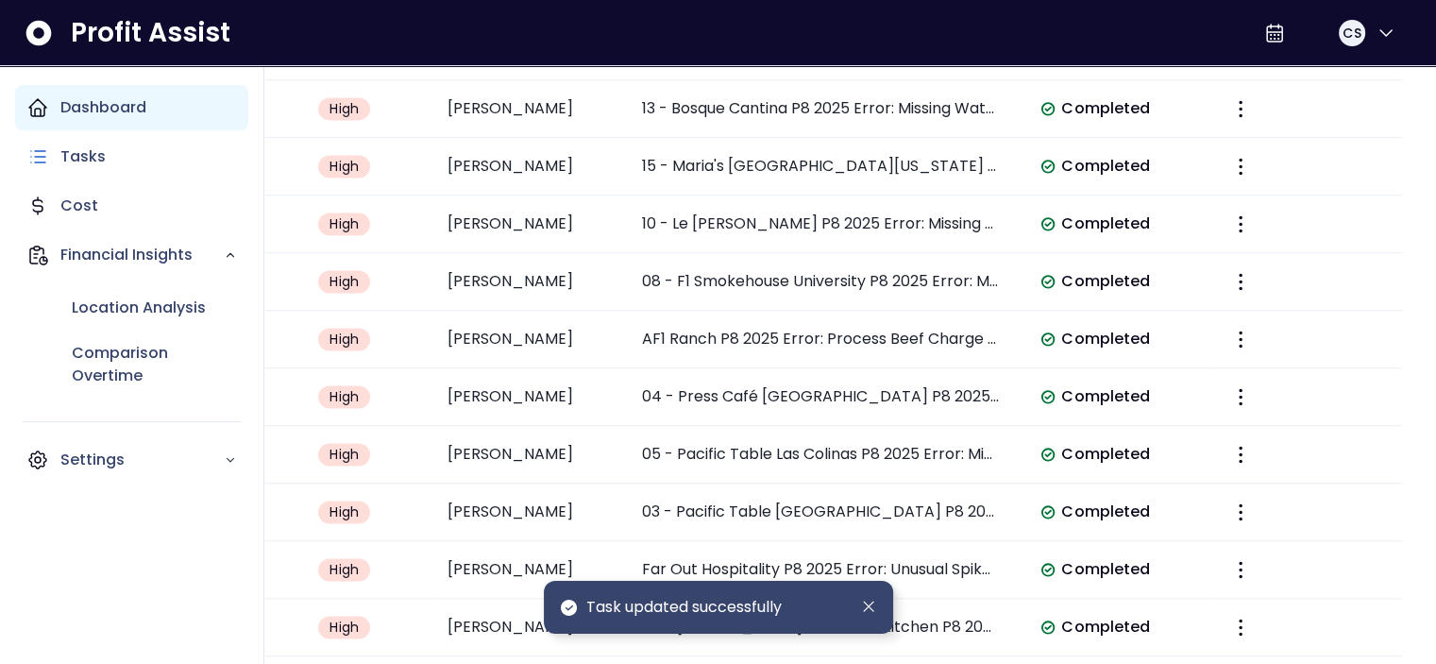
click at [33, 101] on icon "Main navigation" at bounding box center [37, 107] width 23 height 23
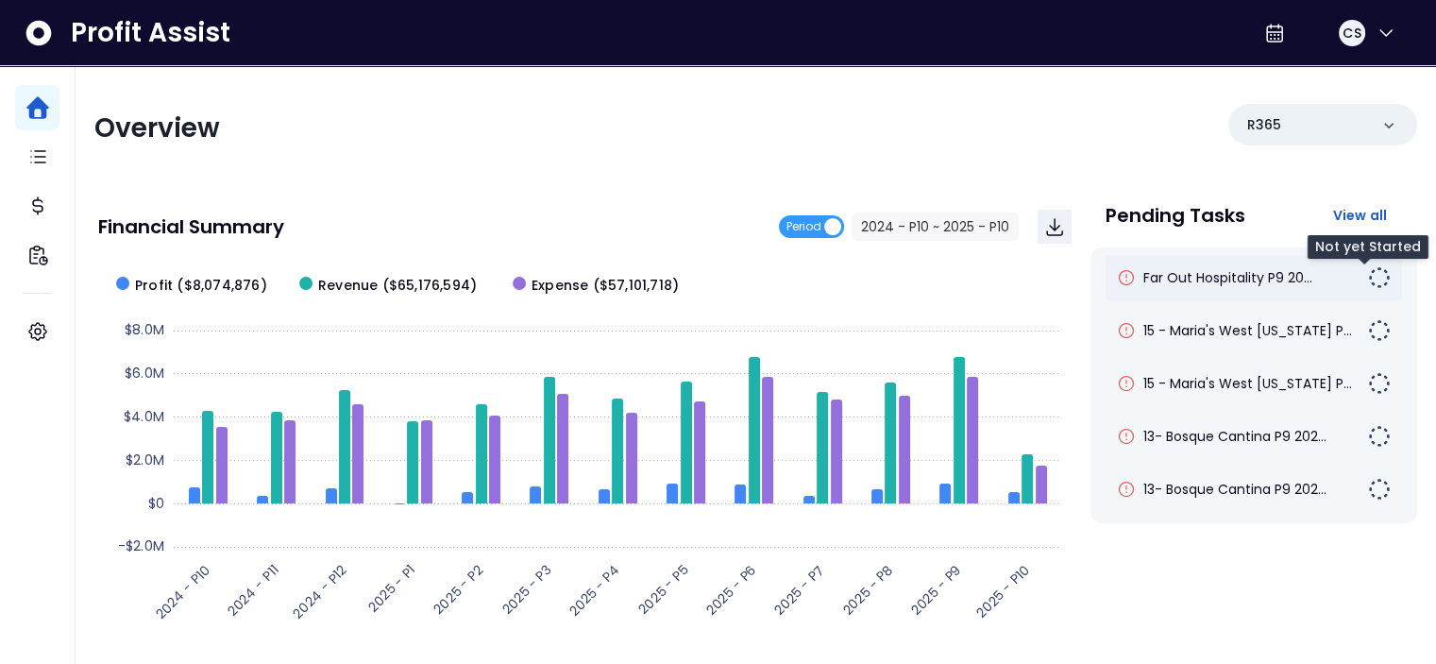
click at [1368, 272] on img at bounding box center [1379, 277] width 23 height 23
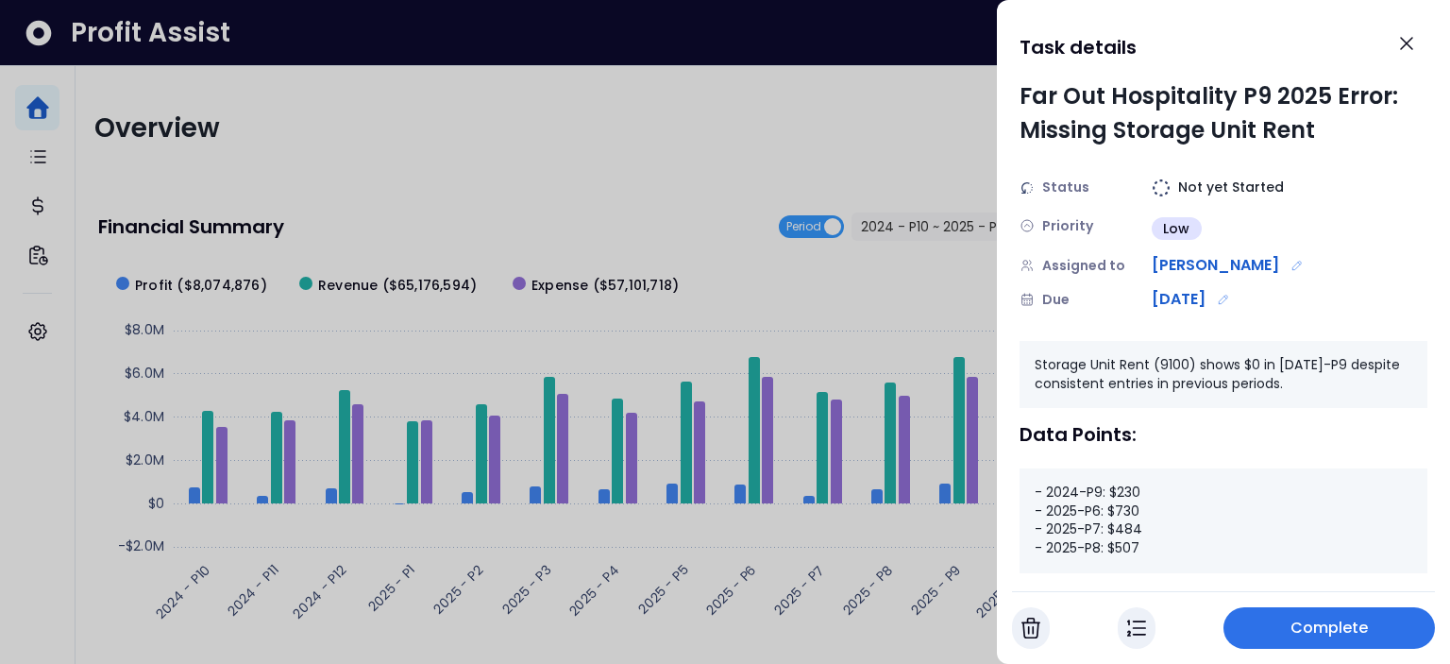
click at [1335, 612] on button "Complete" at bounding box center [1328, 628] width 211 height 42
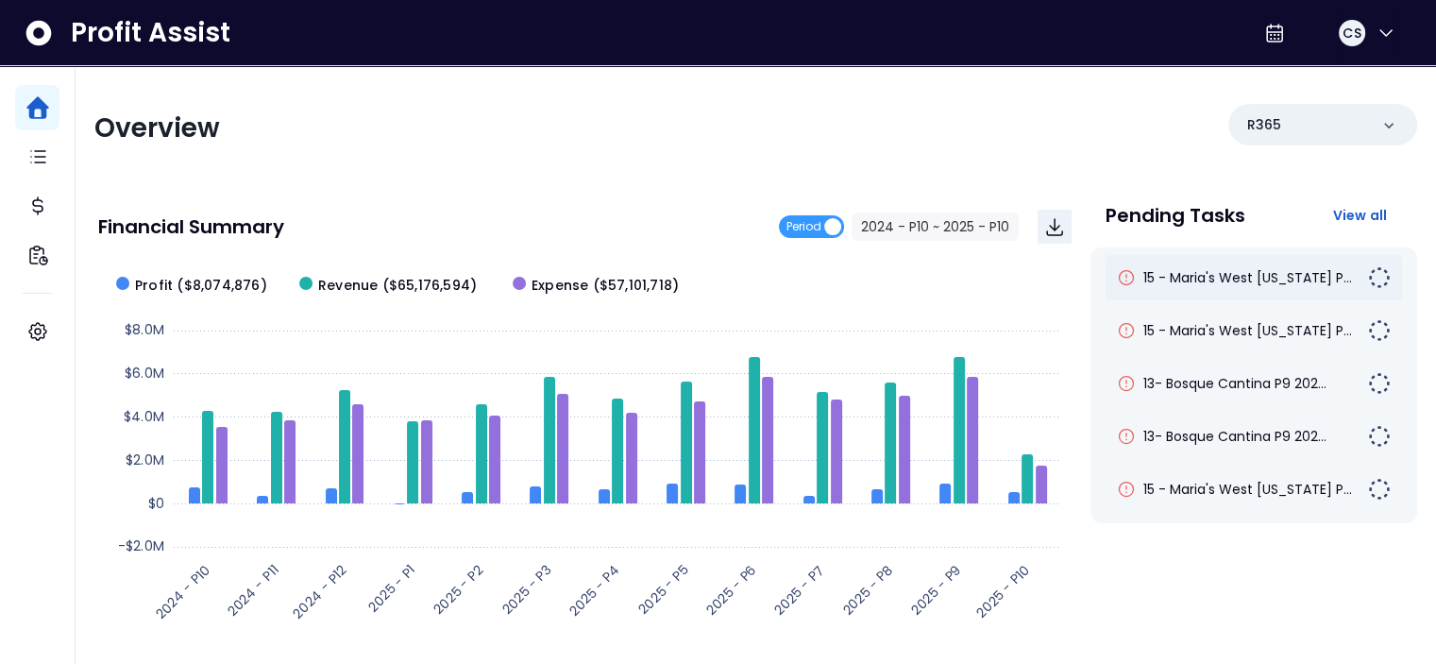
click at [1368, 270] on img at bounding box center [1379, 277] width 23 height 23
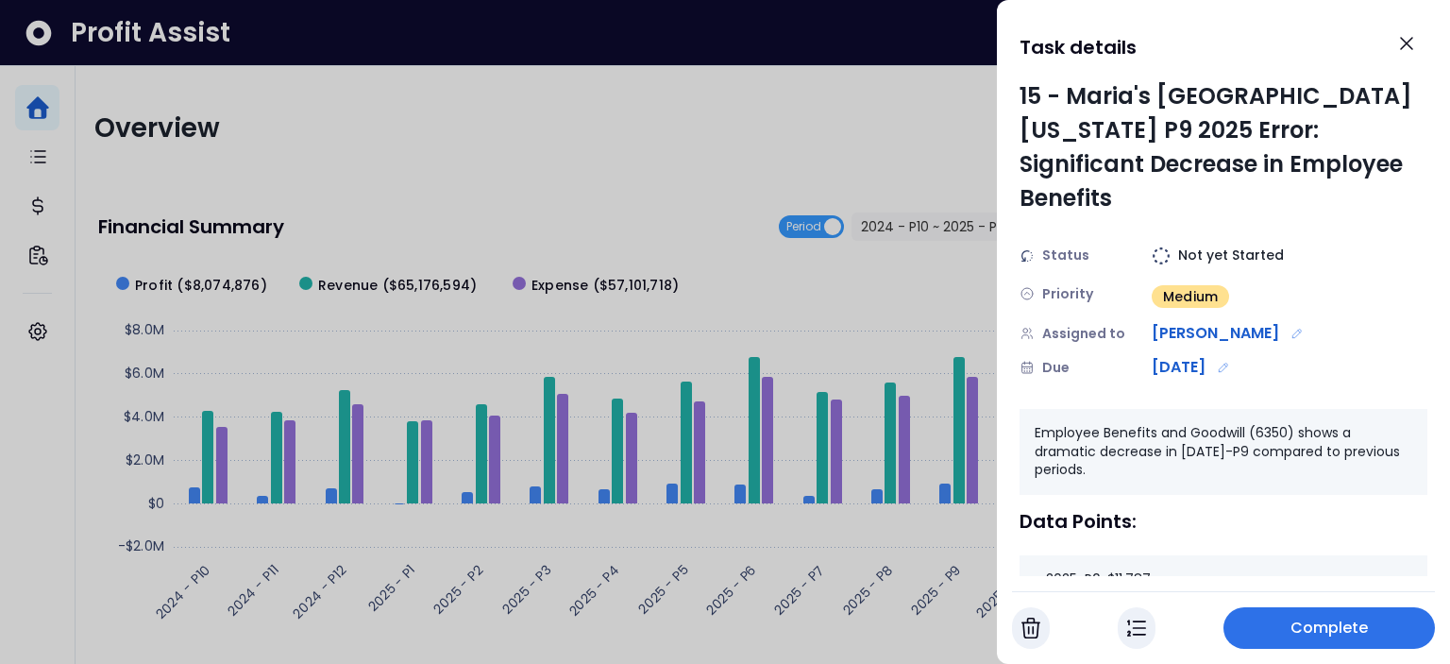
click at [1308, 621] on span "Complete" at bounding box center [1329, 627] width 78 height 23
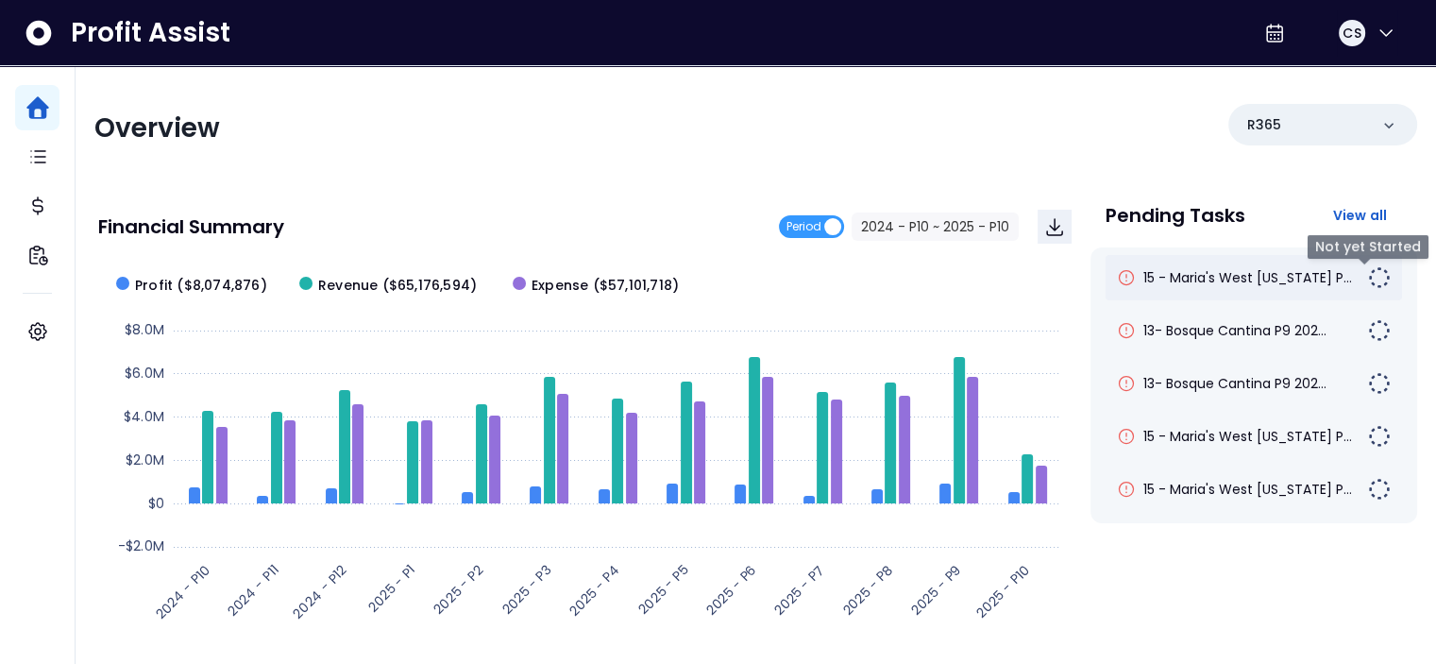
click at [1368, 274] on img at bounding box center [1379, 277] width 23 height 23
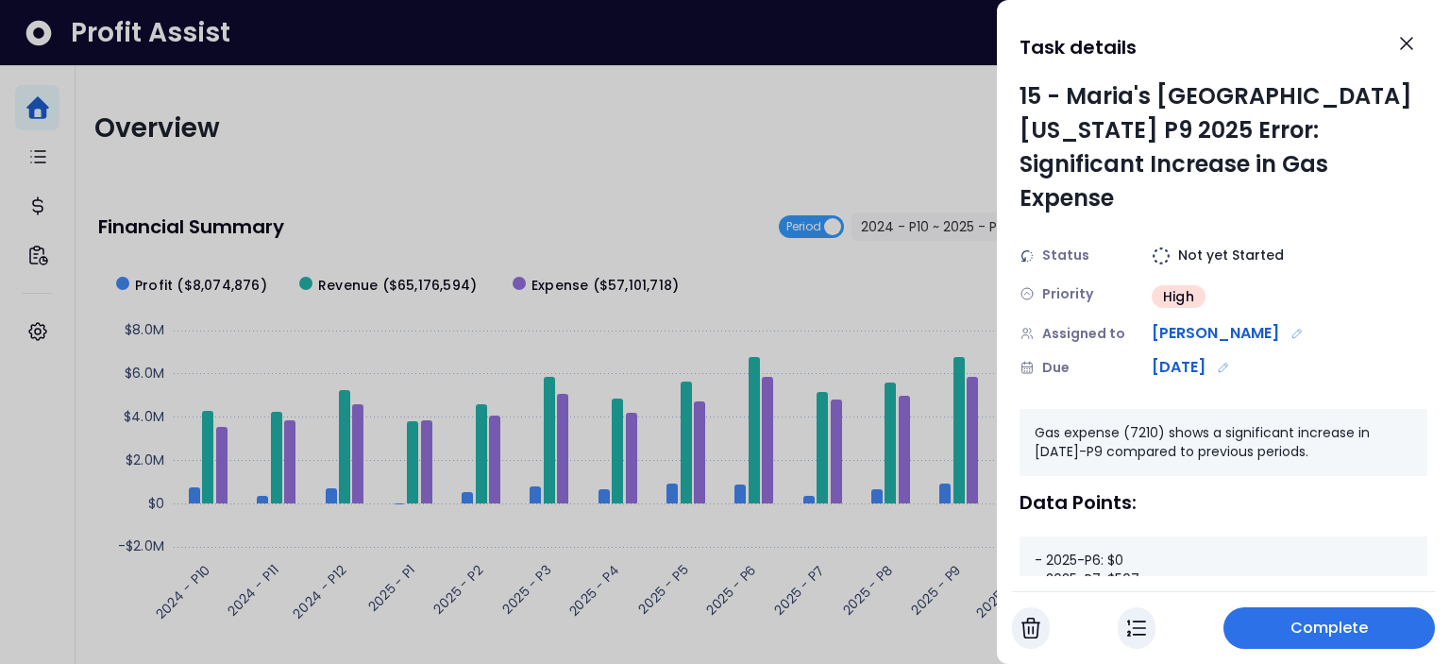
click at [1316, 625] on span "Complete" at bounding box center [1329, 627] width 78 height 23
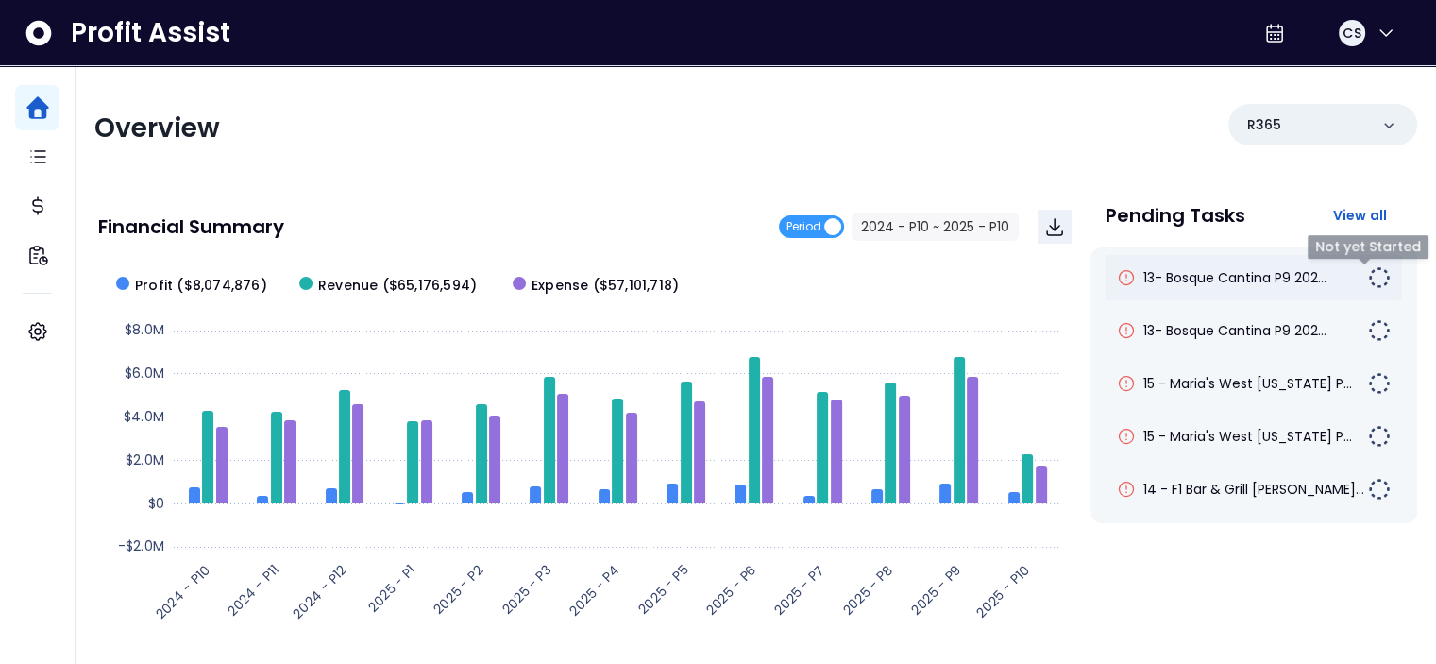
click at [1368, 271] on img at bounding box center [1379, 277] width 23 height 23
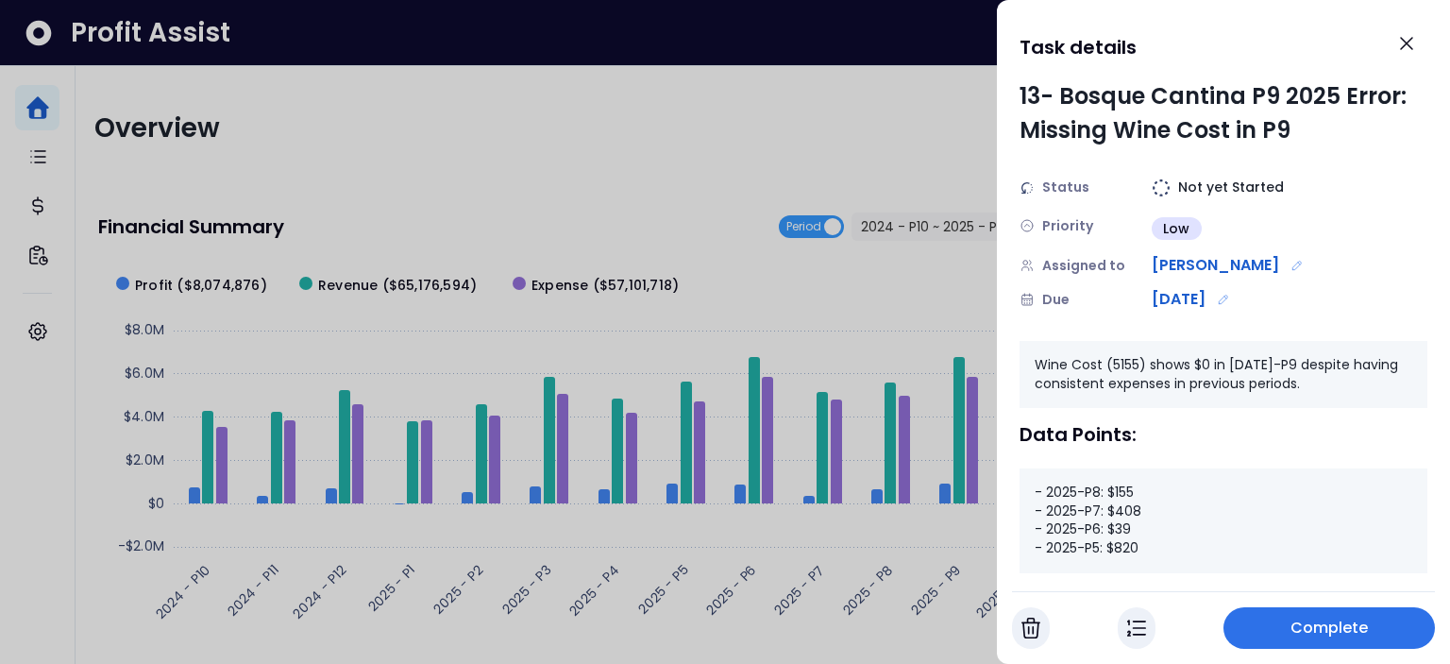
click at [1318, 626] on span "Complete" at bounding box center [1329, 627] width 78 height 23
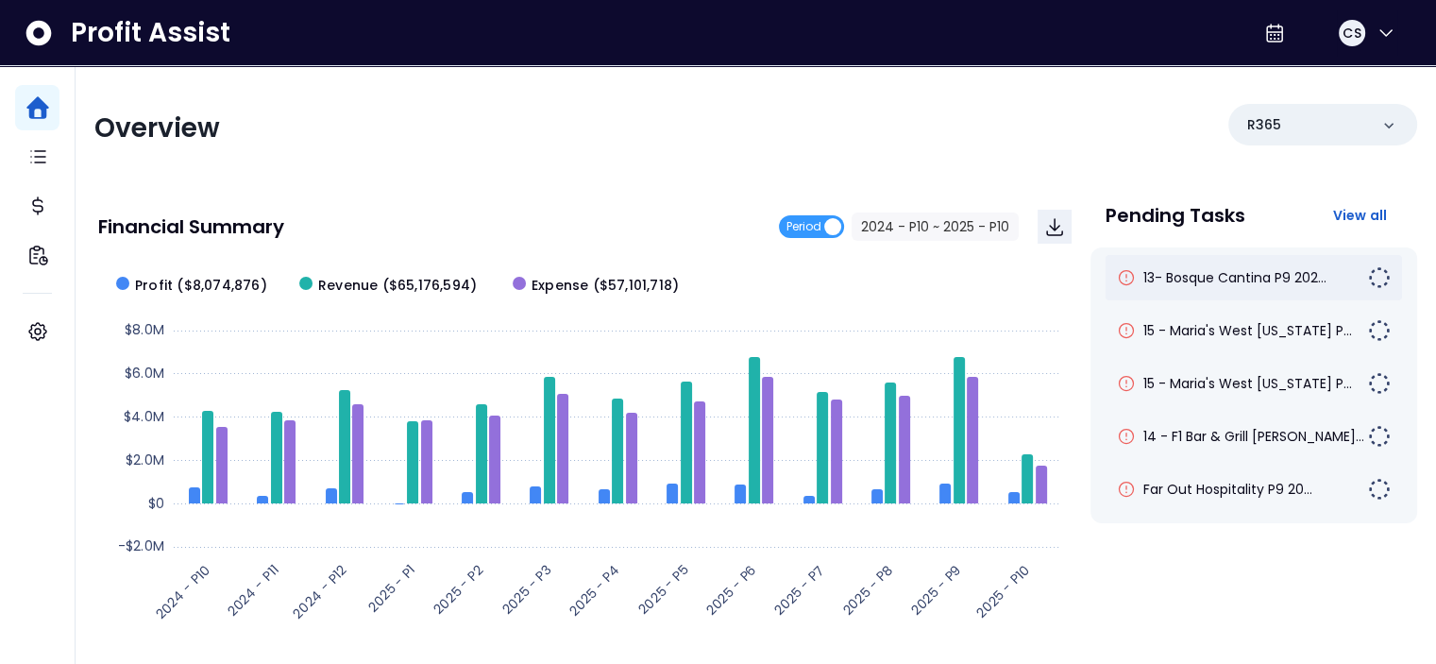
click at [1368, 286] on img at bounding box center [1379, 277] width 23 height 23
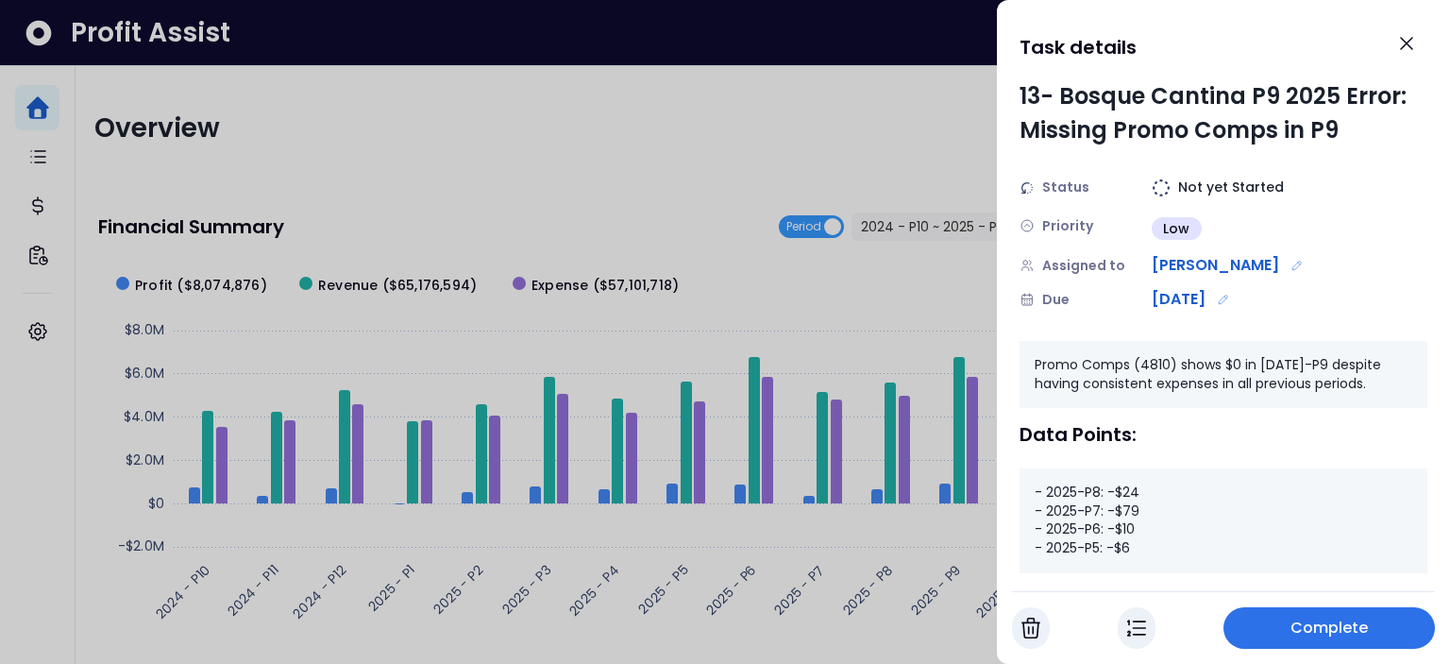
click at [1340, 630] on span "Complete" at bounding box center [1329, 627] width 78 height 23
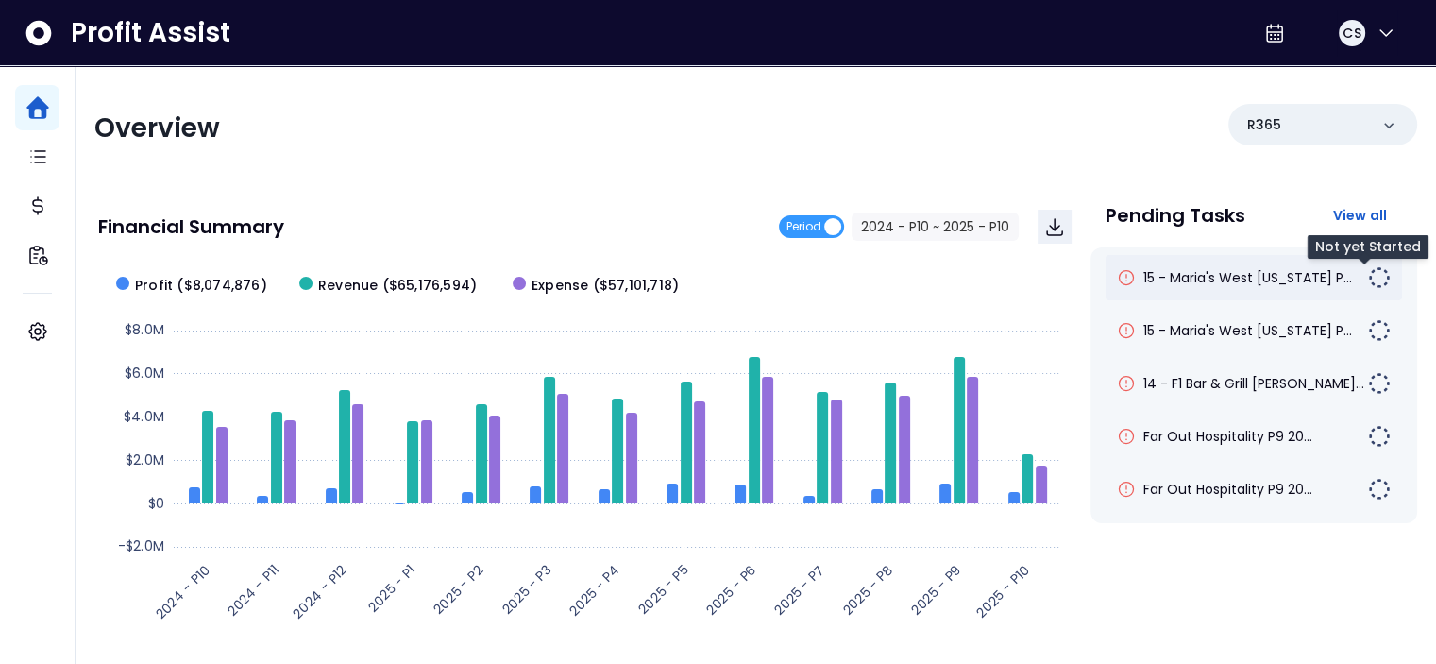
click at [1368, 270] on img at bounding box center [1379, 277] width 23 height 23
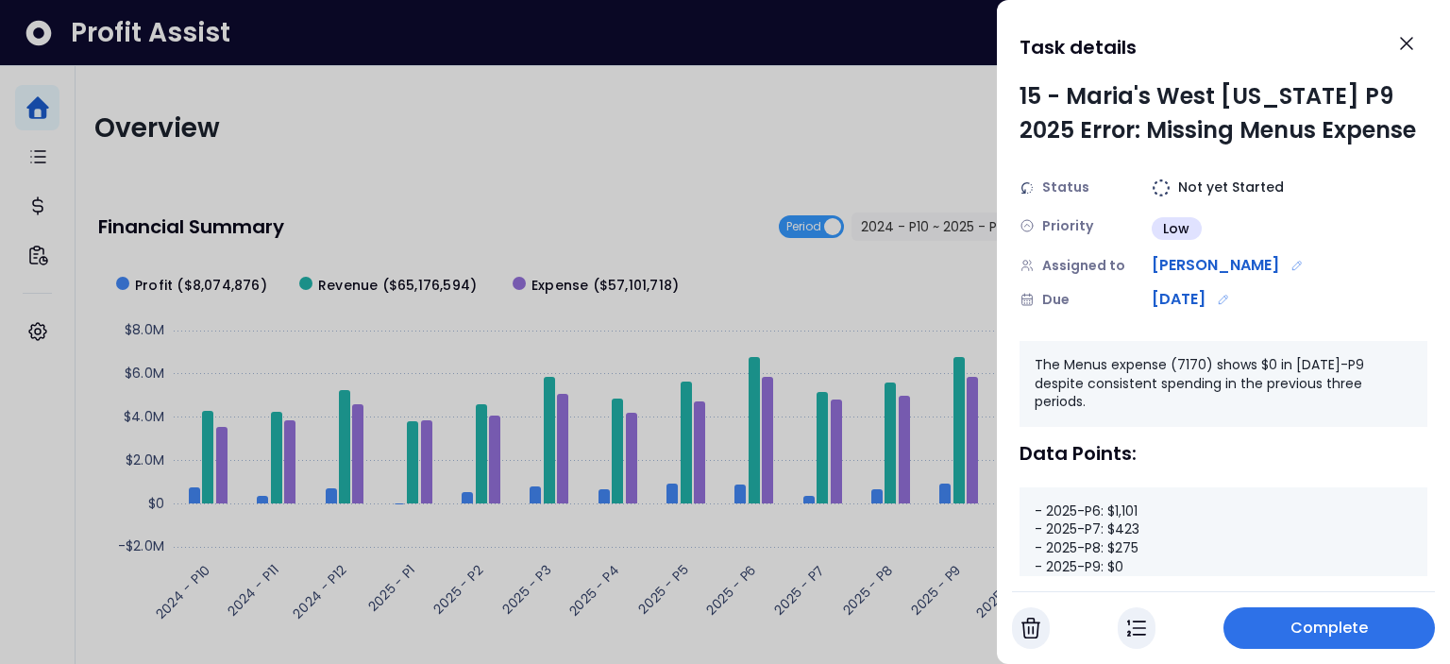
click at [1309, 641] on button "Complete" at bounding box center [1328, 628] width 211 height 42
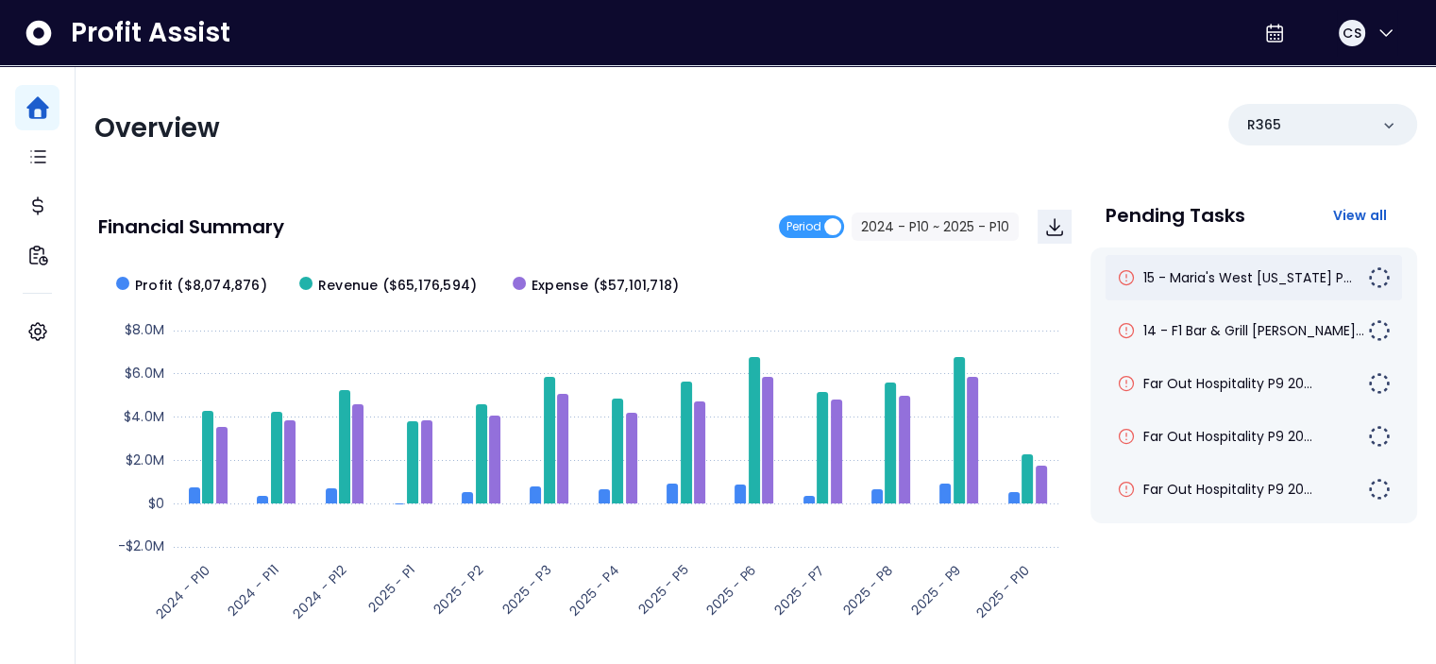
click at [1370, 279] on img at bounding box center [1379, 277] width 23 height 23
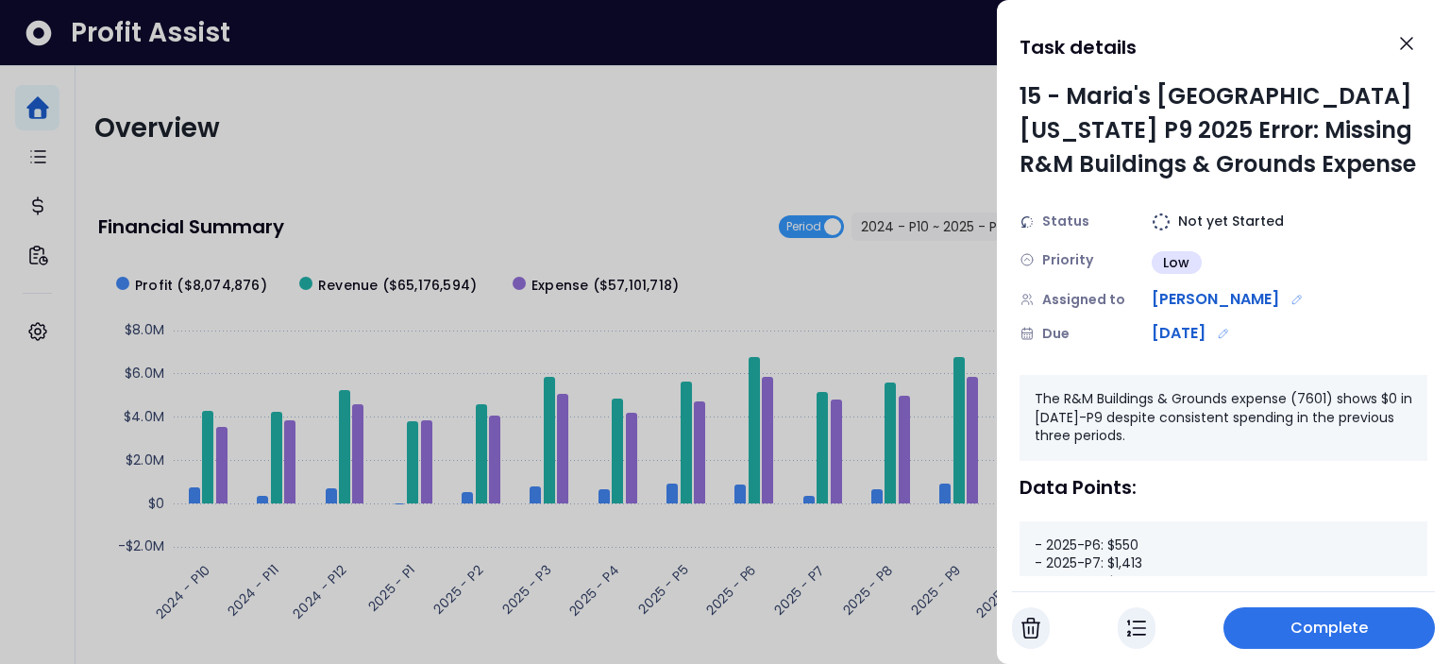
click at [1306, 637] on span "Complete" at bounding box center [1329, 627] width 78 height 23
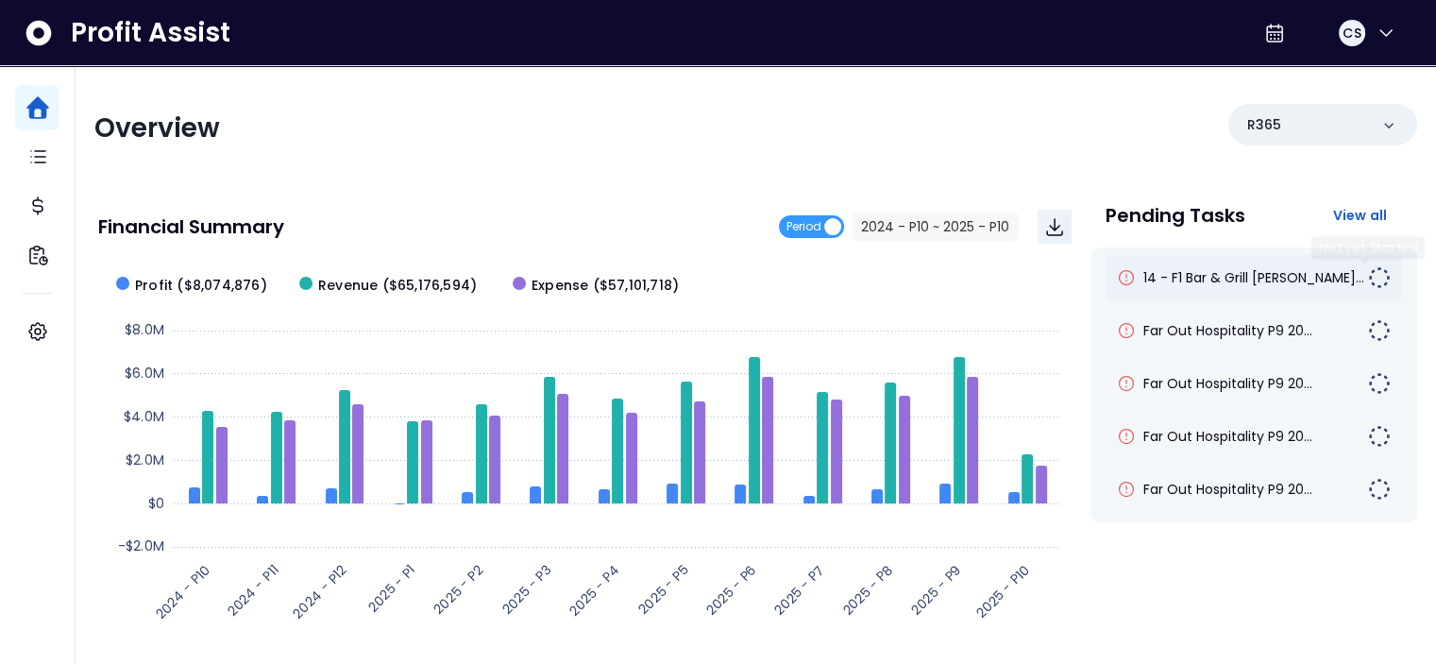
click at [1368, 269] on img at bounding box center [1379, 277] width 23 height 23
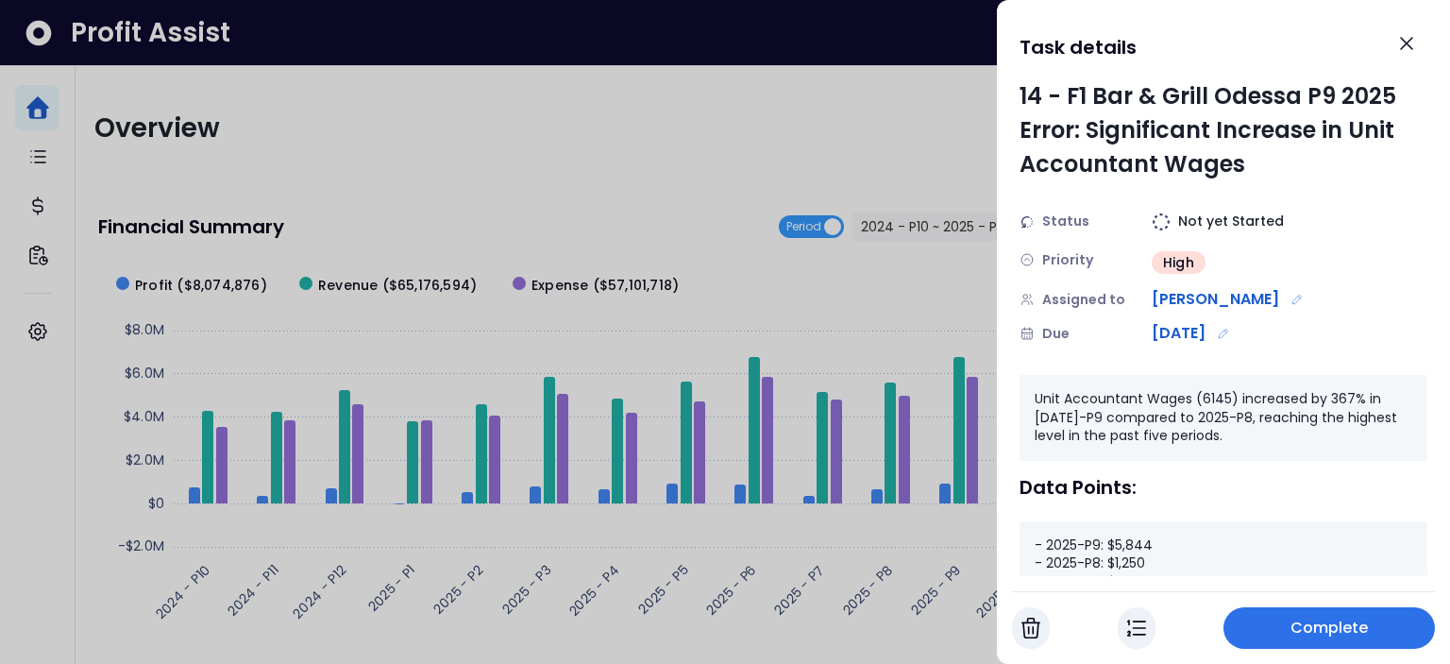
click at [1317, 627] on span "Complete" at bounding box center [1329, 627] width 78 height 23
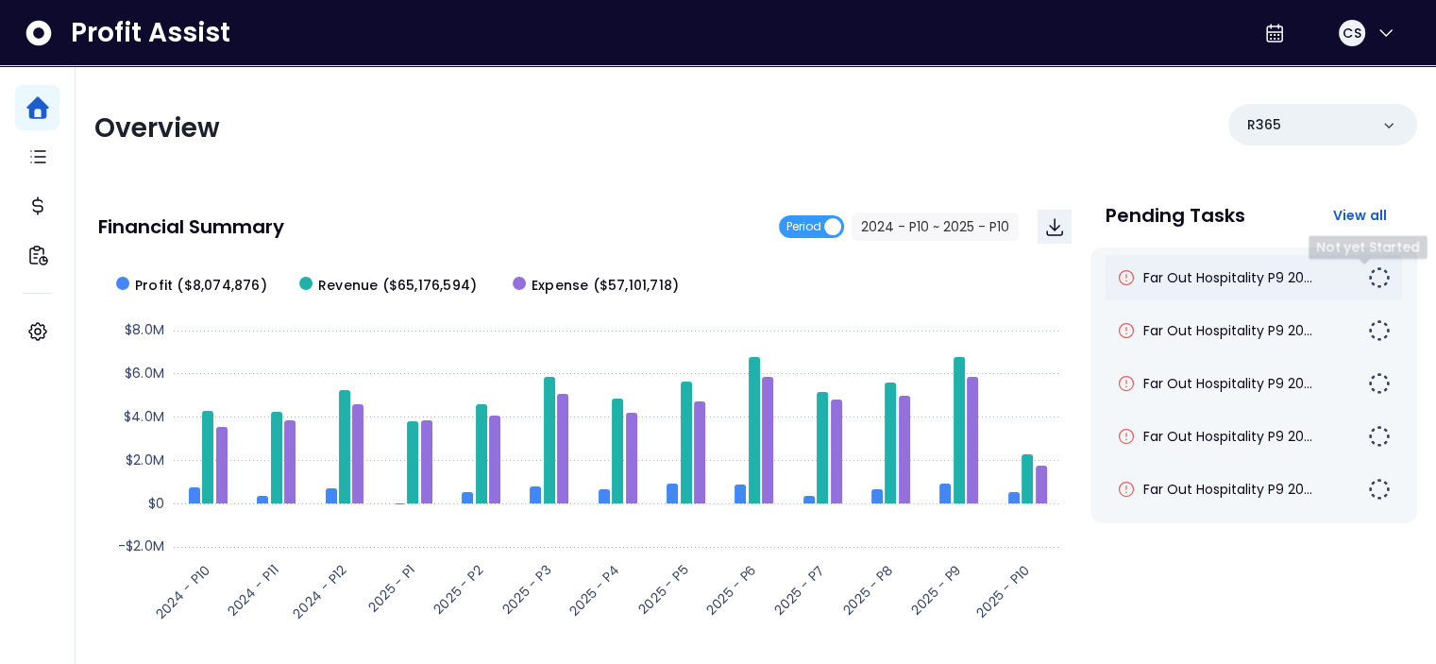
click at [1368, 282] on img at bounding box center [1379, 277] width 23 height 23
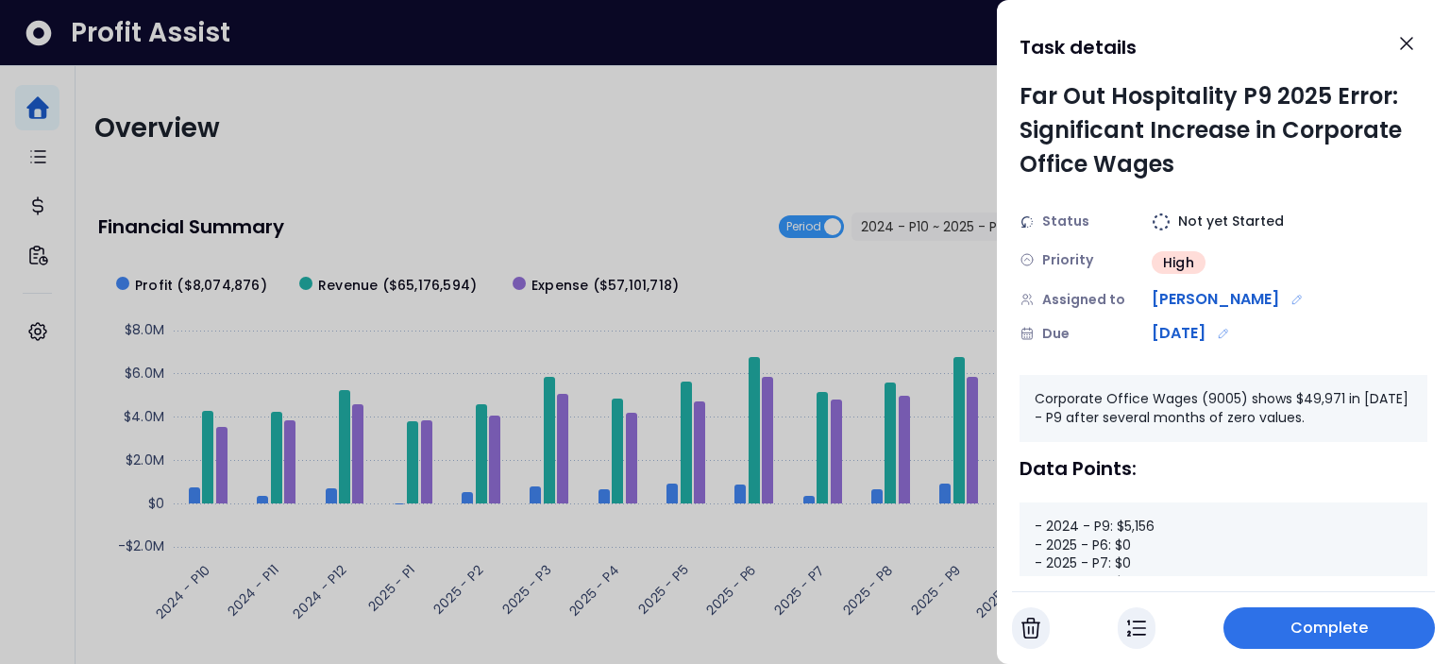
click at [1315, 630] on span "Complete" at bounding box center [1329, 627] width 78 height 23
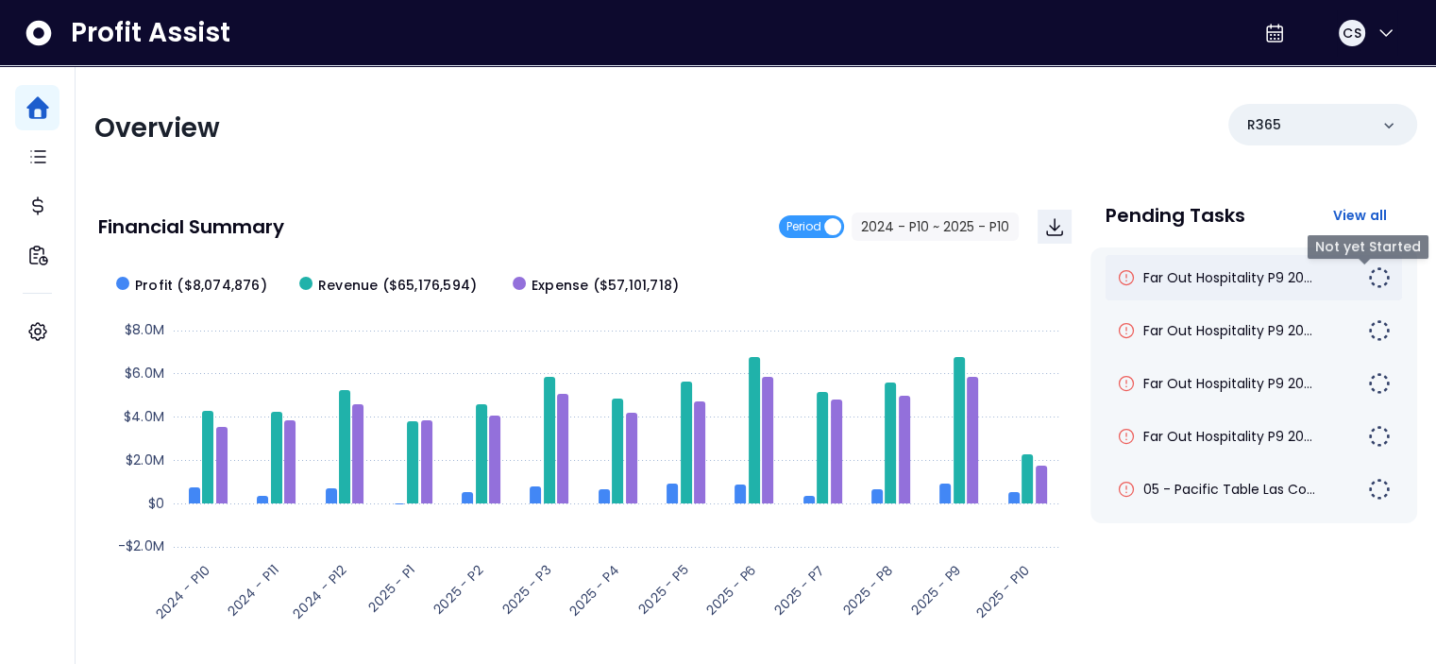
click at [1368, 277] on img at bounding box center [1379, 277] width 23 height 23
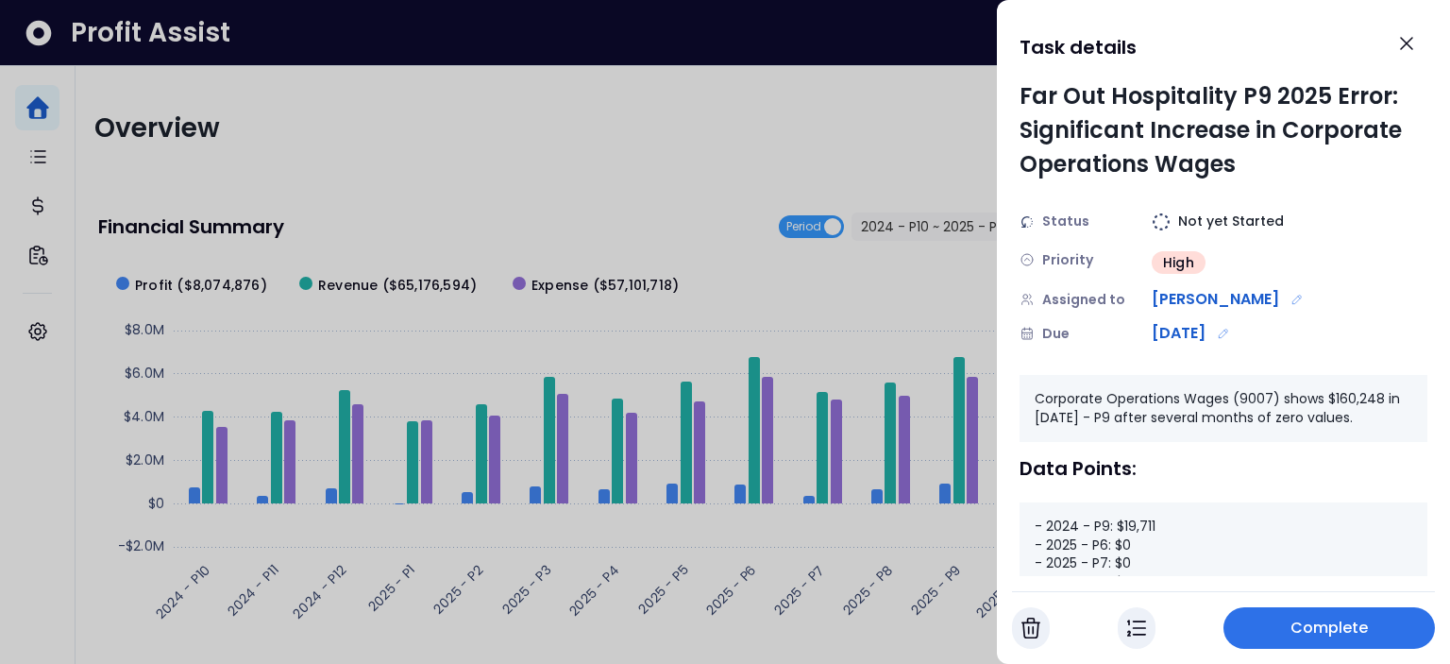
click at [1297, 624] on span "Complete" at bounding box center [1329, 627] width 78 height 23
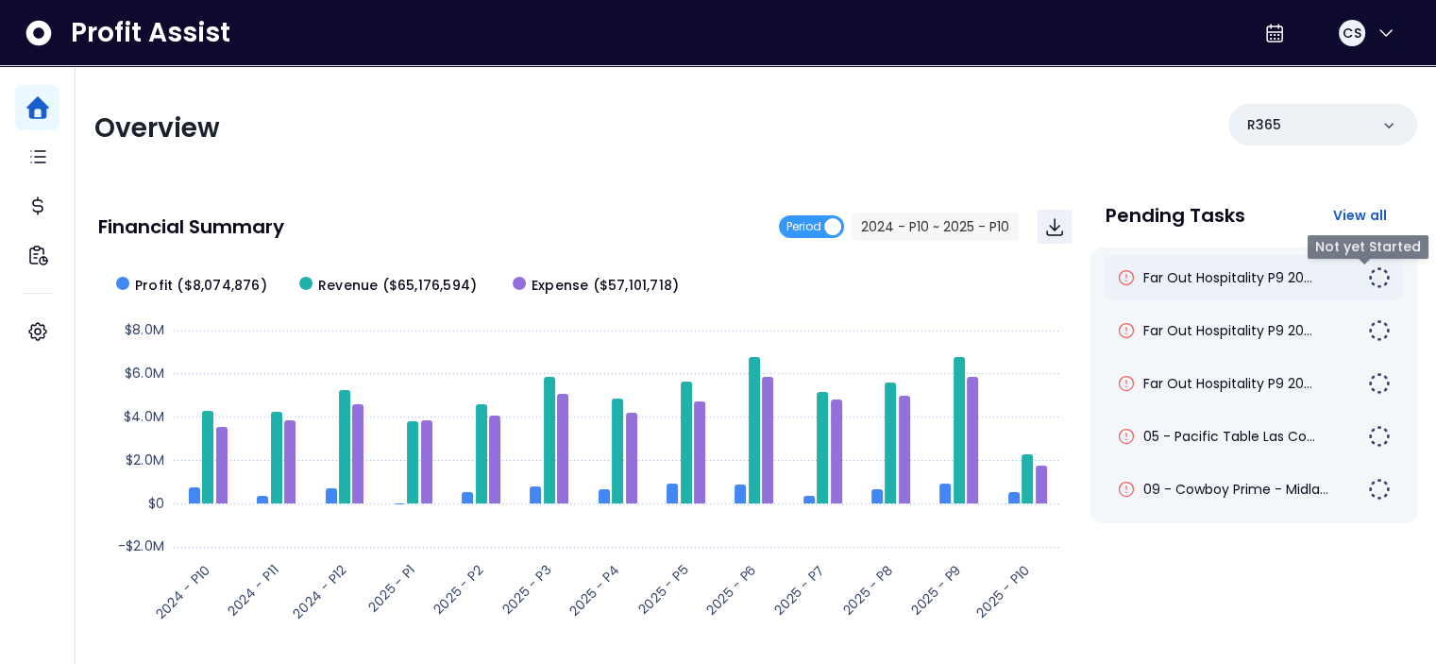
click at [1368, 278] on img at bounding box center [1379, 277] width 23 height 23
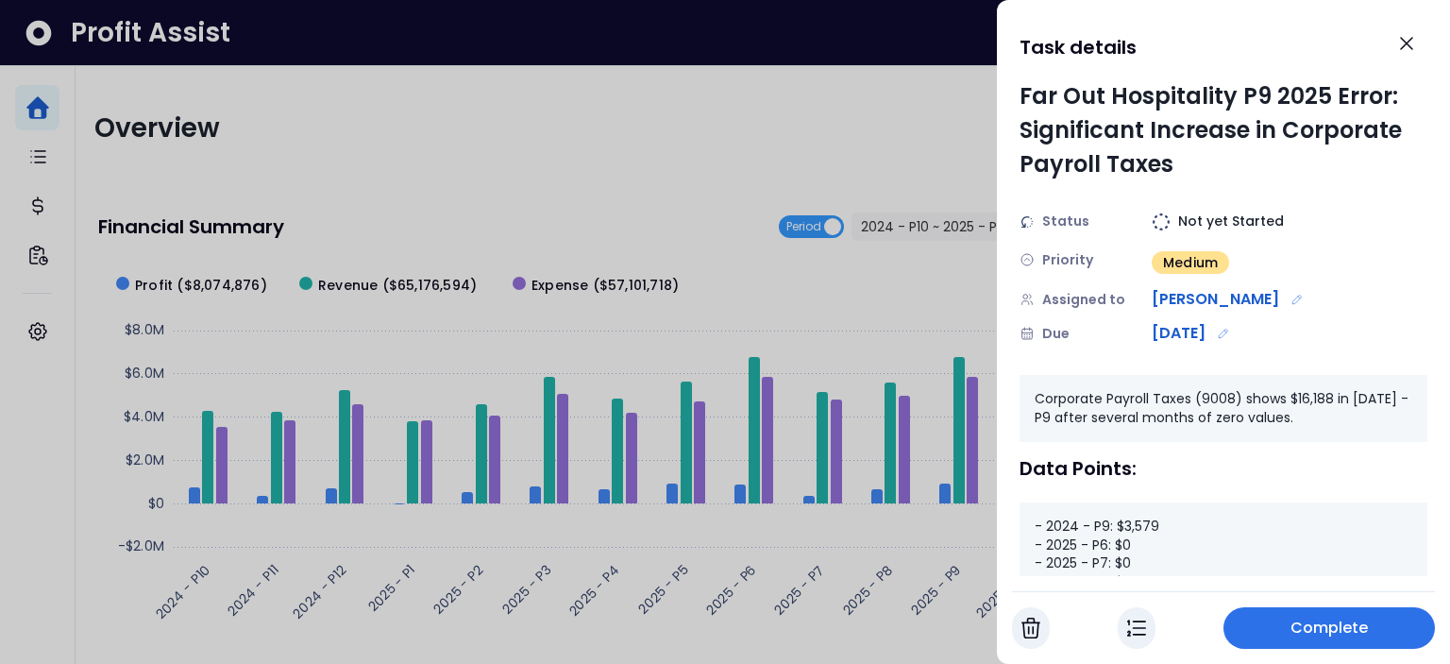
click at [1284, 625] on button "Complete" at bounding box center [1328, 628] width 211 height 42
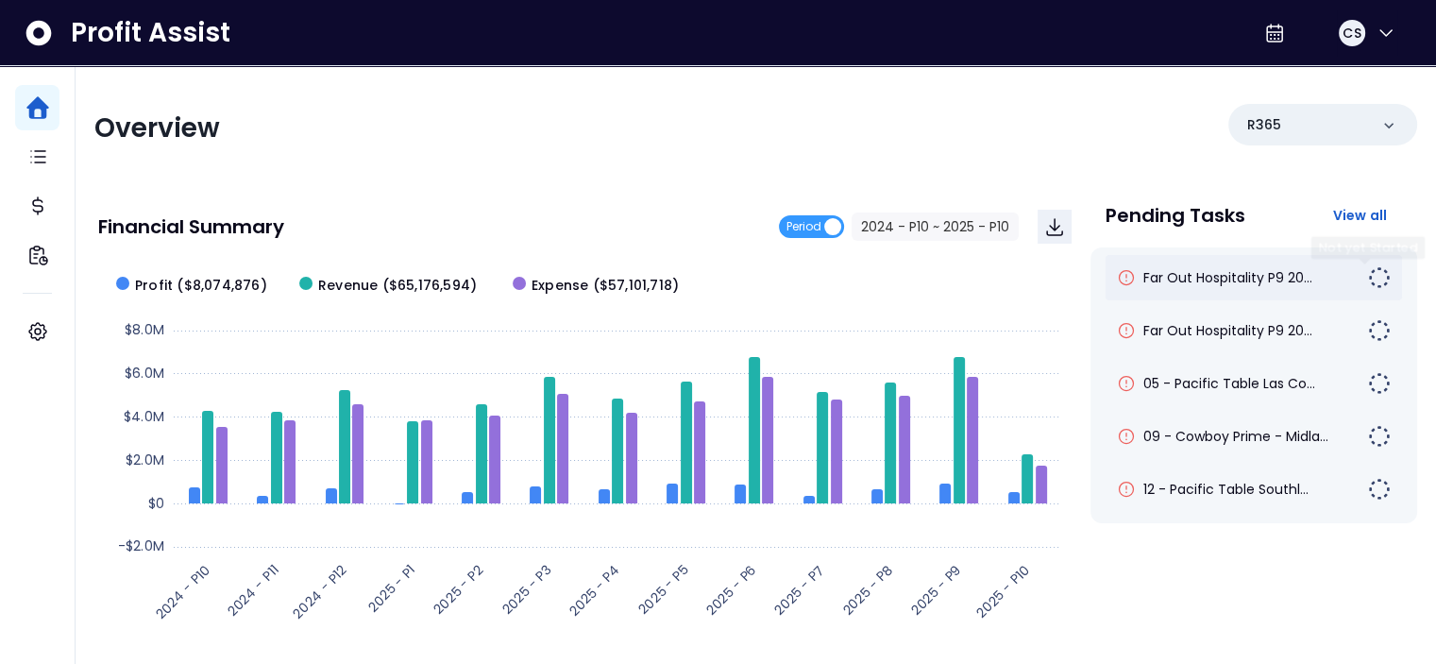
click at [1368, 278] on img at bounding box center [1379, 277] width 23 height 23
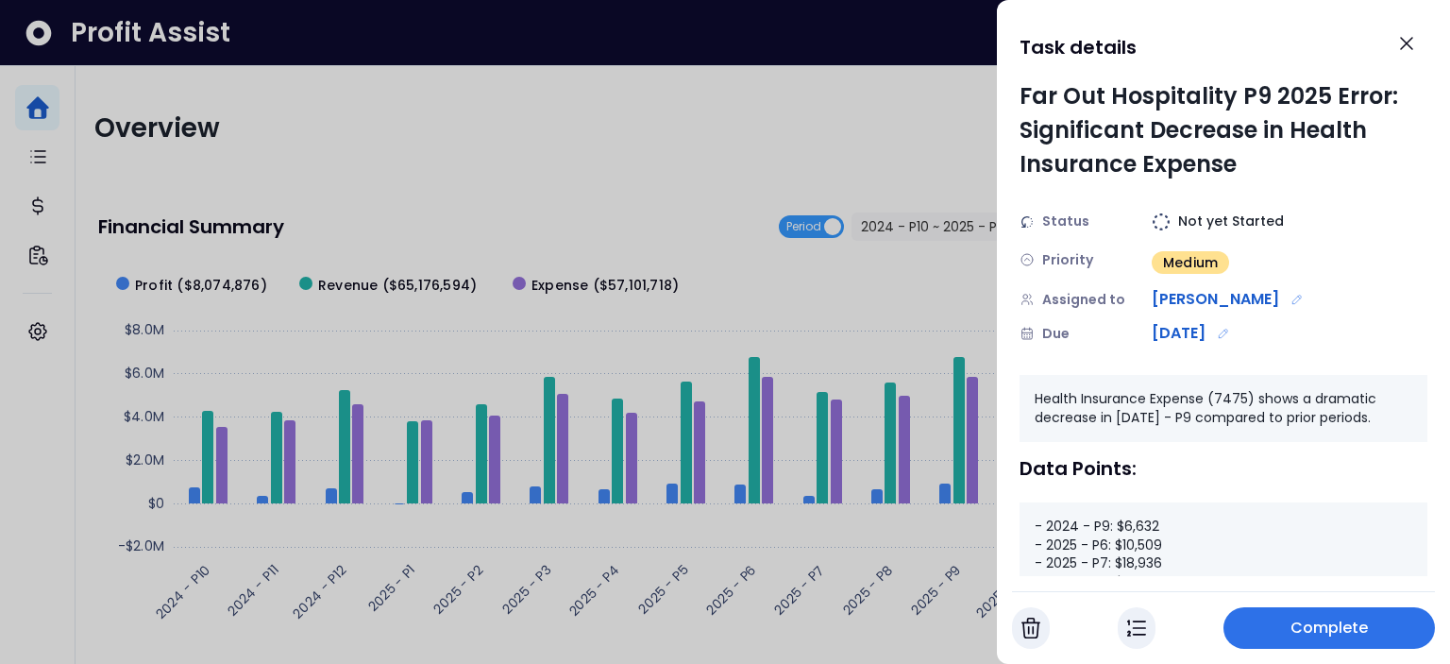
click at [1325, 633] on span "Complete" at bounding box center [1329, 627] width 78 height 23
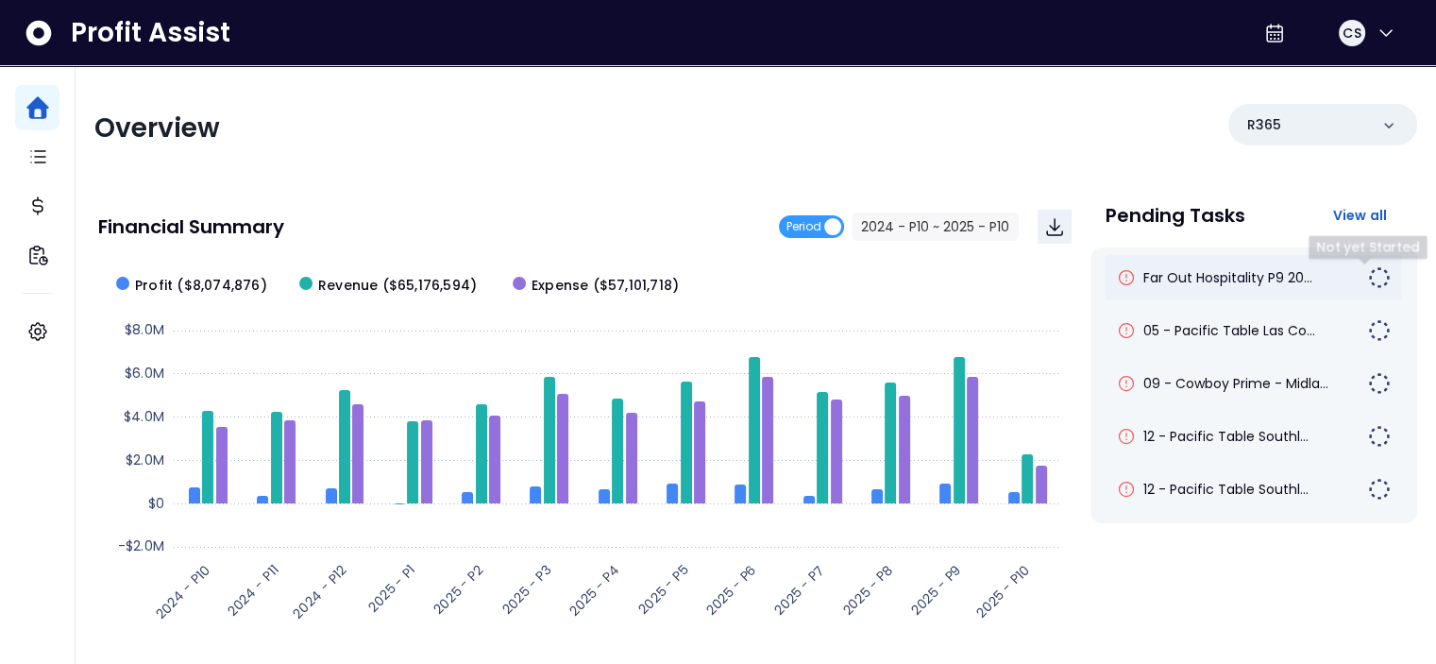
click at [1368, 275] on img at bounding box center [1379, 277] width 23 height 23
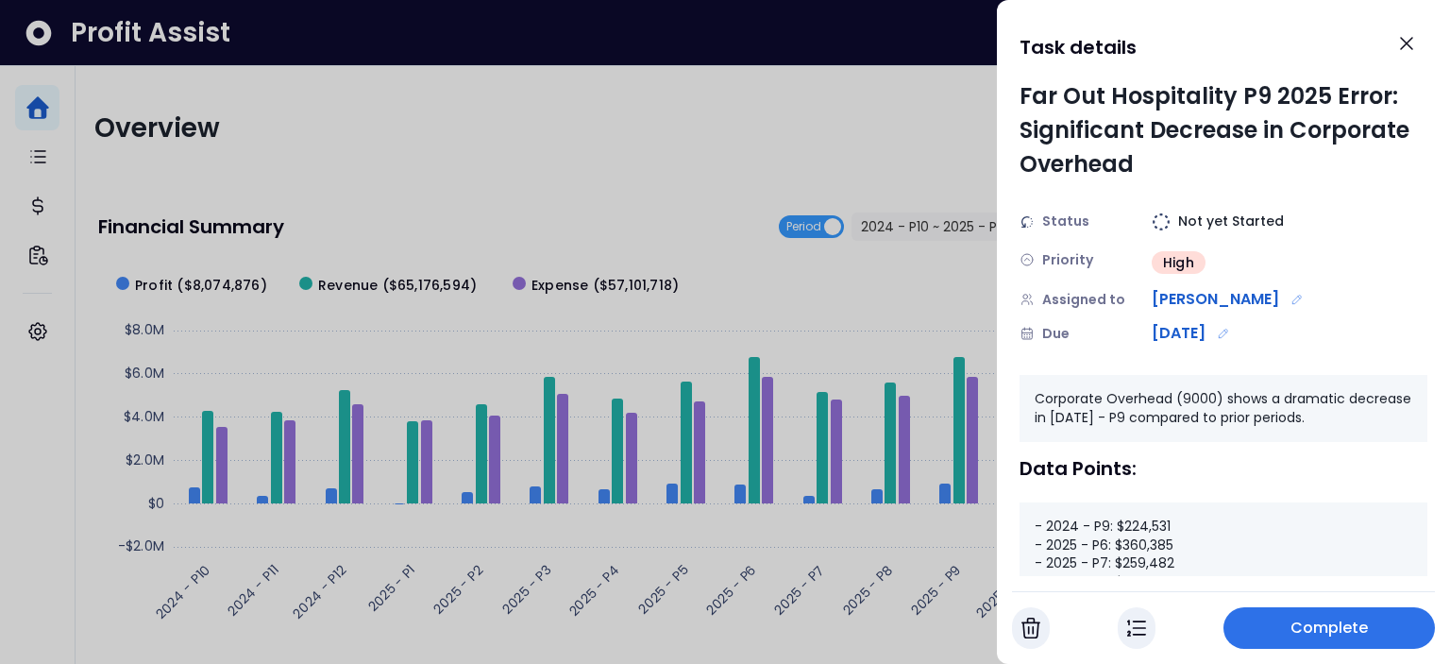
click at [1310, 639] on button "Complete" at bounding box center [1328, 628] width 211 height 42
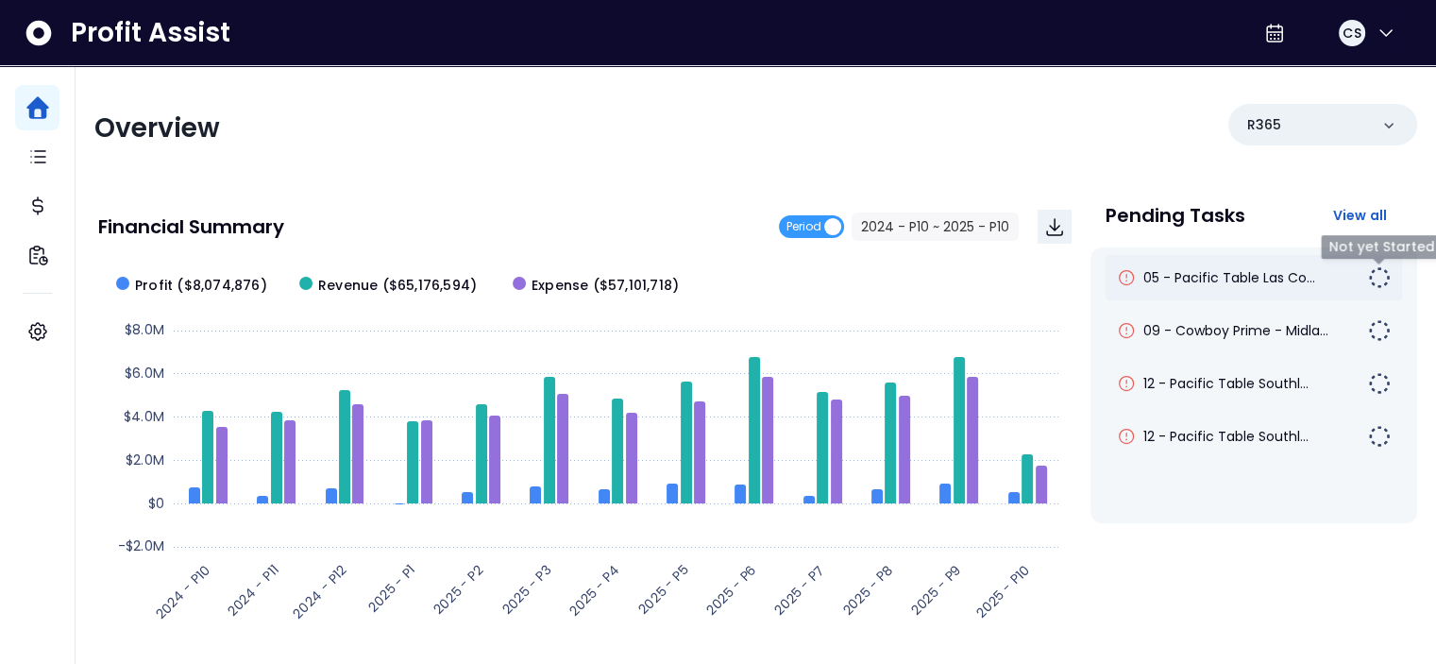
click at [1389, 277] on img at bounding box center [1379, 277] width 23 height 23
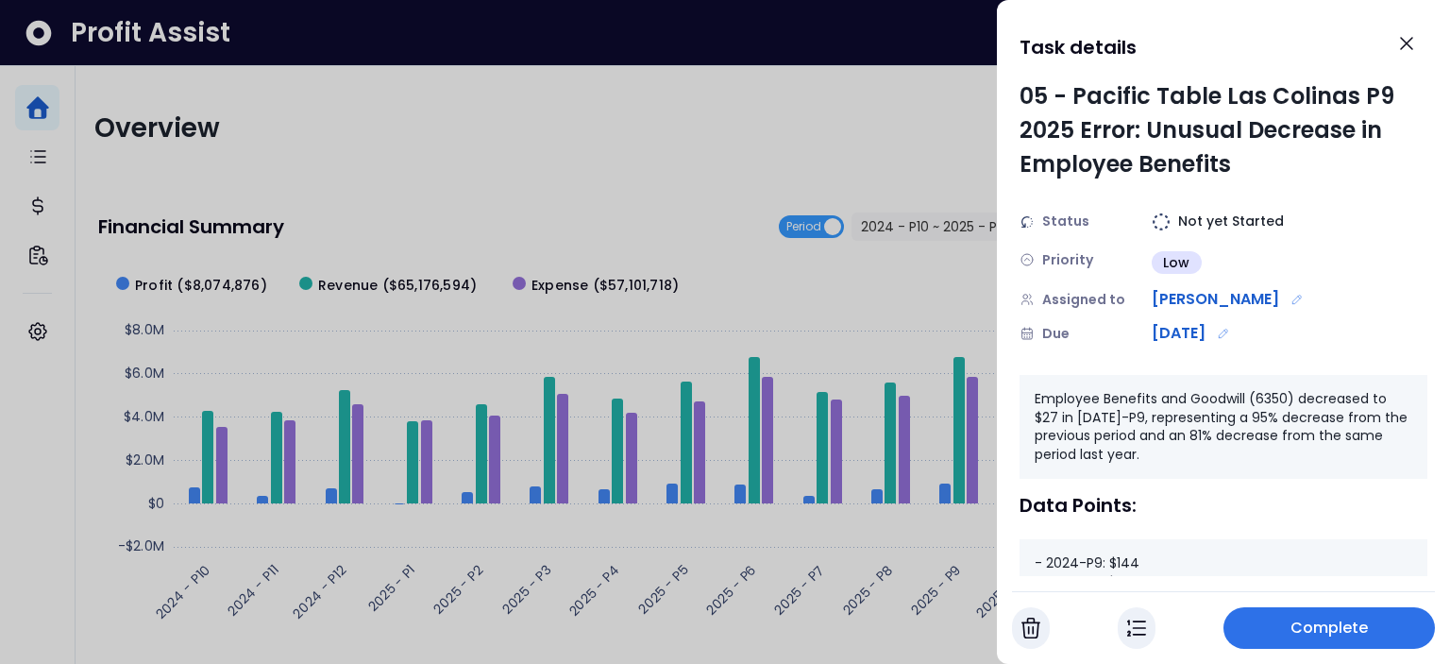
click at [1322, 648] on button "Complete" at bounding box center [1328, 628] width 211 height 42
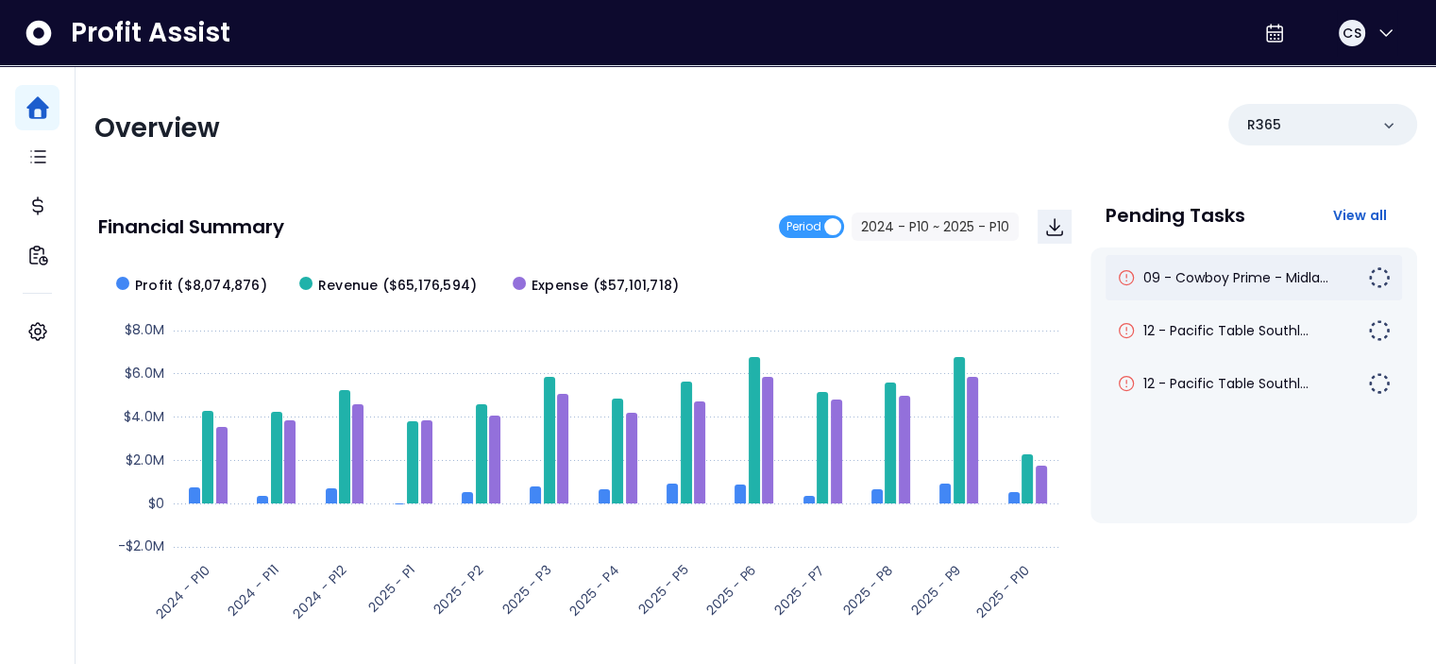
click at [1373, 274] on img at bounding box center [1379, 277] width 23 height 23
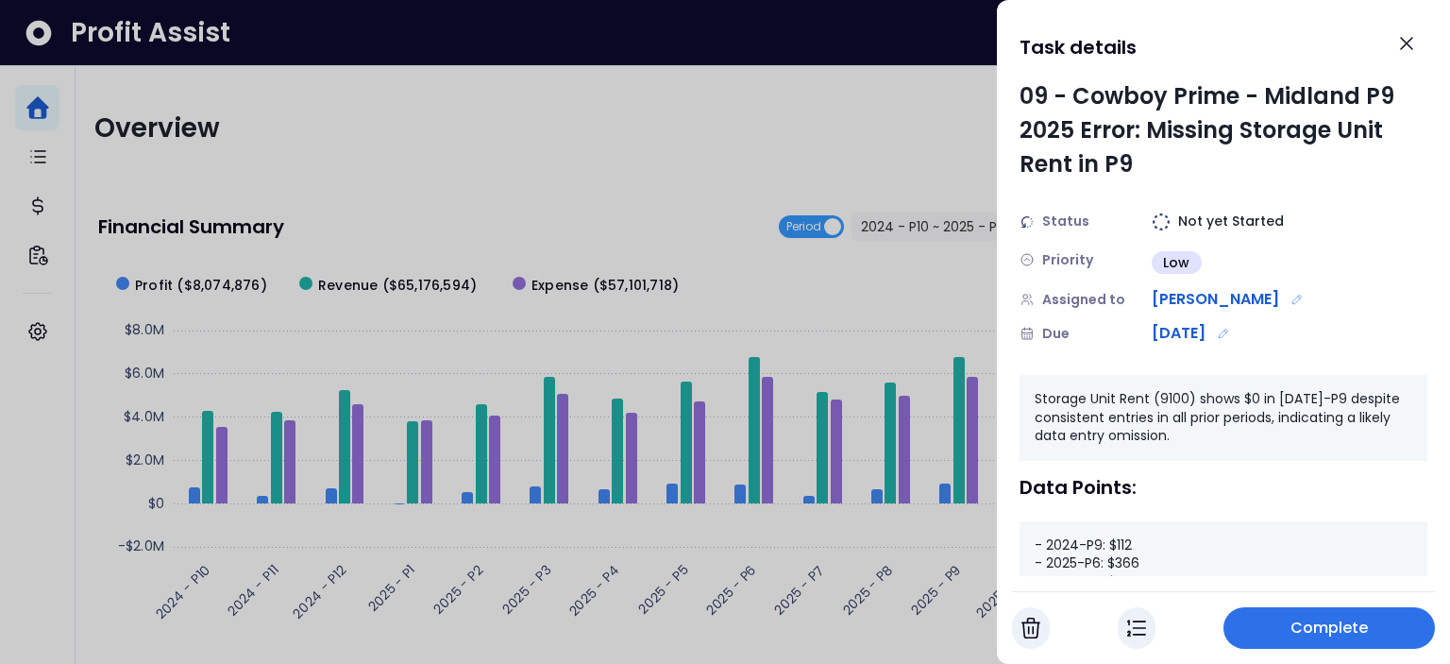
click at [1278, 633] on button "Complete" at bounding box center [1328, 628] width 211 height 42
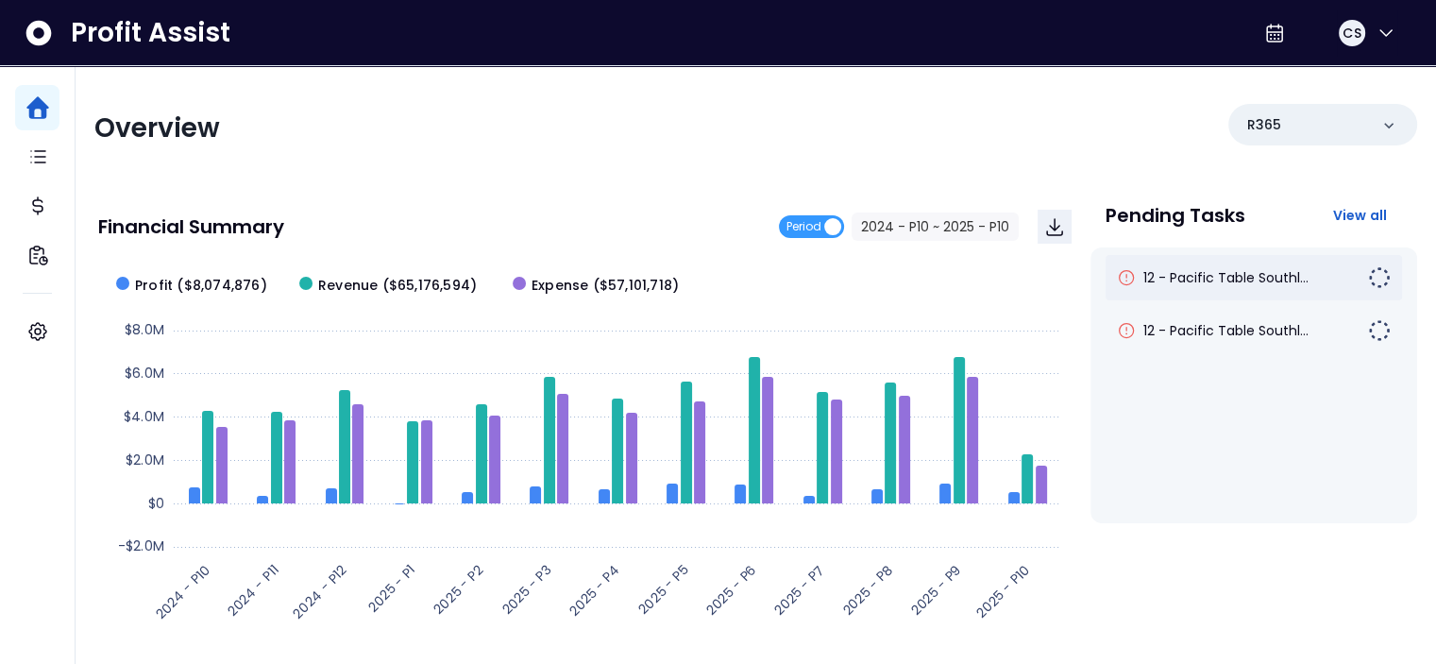
click at [1371, 263] on div "12 - Pacific Table Southl..." at bounding box center [1253, 277] width 296 height 45
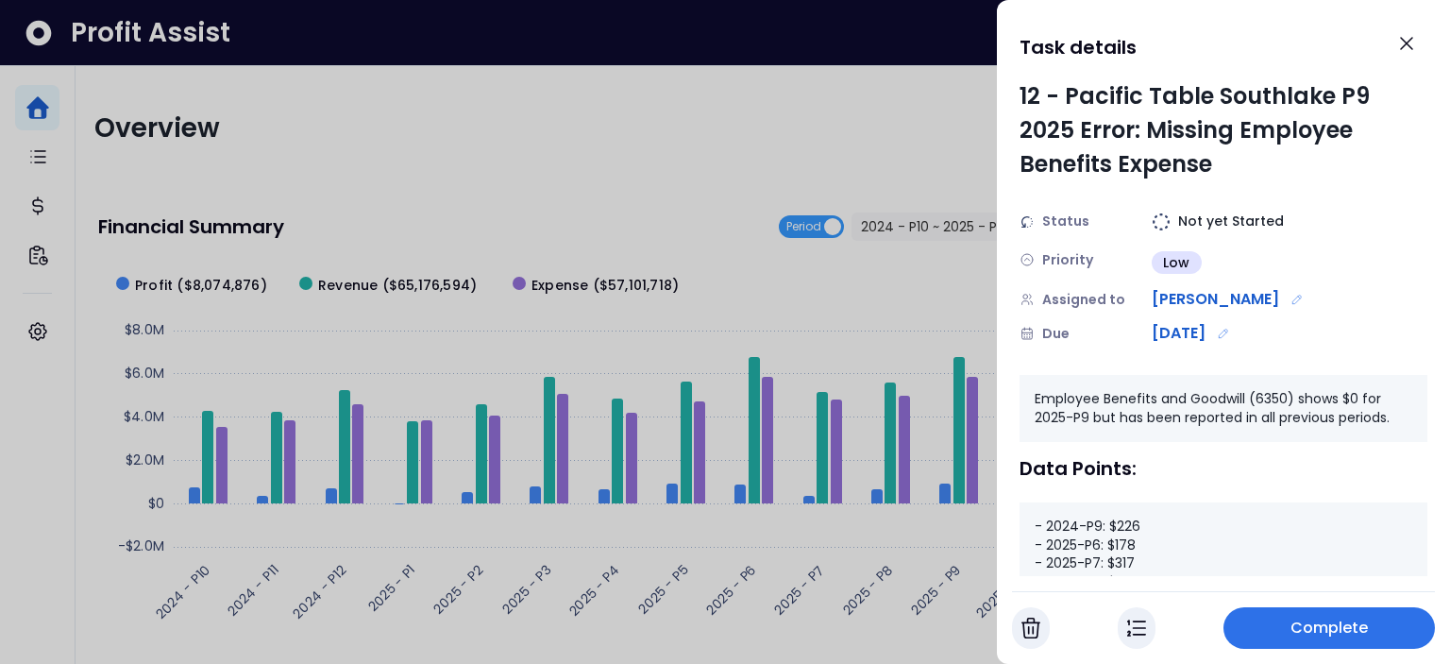
click at [1318, 612] on button "Complete" at bounding box center [1328, 628] width 211 height 42
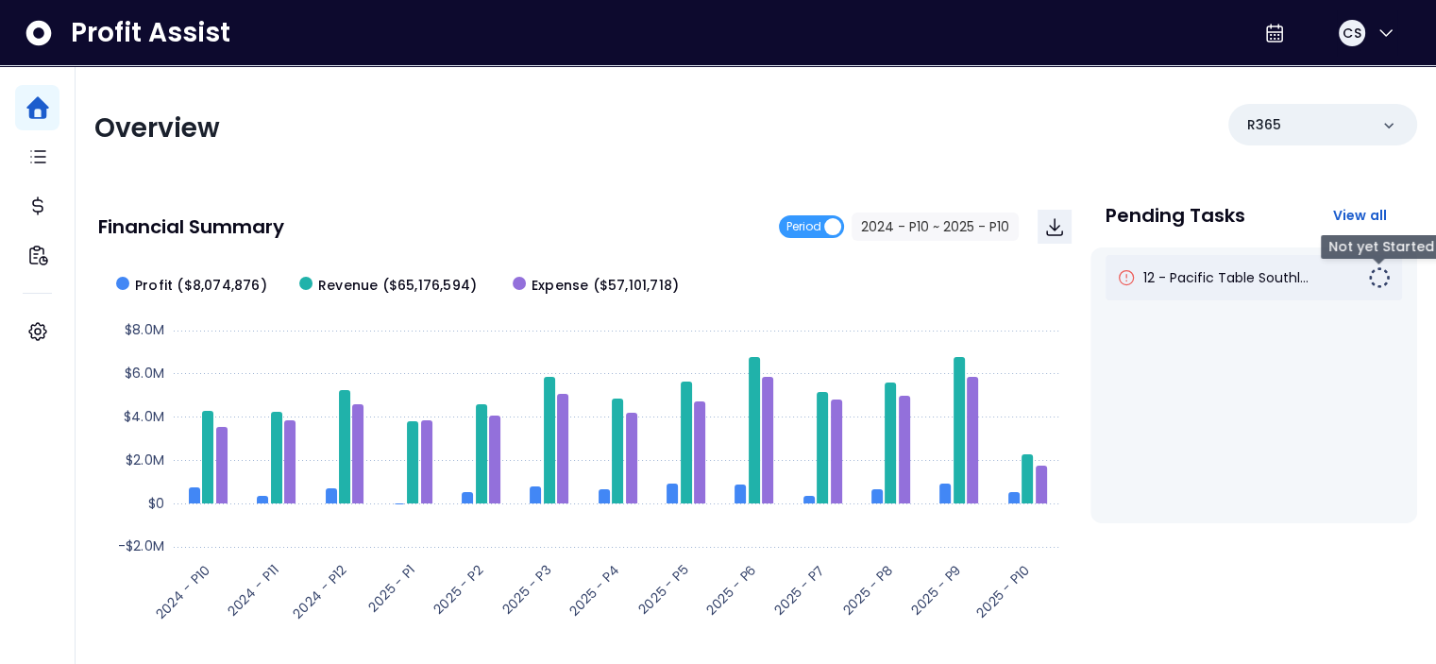
click at [1388, 269] on img at bounding box center [1379, 277] width 23 height 23
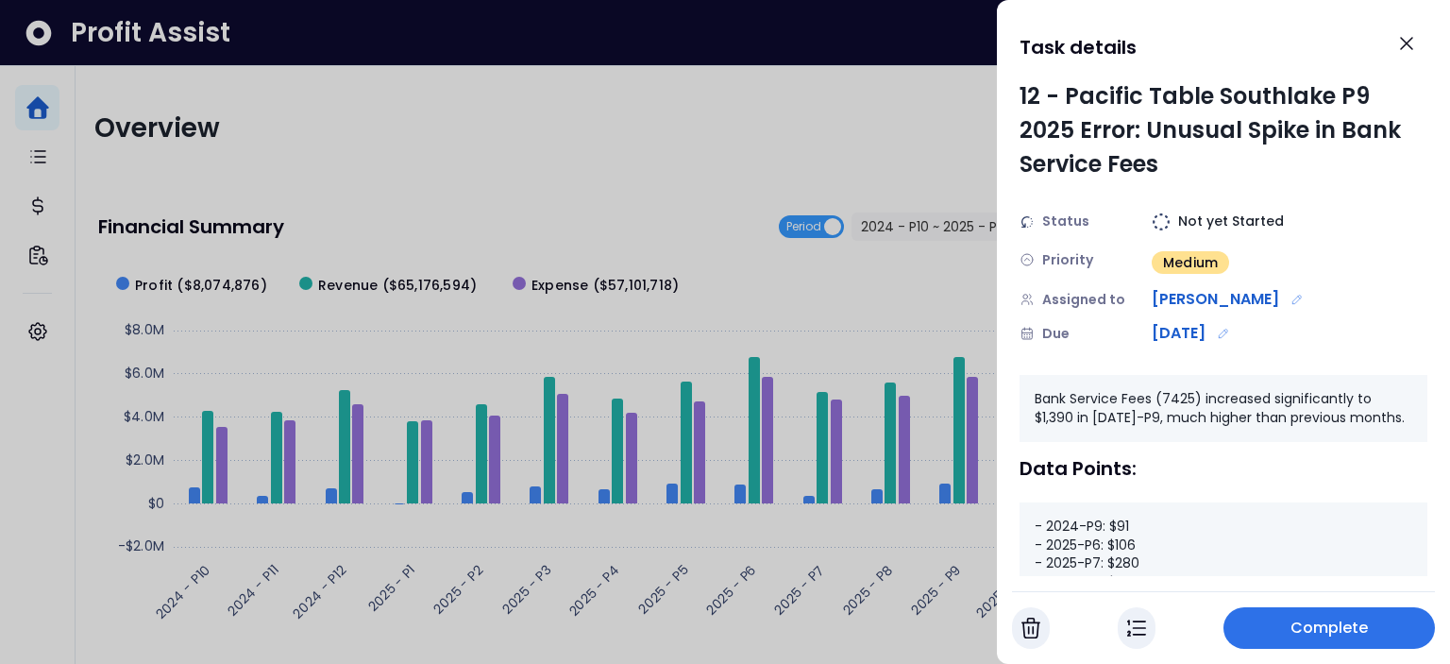
click at [1318, 601] on div "Complete" at bounding box center [1223, 620] width 423 height 58
click at [1314, 615] on button "Complete" at bounding box center [1328, 628] width 211 height 42
